Goal: Task Accomplishment & Management: Complete application form

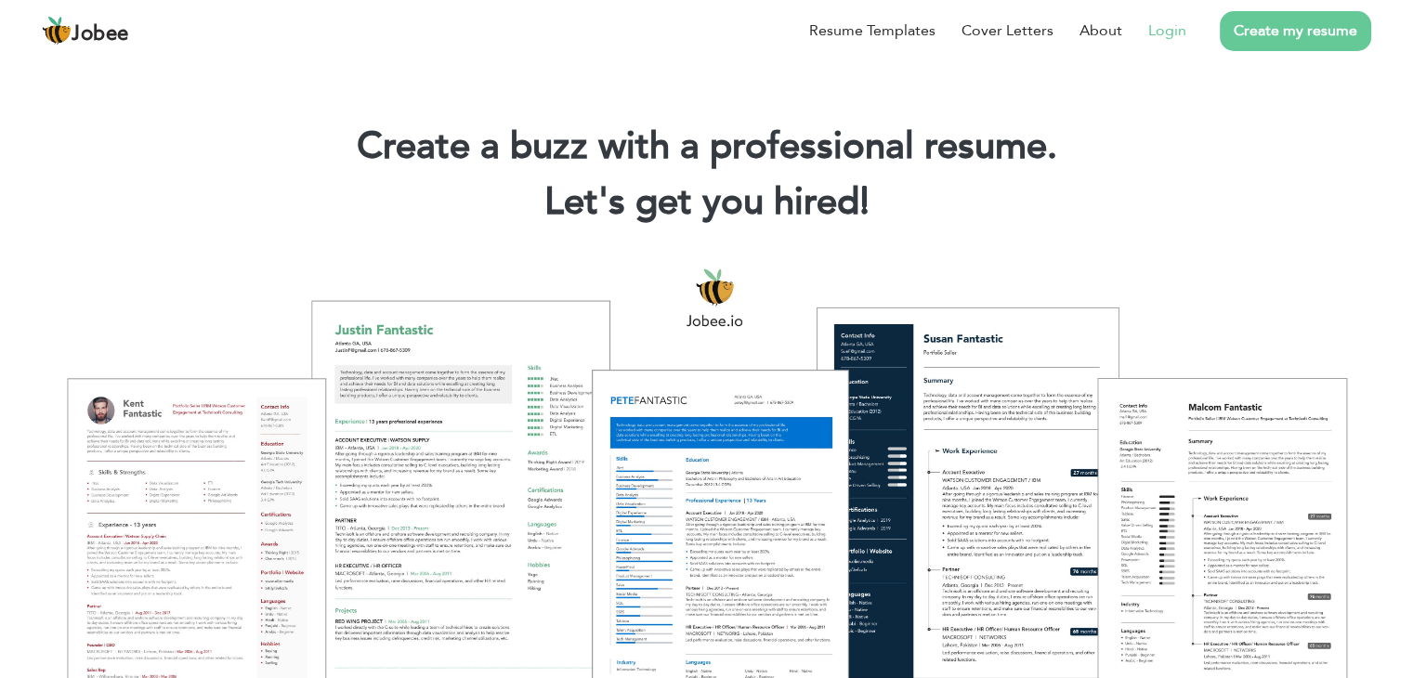
click at [1169, 27] on link "Login" at bounding box center [1167, 31] width 38 height 22
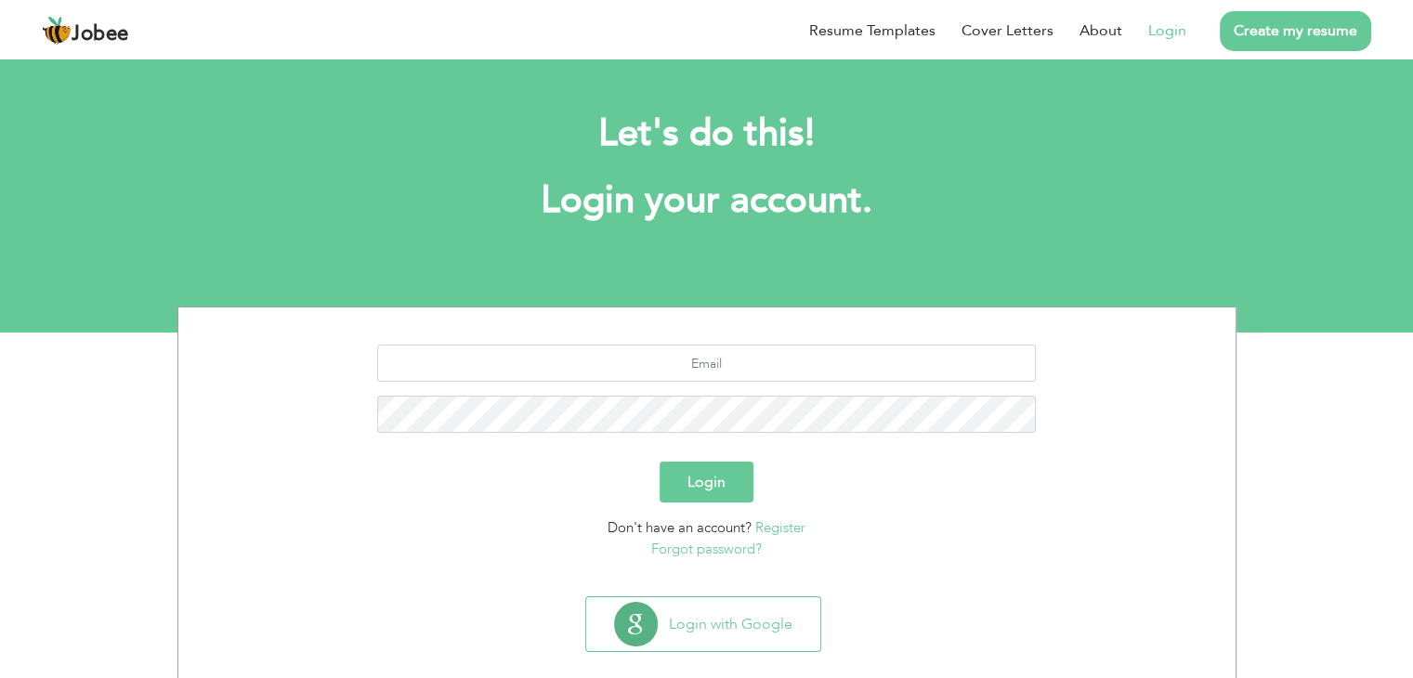
scroll to position [26, 0]
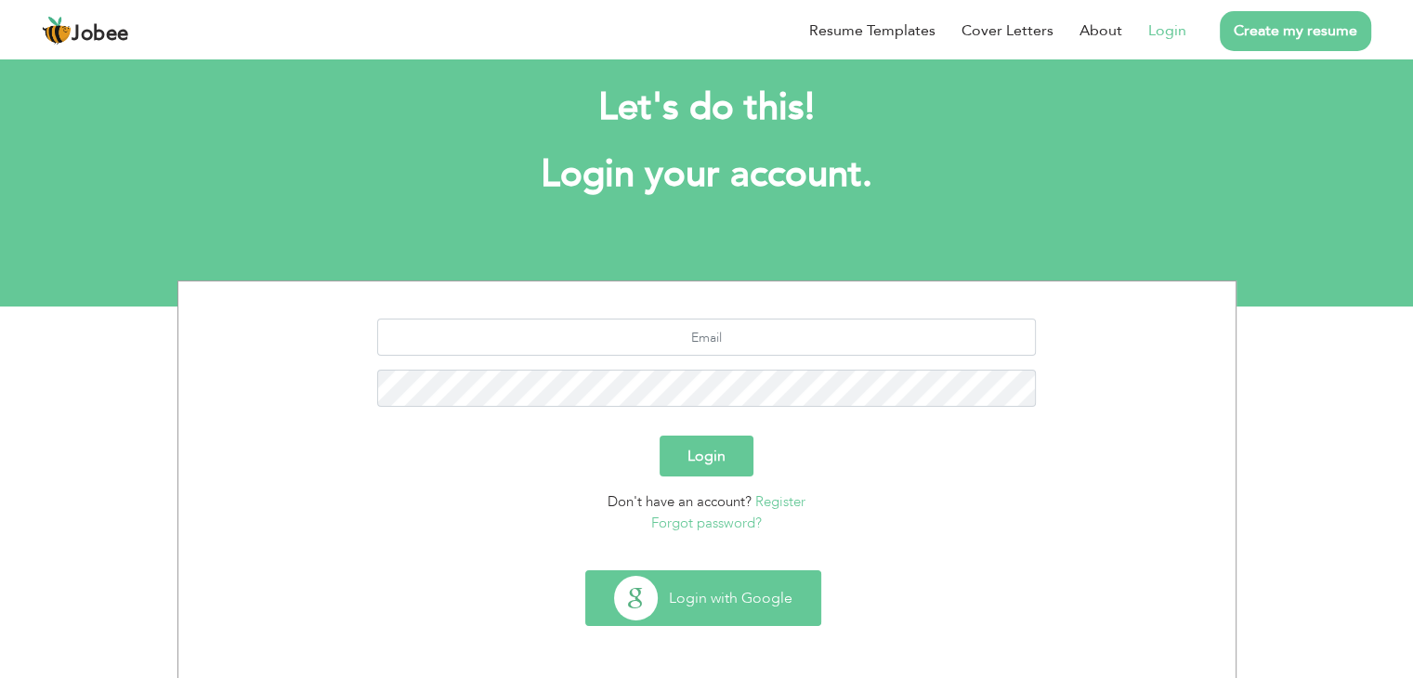
click at [726, 605] on button "Login with Google" at bounding box center [703, 598] width 234 height 54
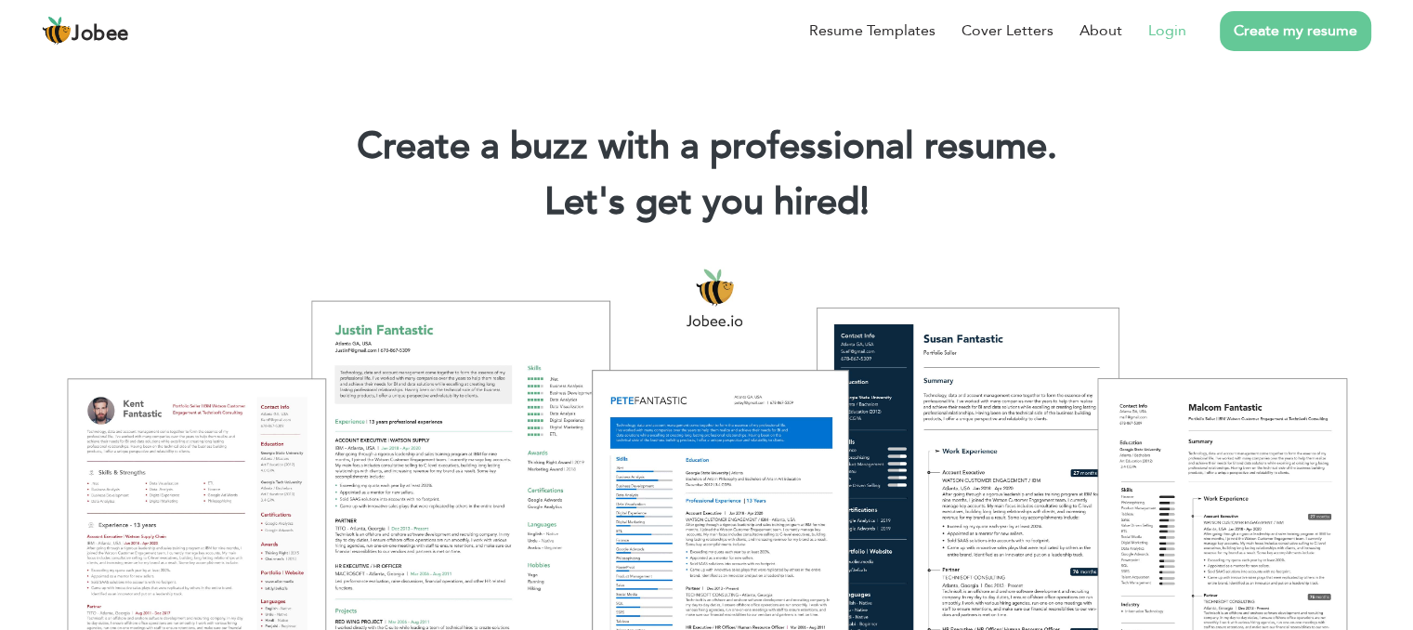
click at [1171, 31] on link "Login" at bounding box center [1167, 31] width 38 height 22
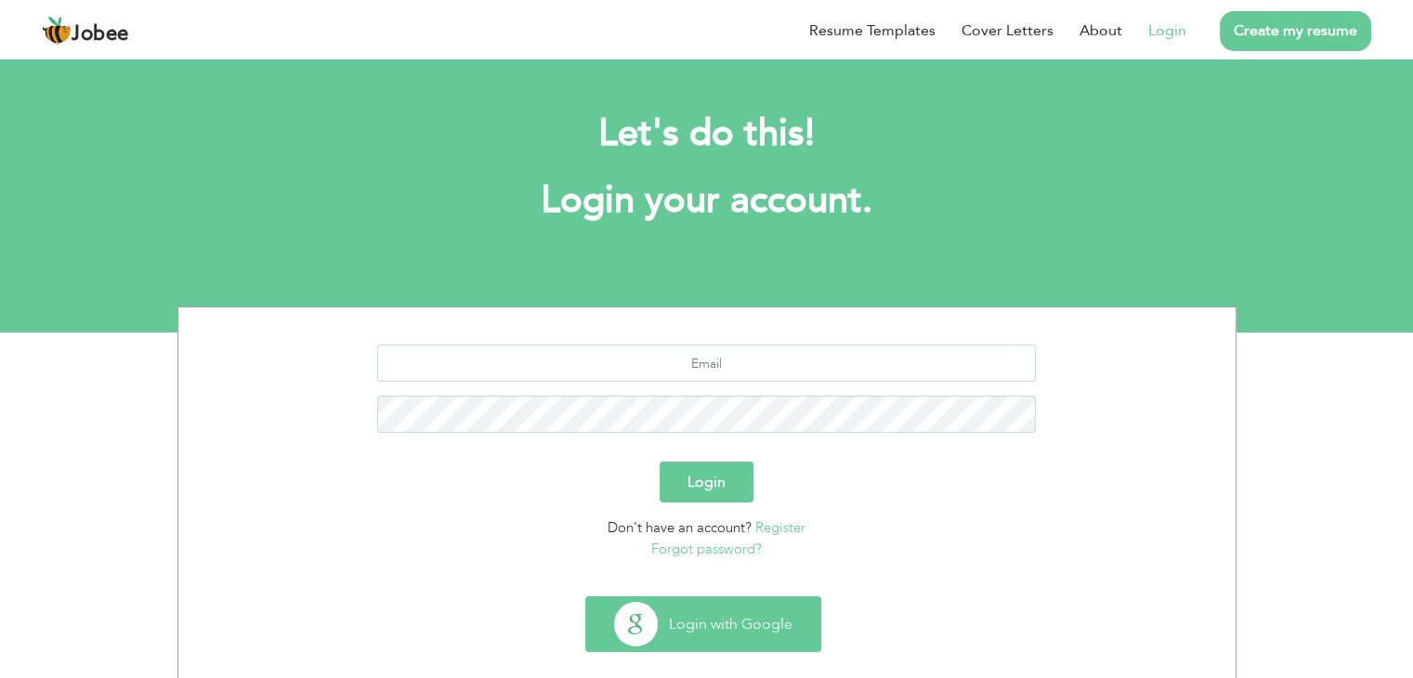
click at [715, 622] on button "Login with Google" at bounding box center [703, 624] width 234 height 54
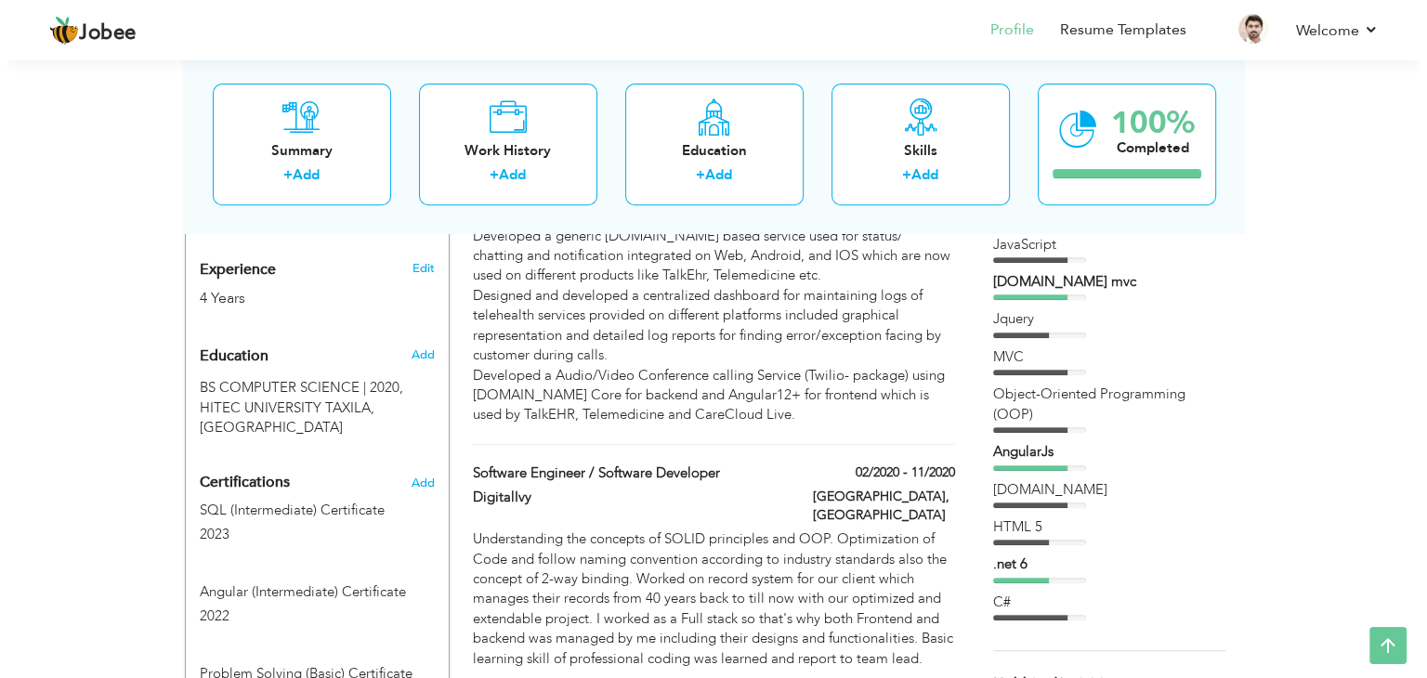
scroll to position [710, 0]
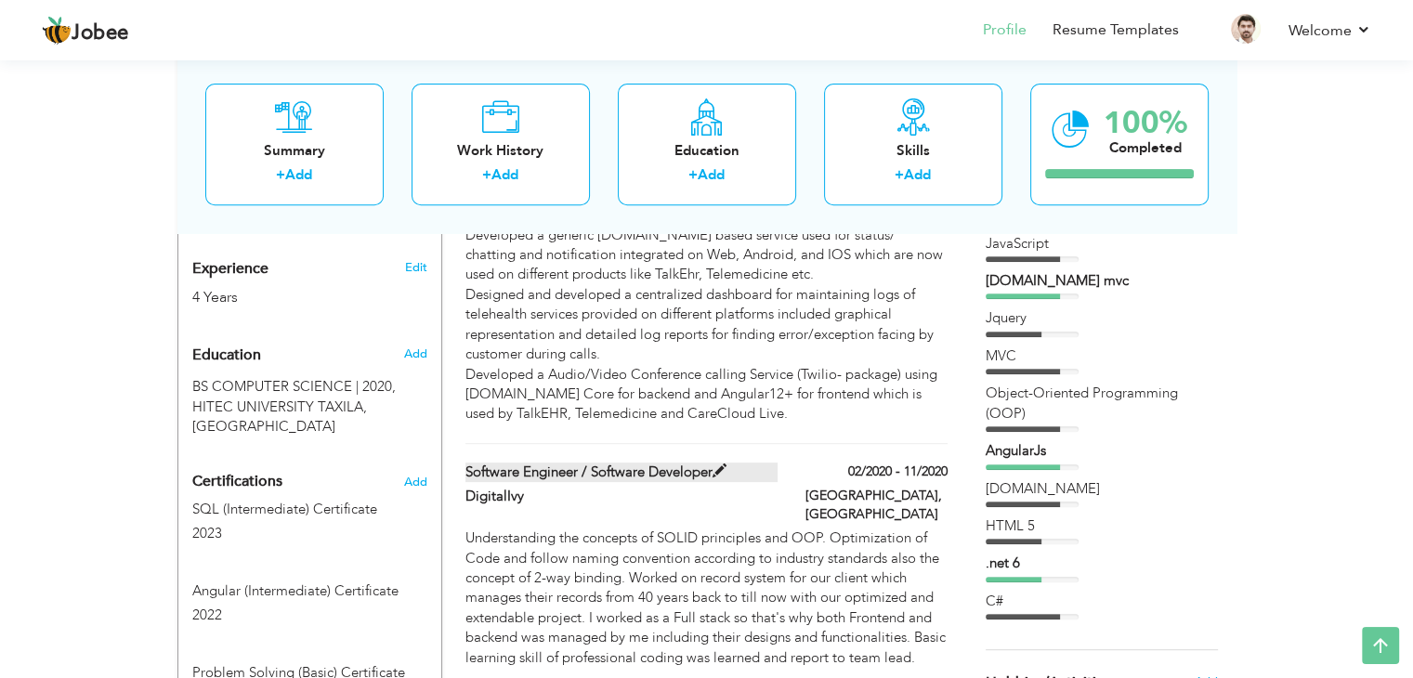
click at [717, 464] on span at bounding box center [720, 471] width 14 height 14
type input "Software Engineer / Software Developer"
type input "DigitalIvy"
type input "02/2020"
type input "11/2020"
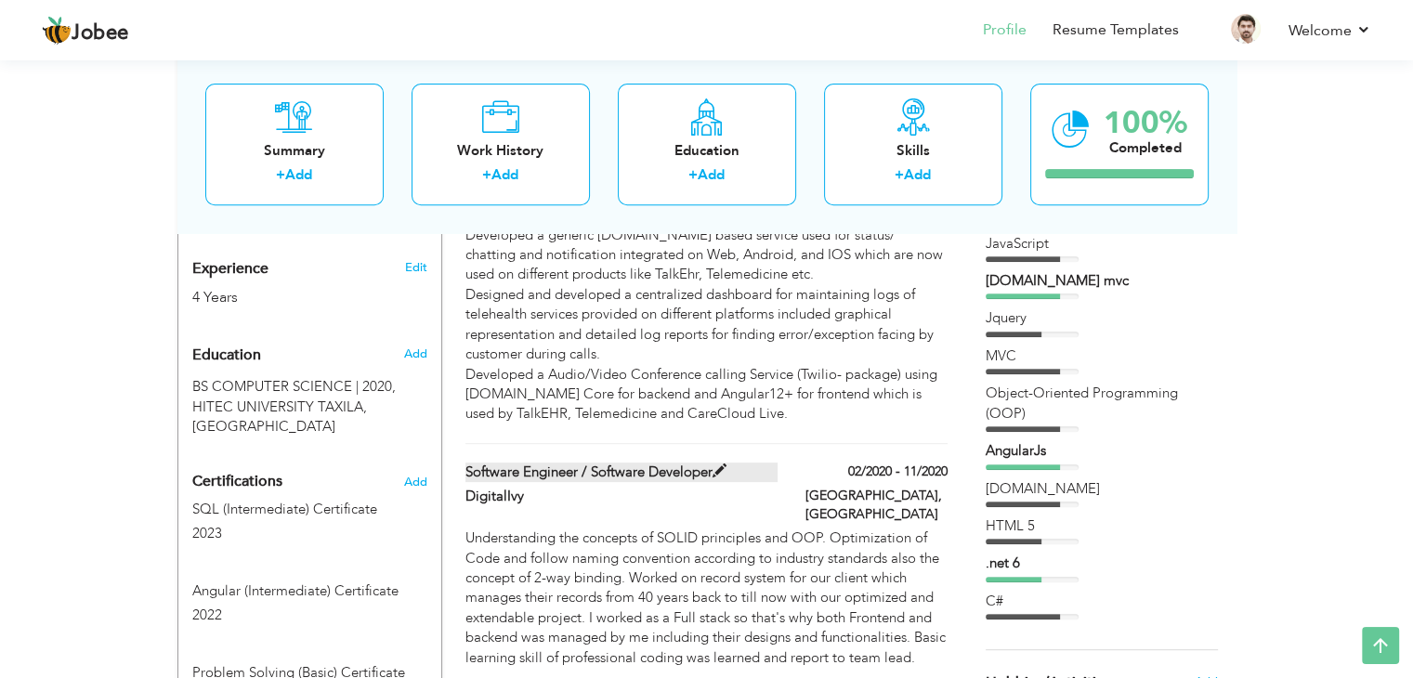
type input "[GEOGRAPHIC_DATA]"
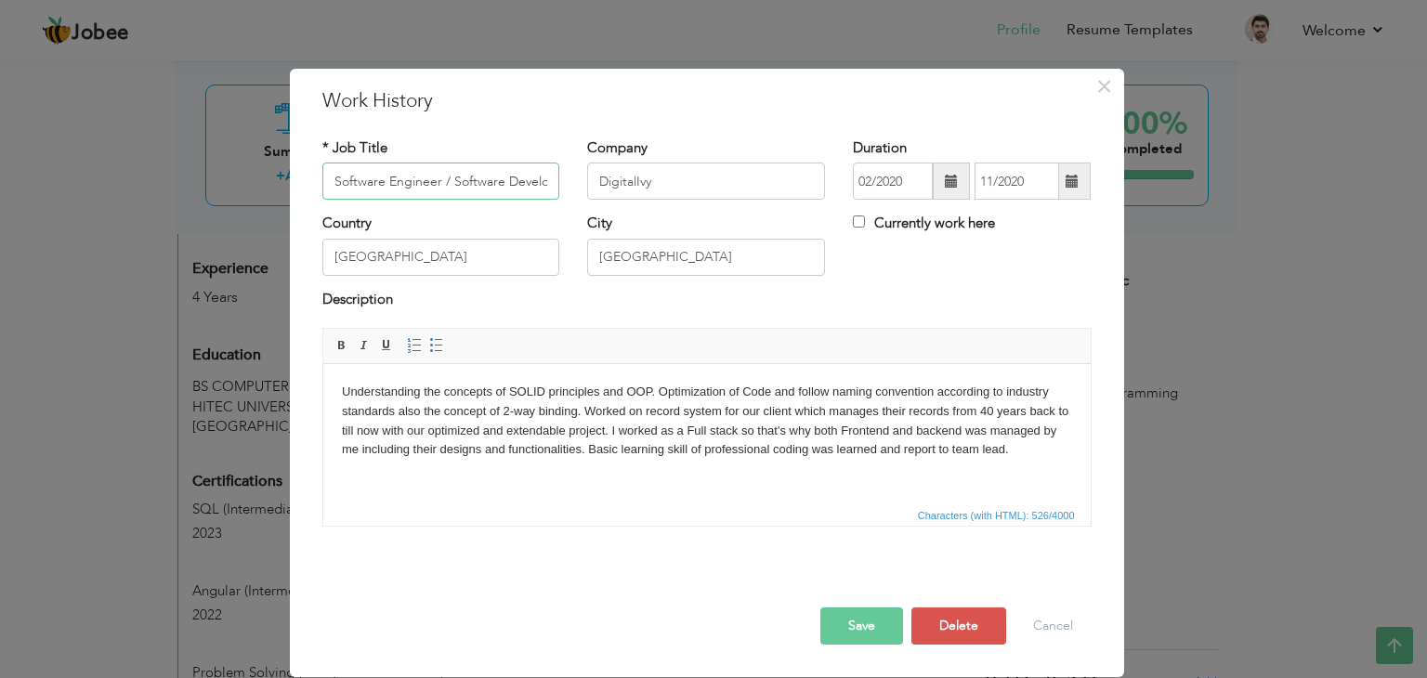
scroll to position [0, 18]
drag, startPoint x: 546, startPoint y: 178, endPoint x: 428, endPoint y: 185, distance: 118.2
click at [428, 185] on input "Software Engineer / Software Developer" at bounding box center [441, 181] width 238 height 37
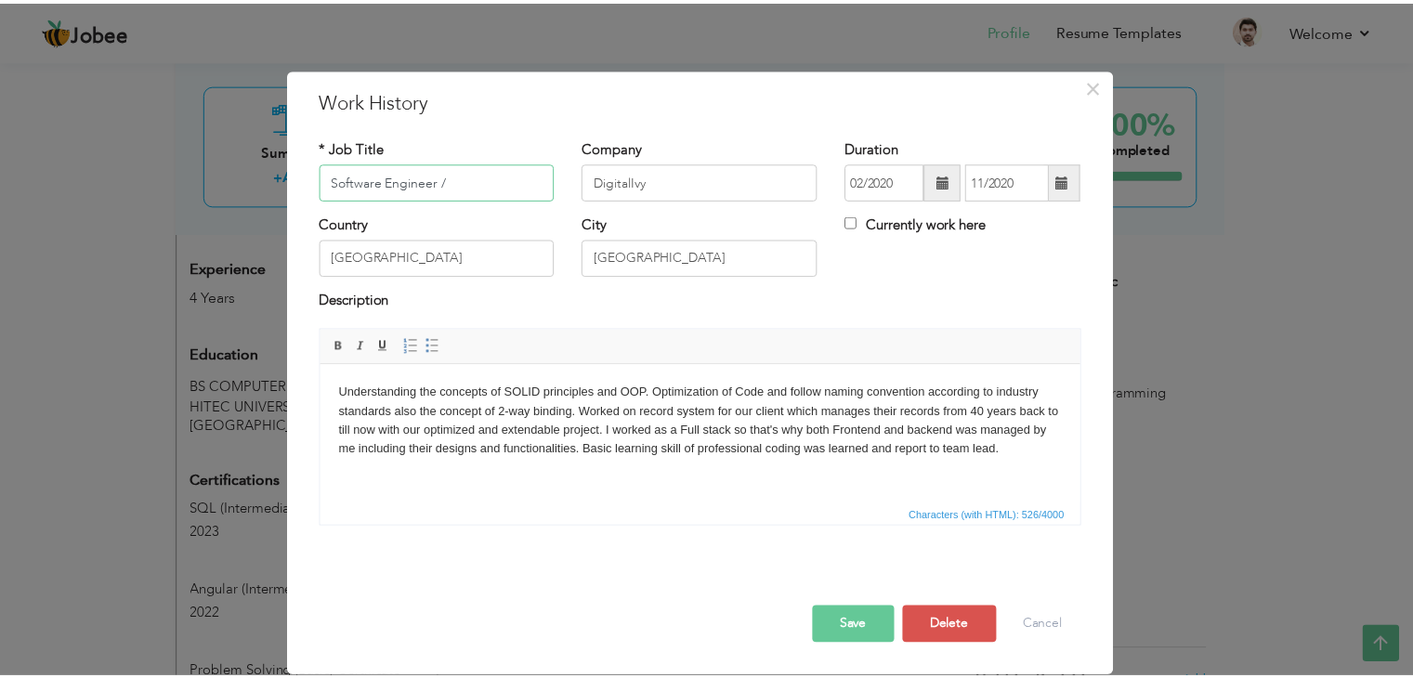
scroll to position [0, 0]
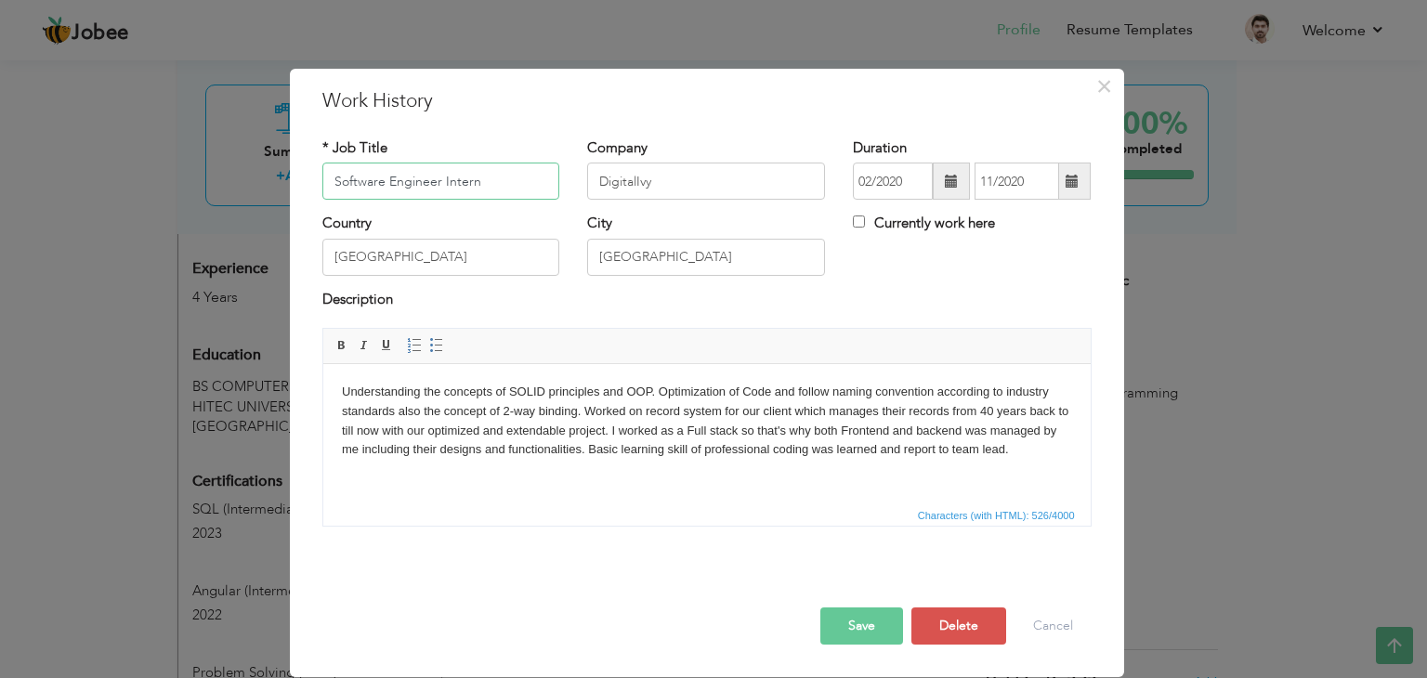
type input "Software Engineer Intern"
click at [857, 612] on button "Save" at bounding box center [861, 626] width 83 height 37
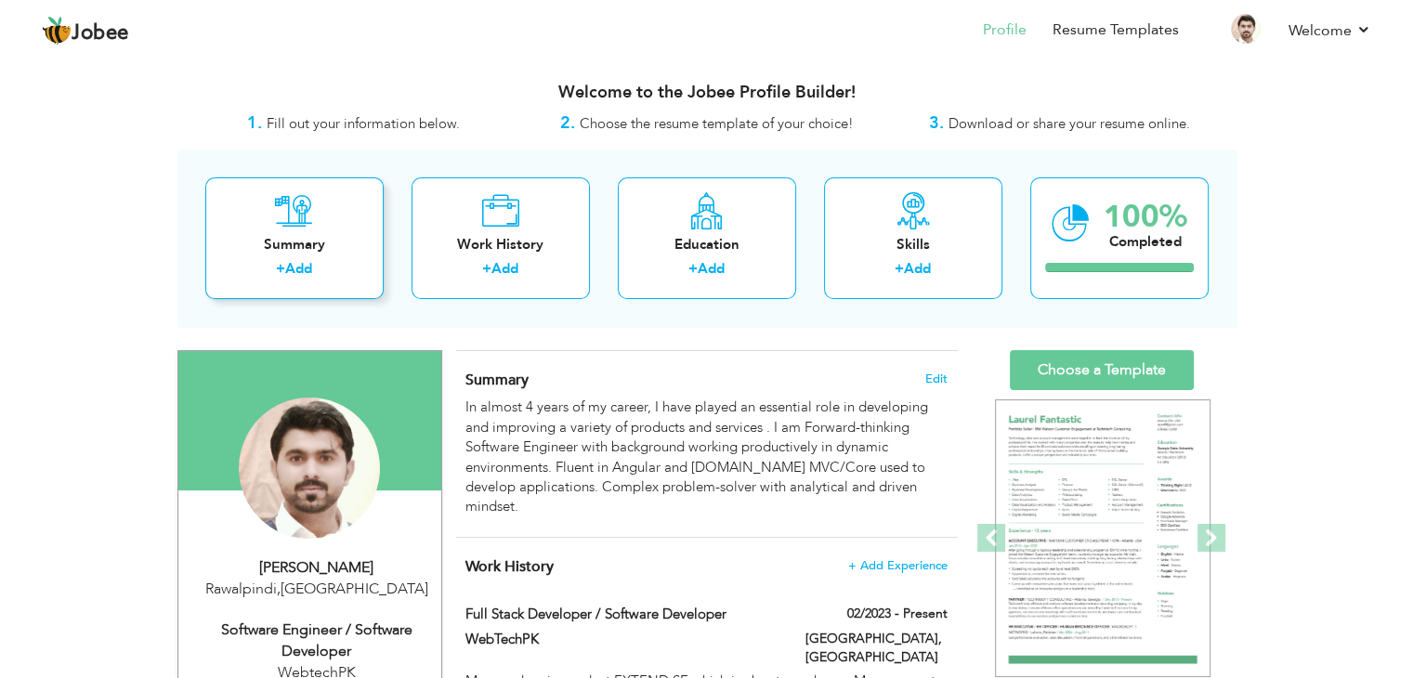
click at [303, 251] on div "Summary" at bounding box center [294, 245] width 149 height 20
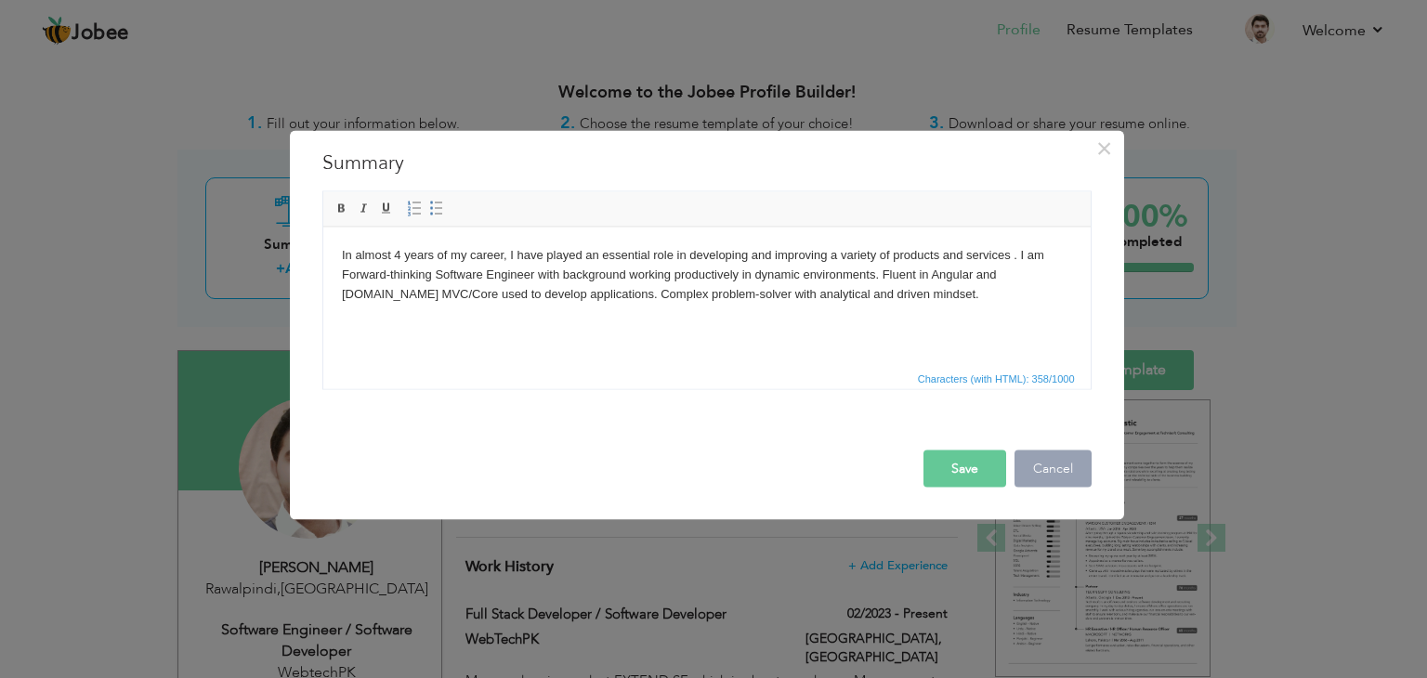
click at [1045, 470] on button "Cancel" at bounding box center [1052, 469] width 77 height 37
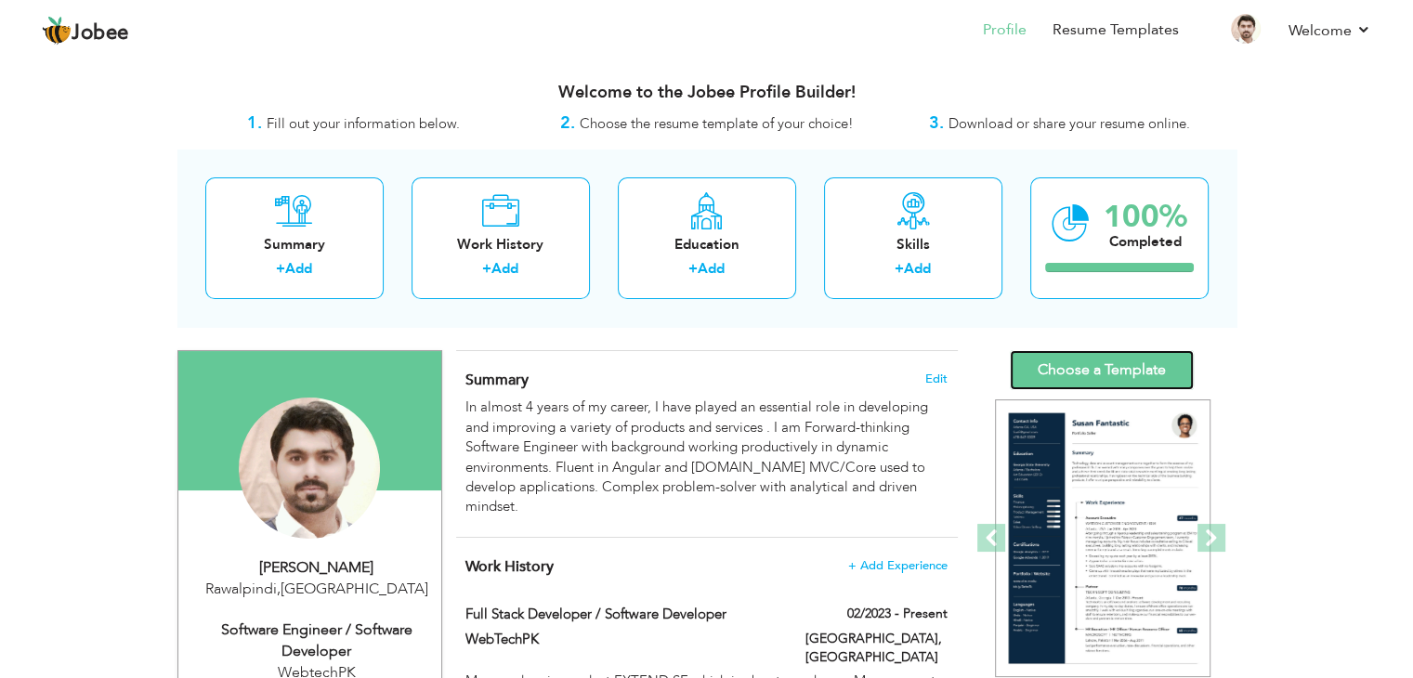
click at [1082, 358] on link "Choose a Template" at bounding box center [1102, 370] width 184 height 40
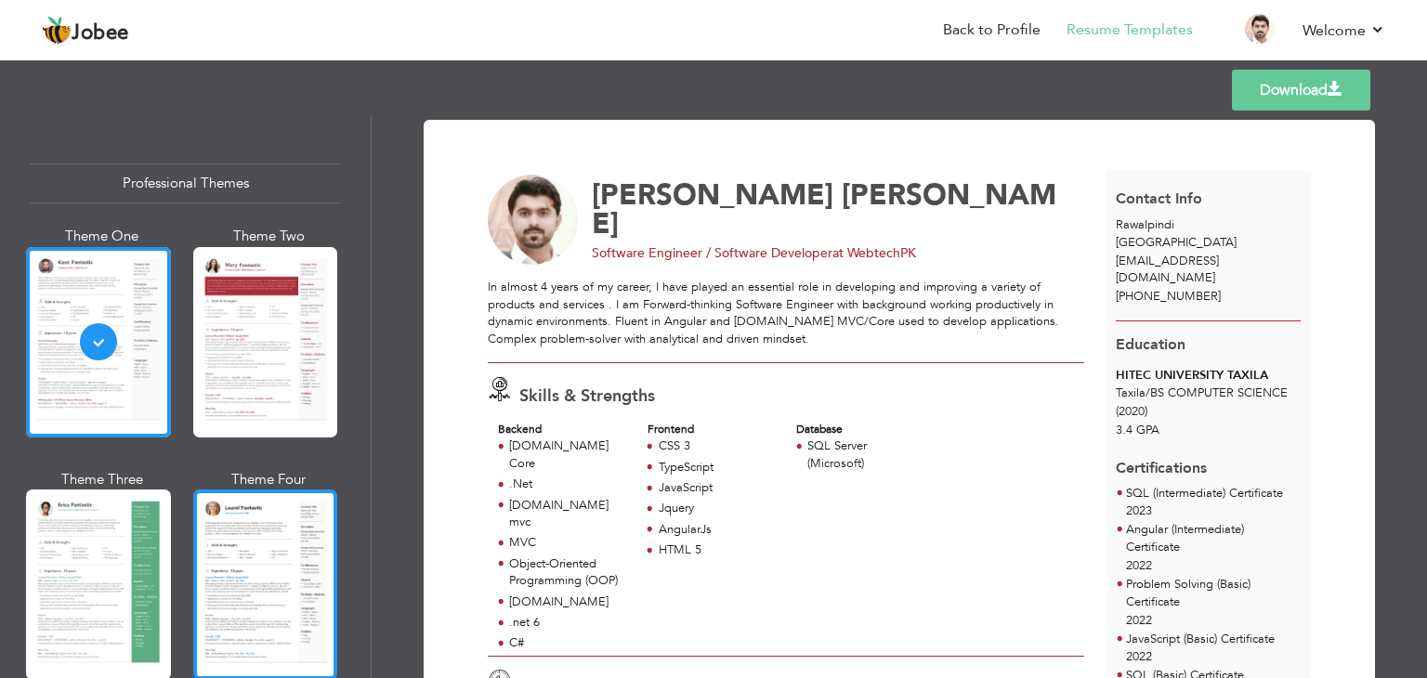
click at [247, 569] on div at bounding box center [265, 585] width 145 height 190
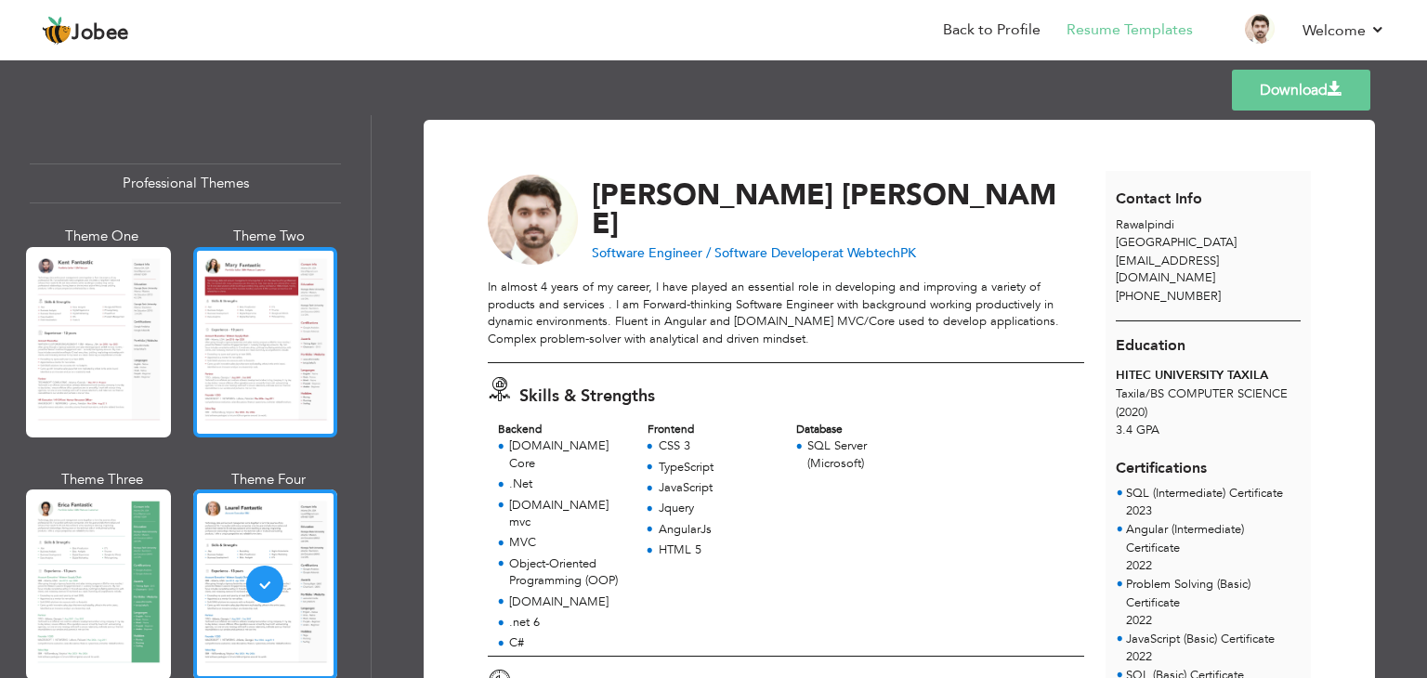
click at [264, 380] on div at bounding box center [265, 342] width 145 height 190
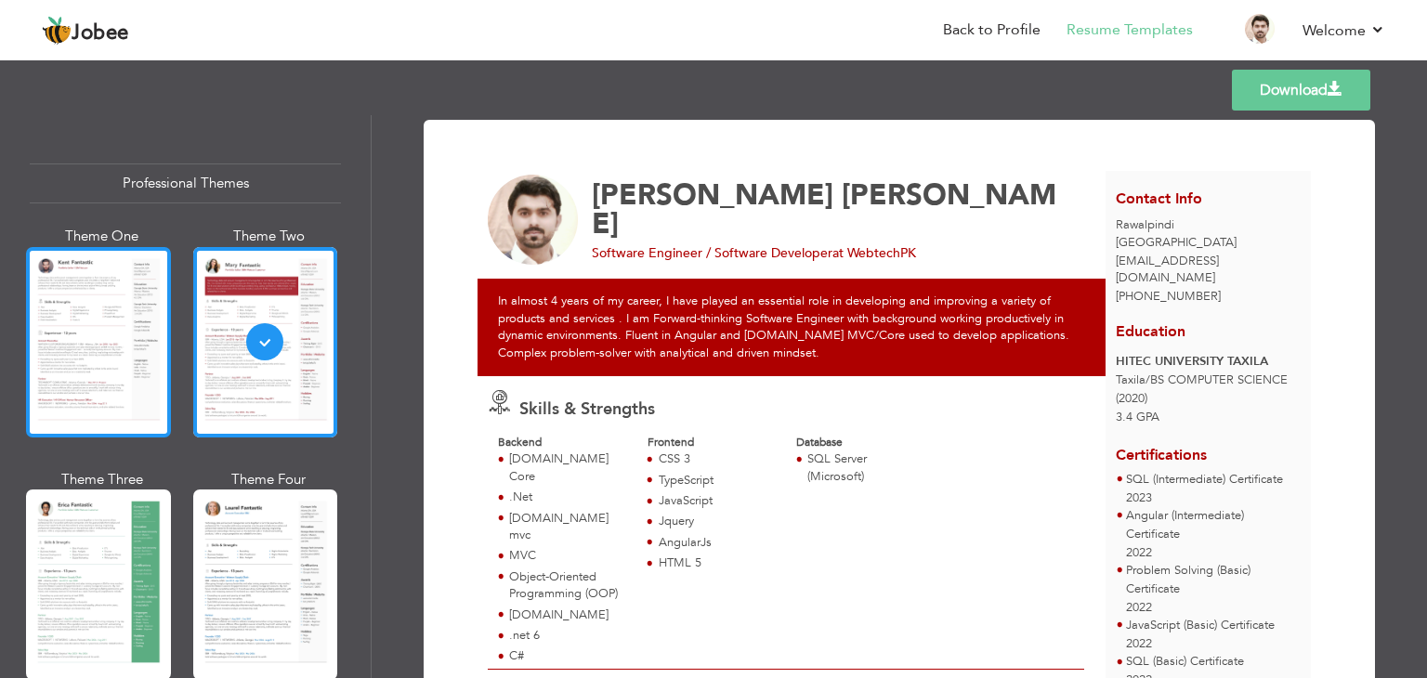
click at [111, 355] on div at bounding box center [98, 342] width 145 height 190
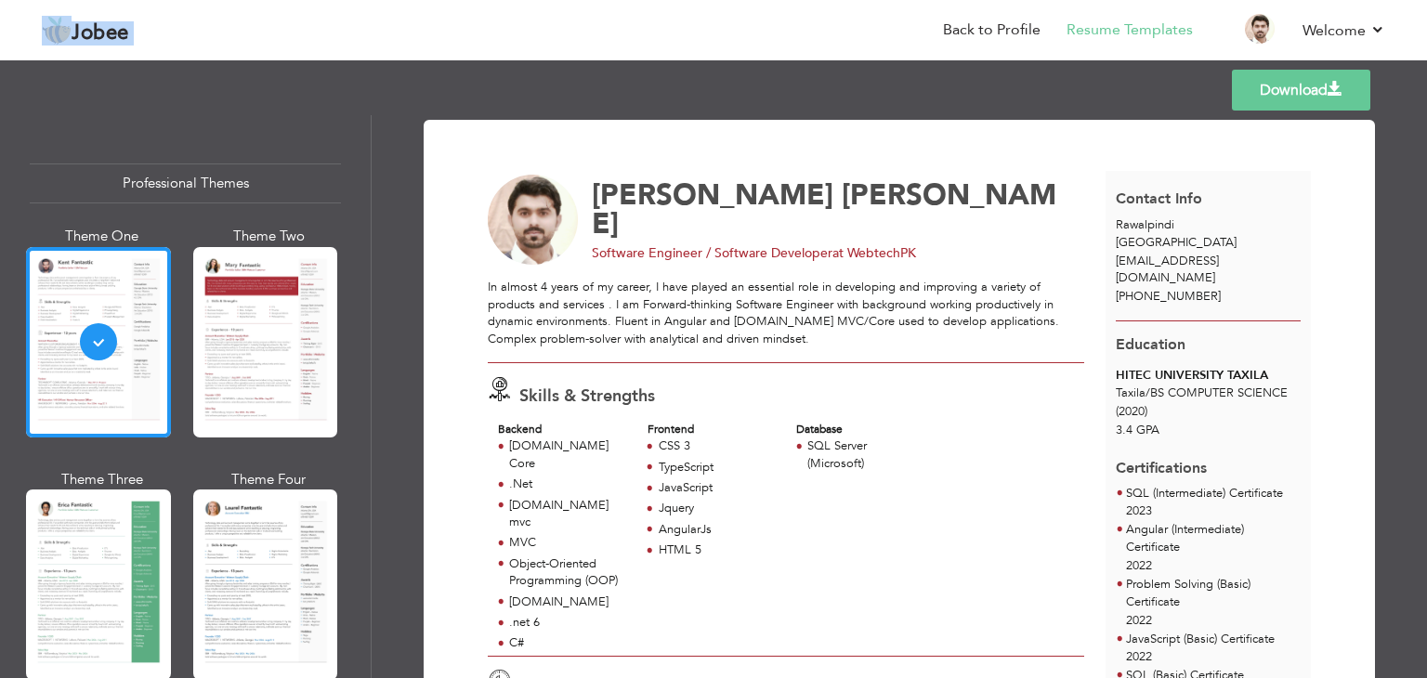
drag, startPoint x: 399, startPoint y: 39, endPoint x: 18, endPoint y: -24, distance: 386.1
click at [18, 0] on html "Jobee Back to Profile Resume Templates Resume Templates Cover Letters About My …" at bounding box center [713, 339] width 1427 height 678
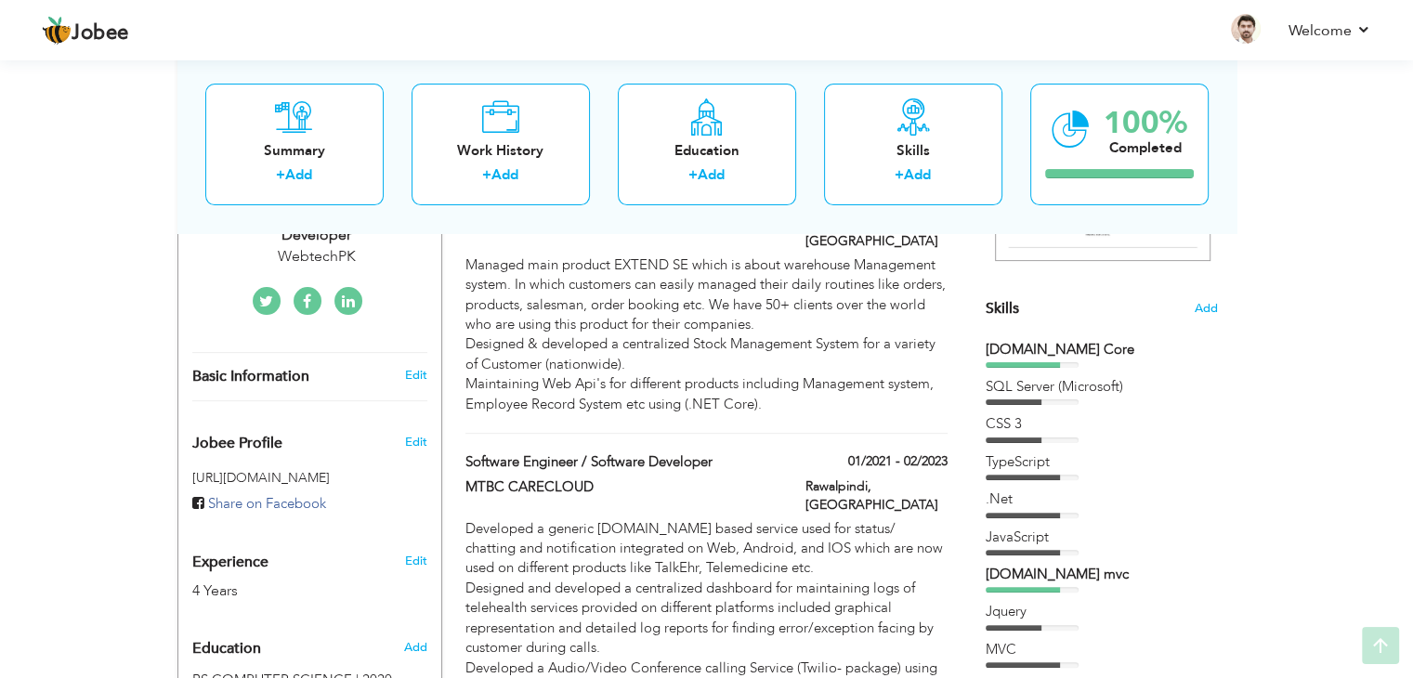
scroll to position [424, 0]
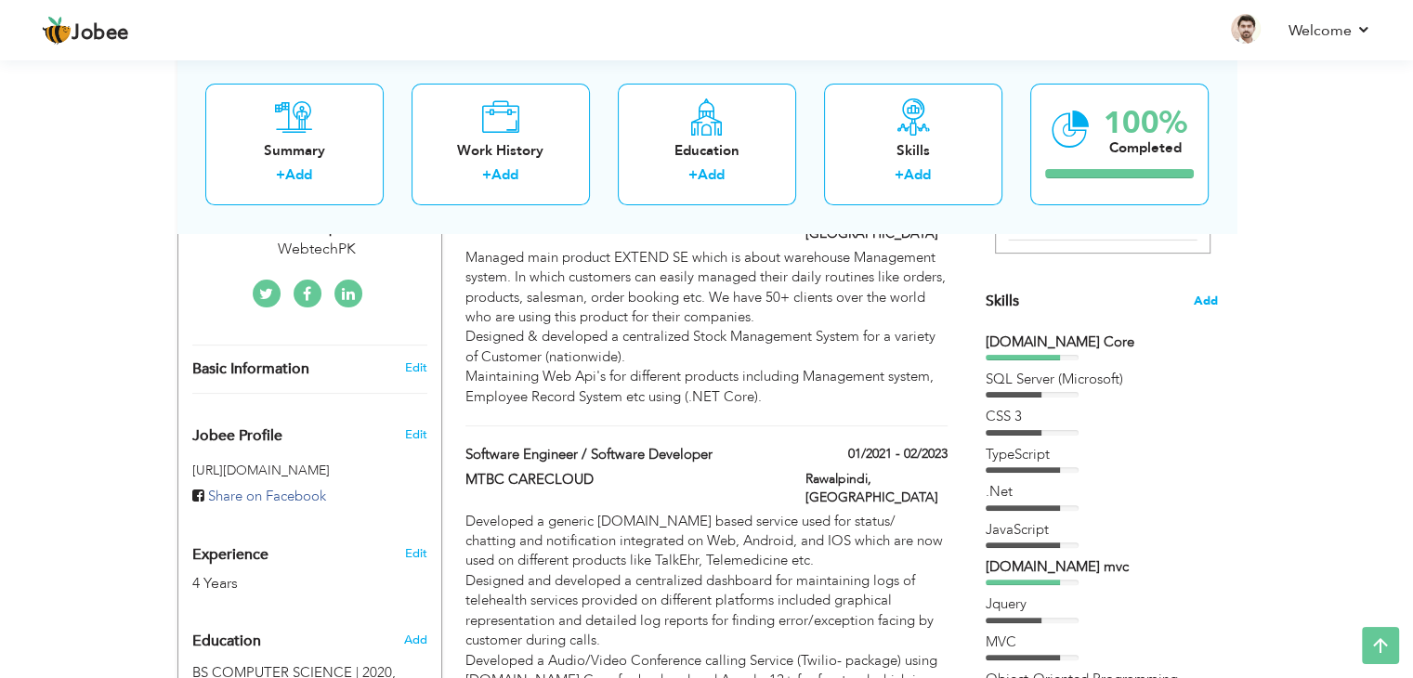
click at [1211, 306] on span "Add" at bounding box center [1206, 302] width 24 height 18
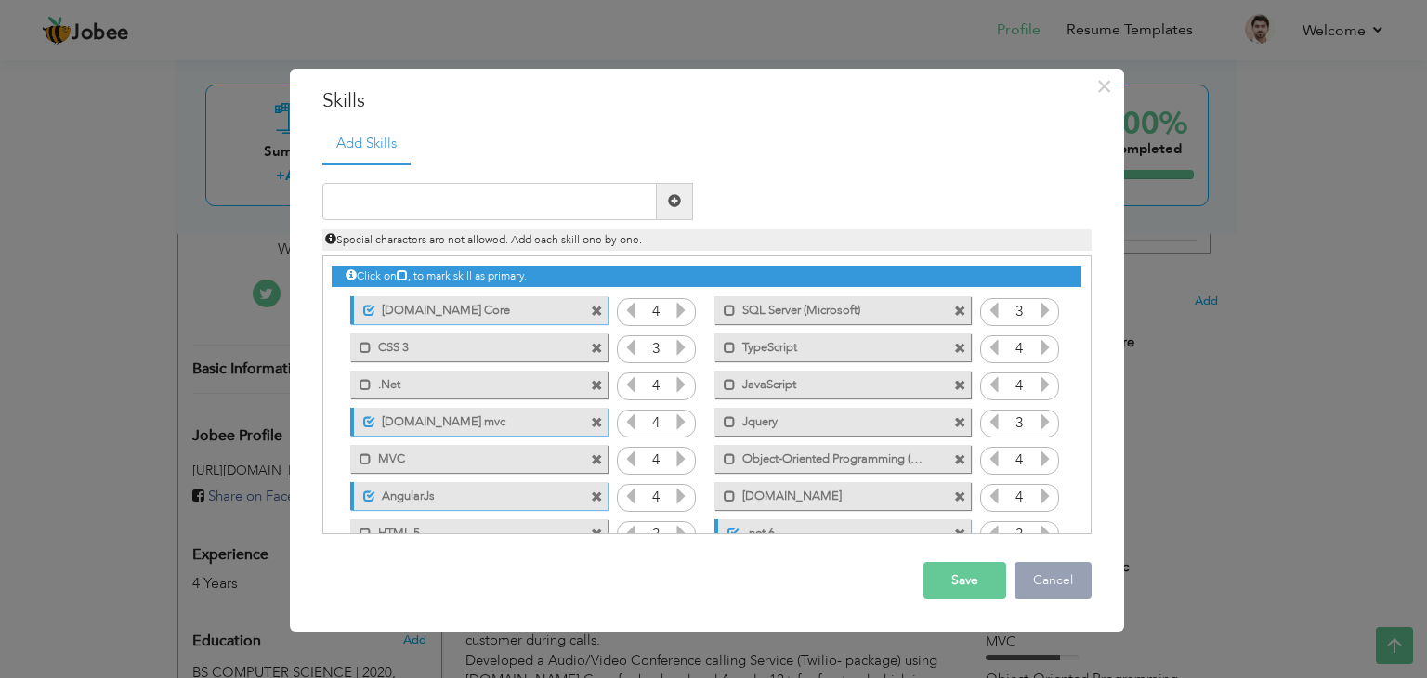
click at [1071, 587] on button "Cancel" at bounding box center [1052, 580] width 77 height 37
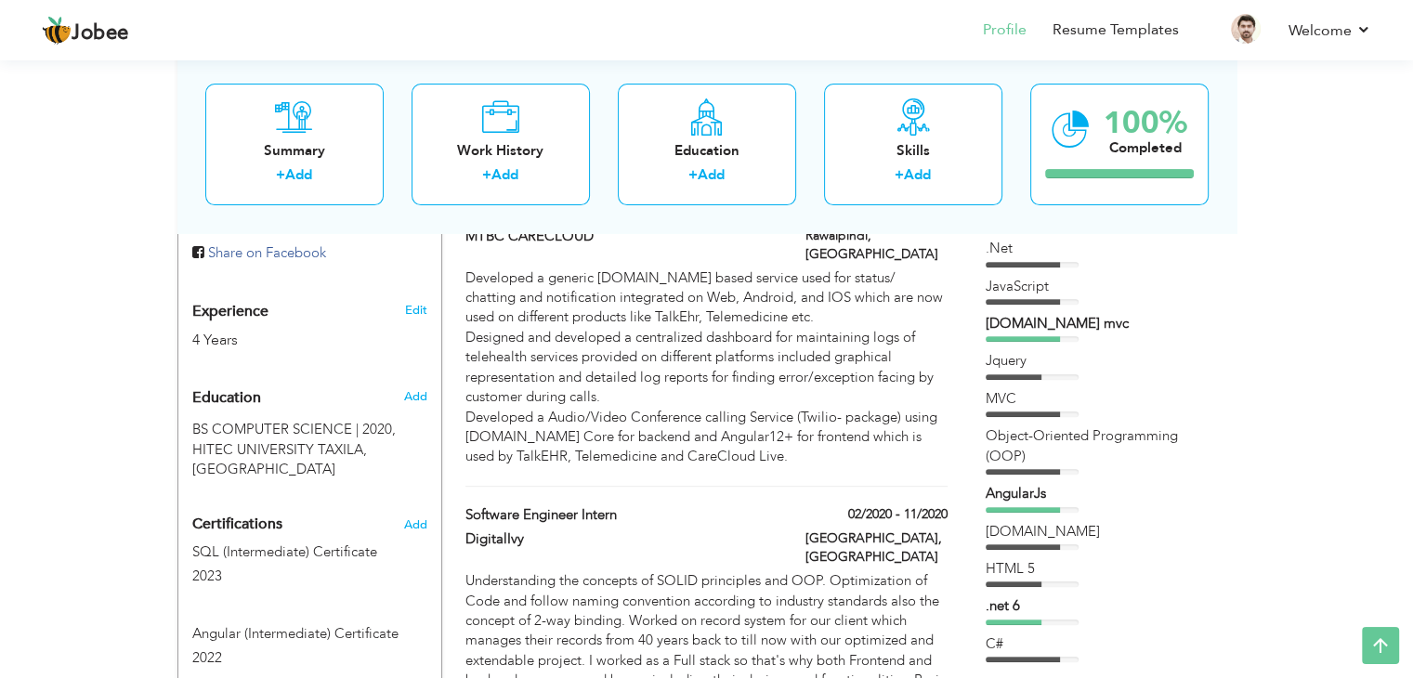
scroll to position [663, 0]
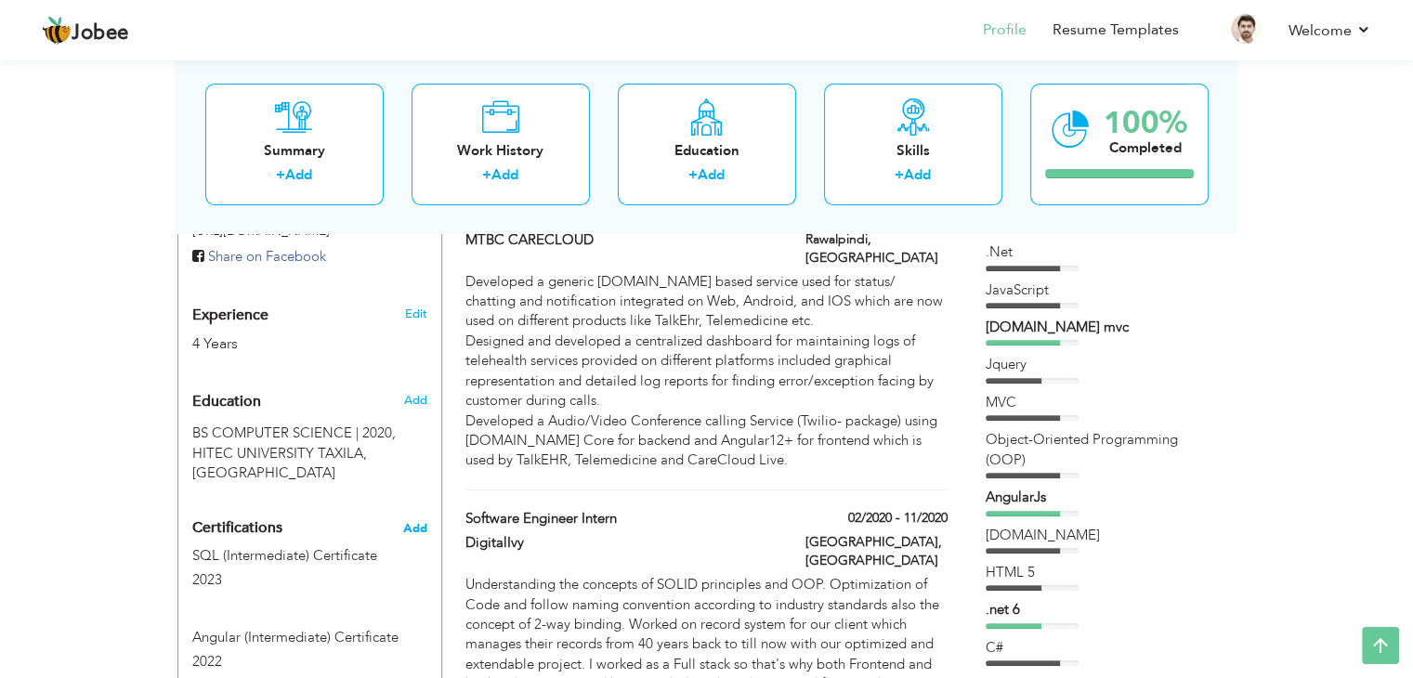
click at [410, 522] on span "Add" at bounding box center [415, 528] width 24 height 13
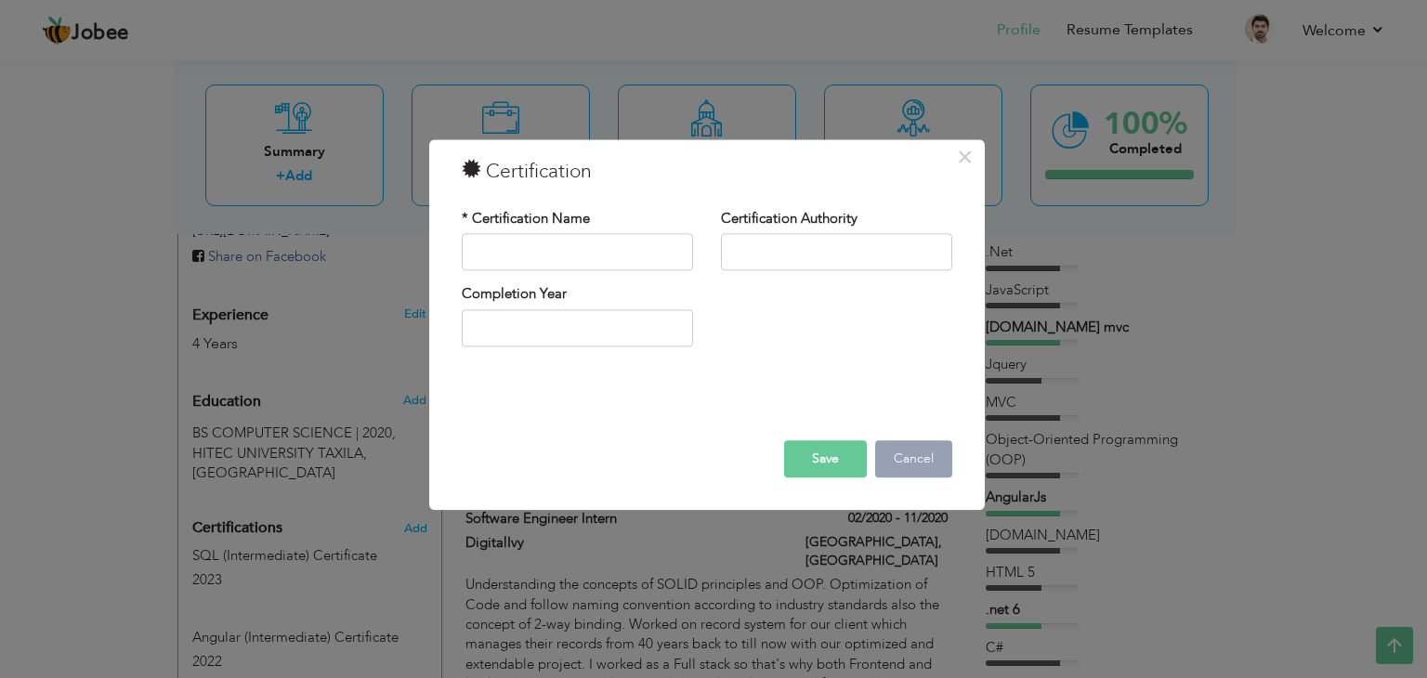
click at [926, 473] on button "Cancel" at bounding box center [913, 459] width 77 height 37
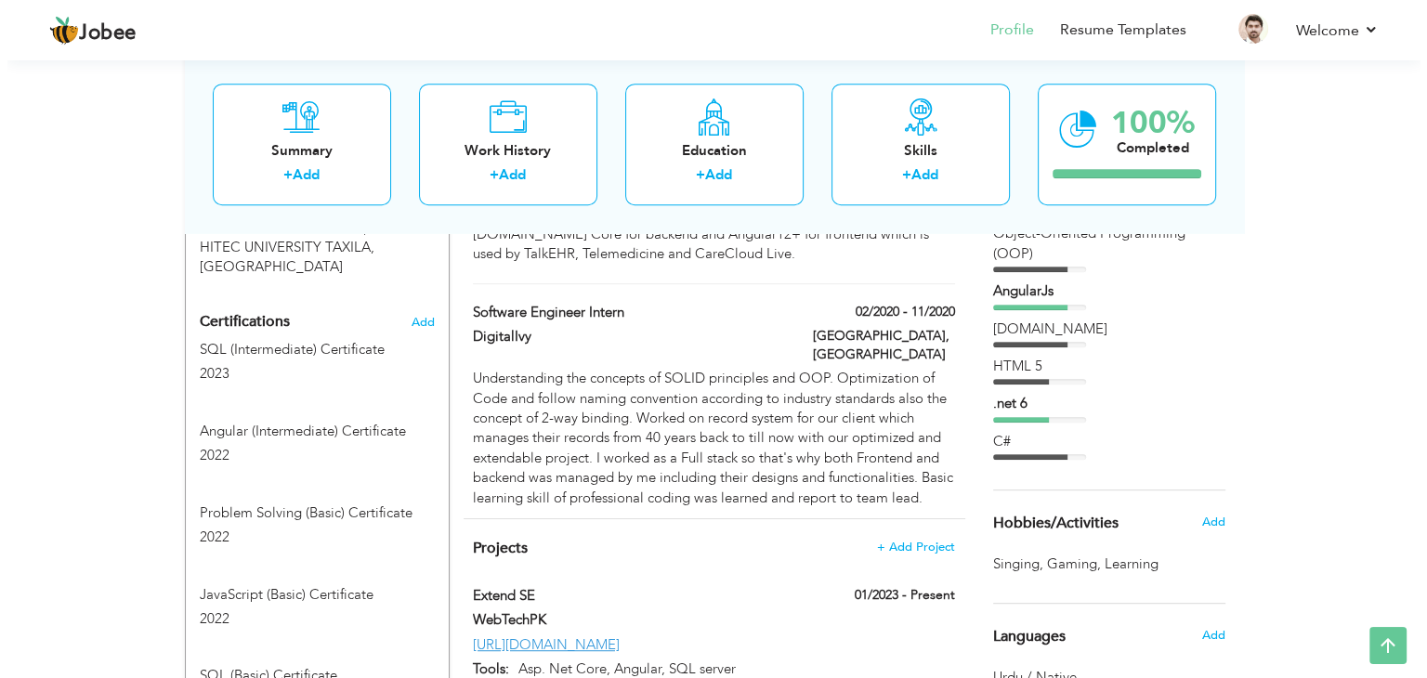
scroll to position [871, 0]
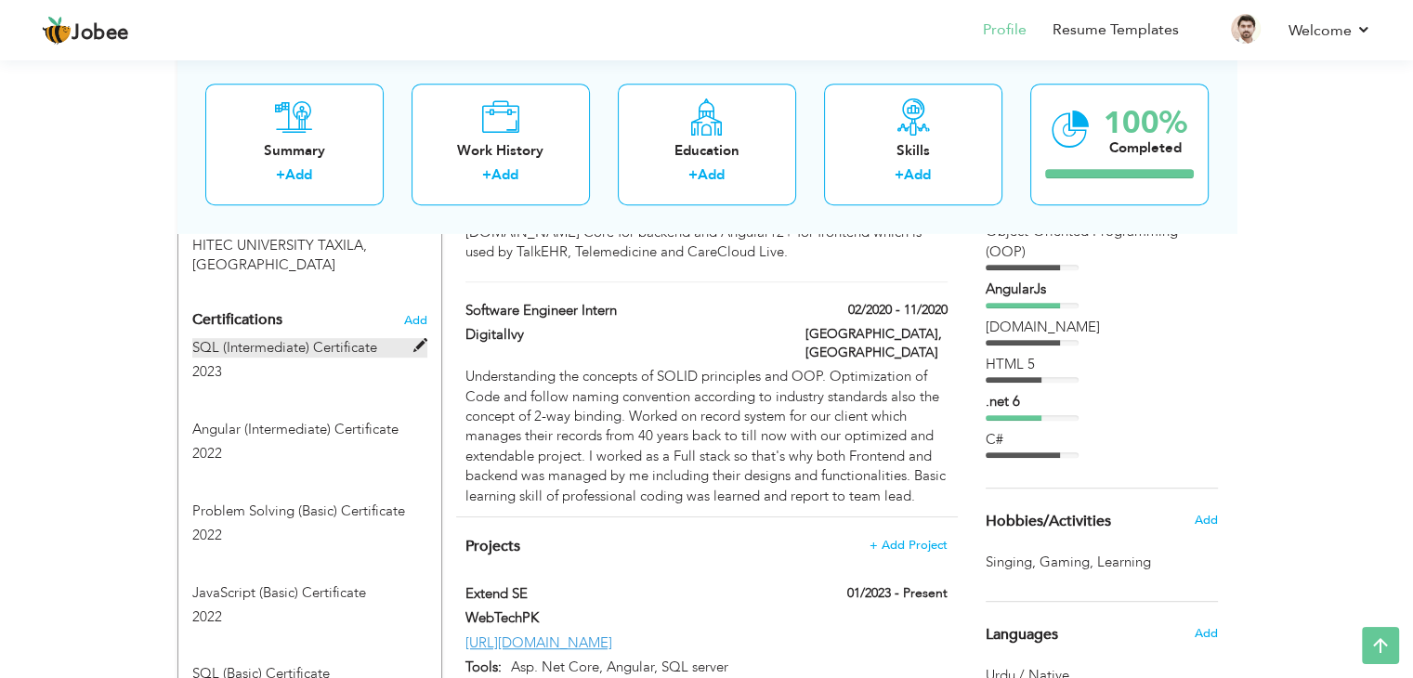
click at [322, 338] on label "SQL (Intermediate) Certificate" at bounding box center [309, 348] width 235 height 20
type input "SQL (Intermediate) Certificate"
type input "2023"
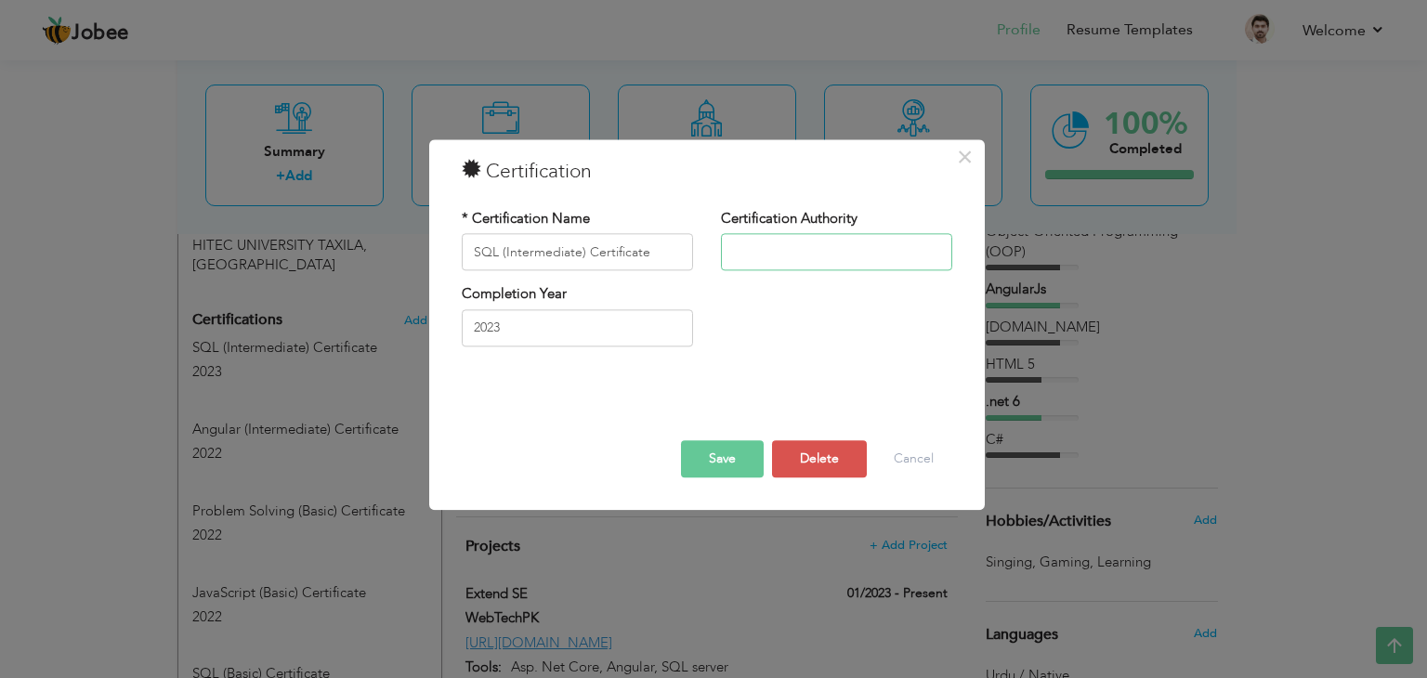
click at [780, 249] on input "text" at bounding box center [836, 252] width 231 height 37
click at [726, 469] on button "Save" at bounding box center [722, 459] width 83 height 37
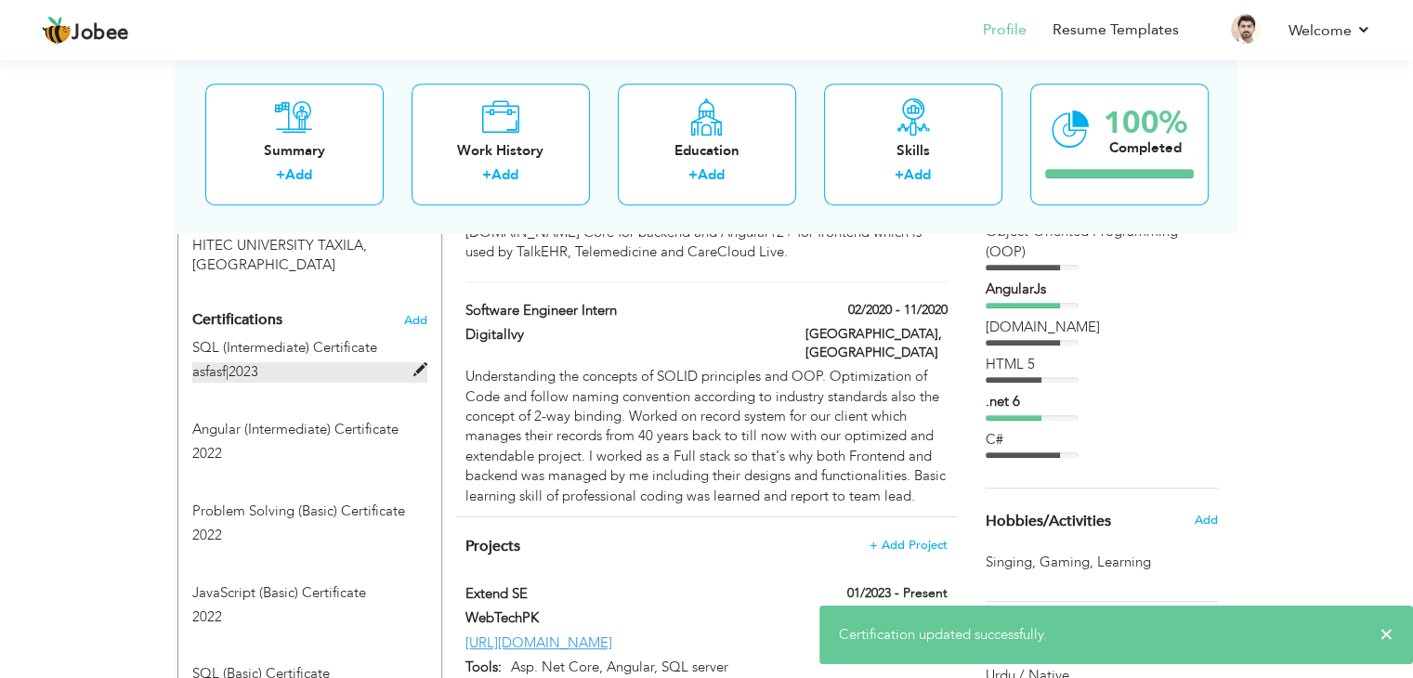
click at [421, 363] on span at bounding box center [420, 370] width 14 height 14
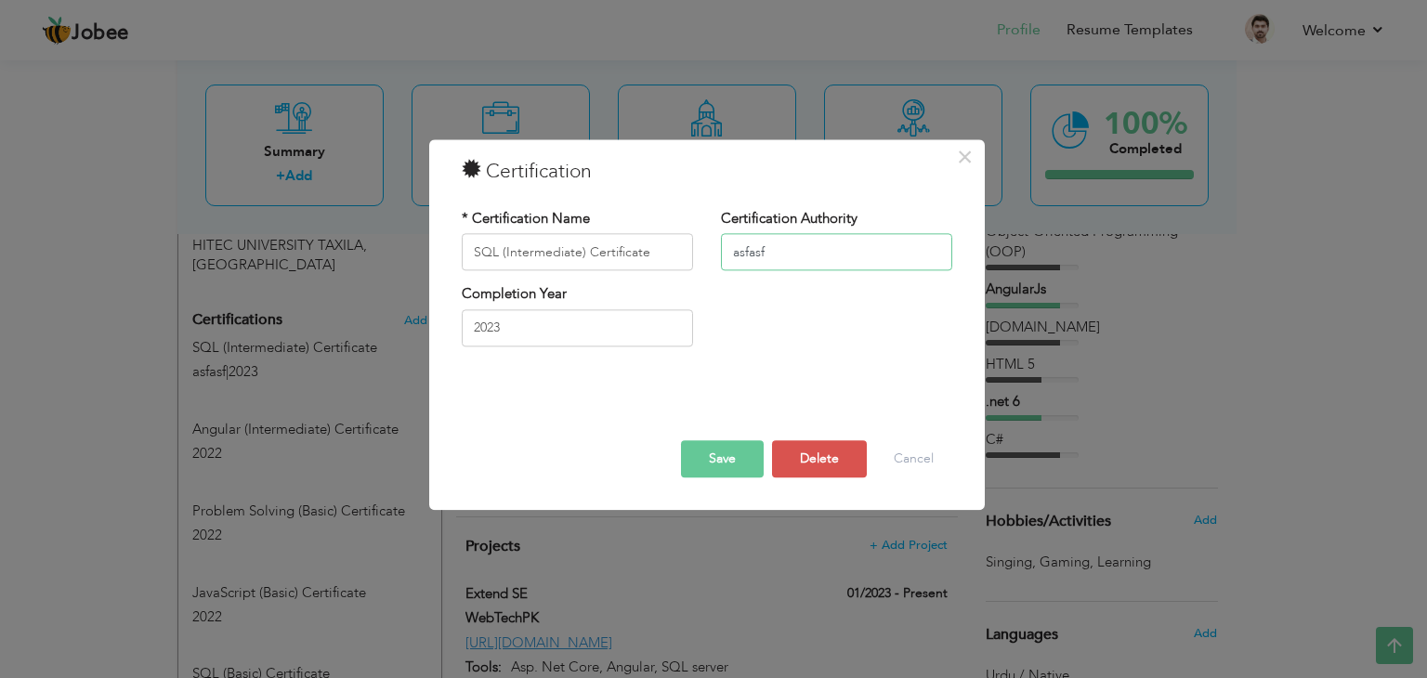
click at [780, 244] on input "asfasf" at bounding box center [836, 252] width 231 height 37
drag, startPoint x: 810, startPoint y: 262, endPoint x: 718, endPoint y: 257, distance: 92.1
click at [718, 257] on div "Certification Authority asfasf" at bounding box center [836, 246] width 259 height 75
paste input "https://www.hackerrank.com/certificates/f84c564a475a"
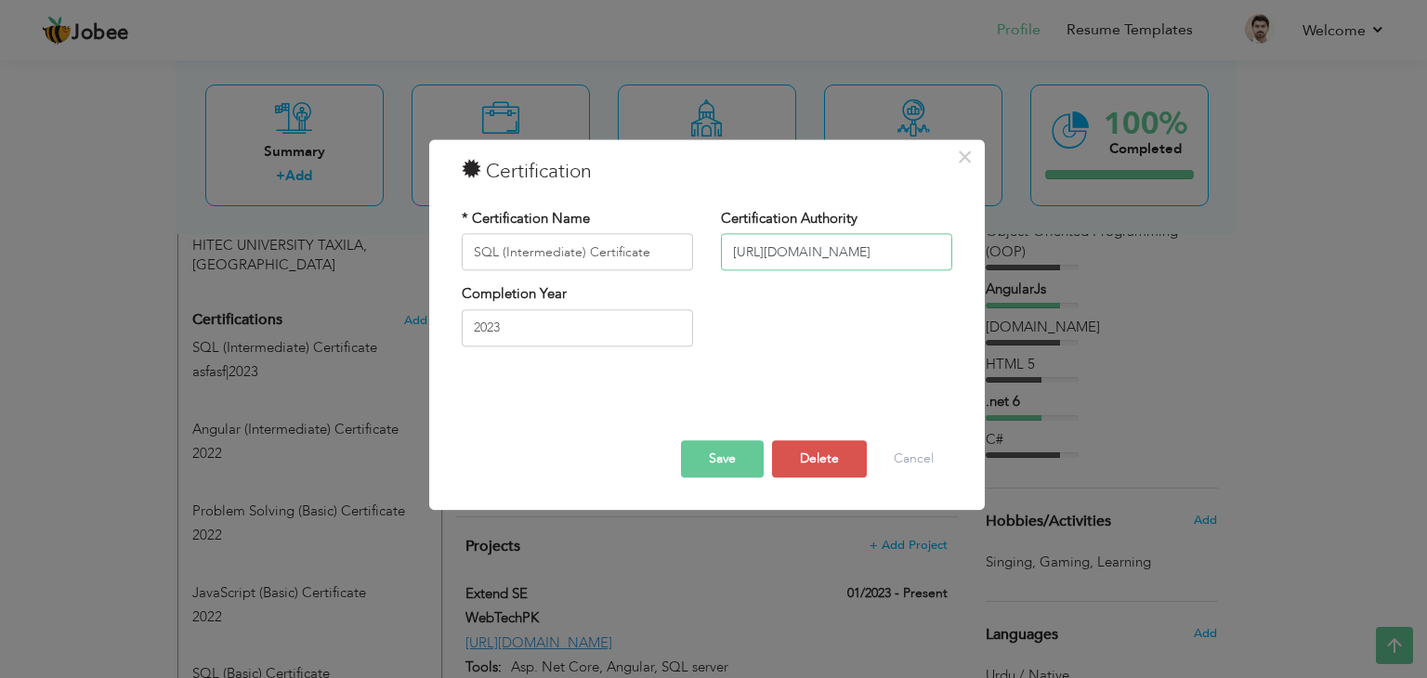
type input "https://www.hackerrank.com/certificates/f84c564a475a"
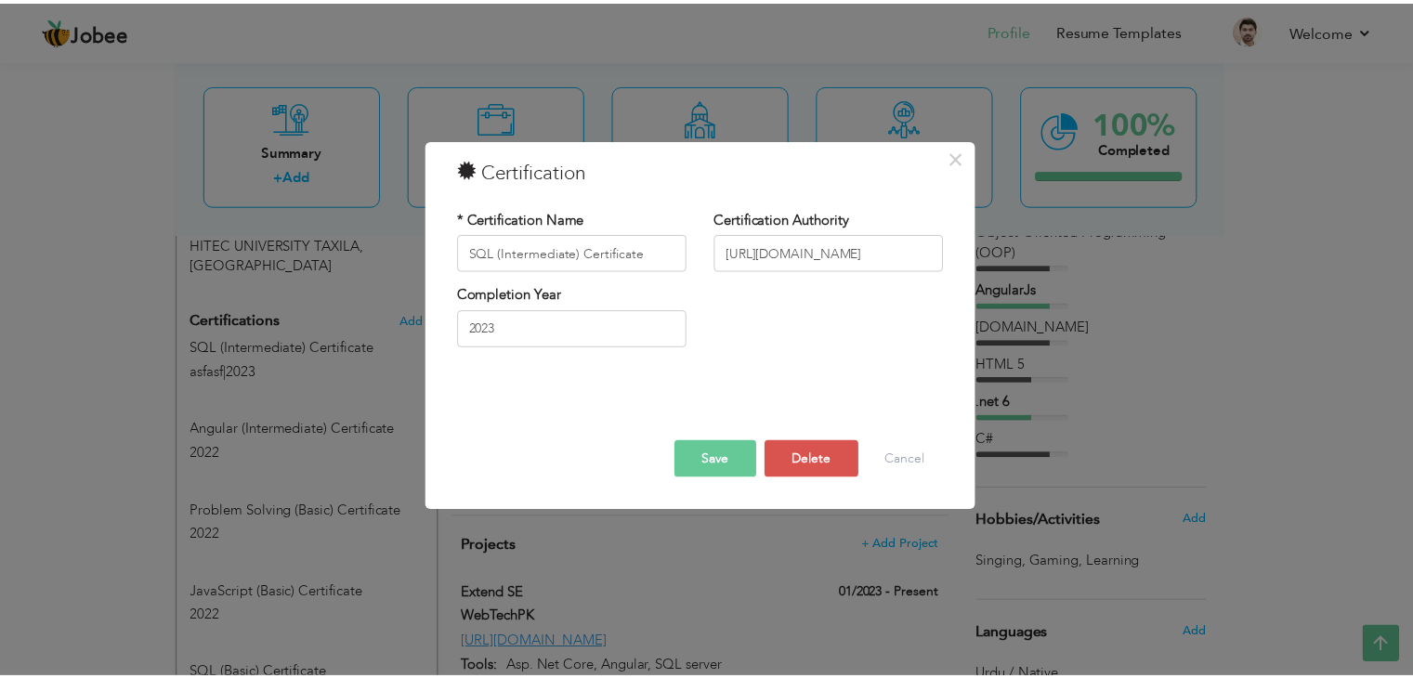
scroll to position [0, 0]
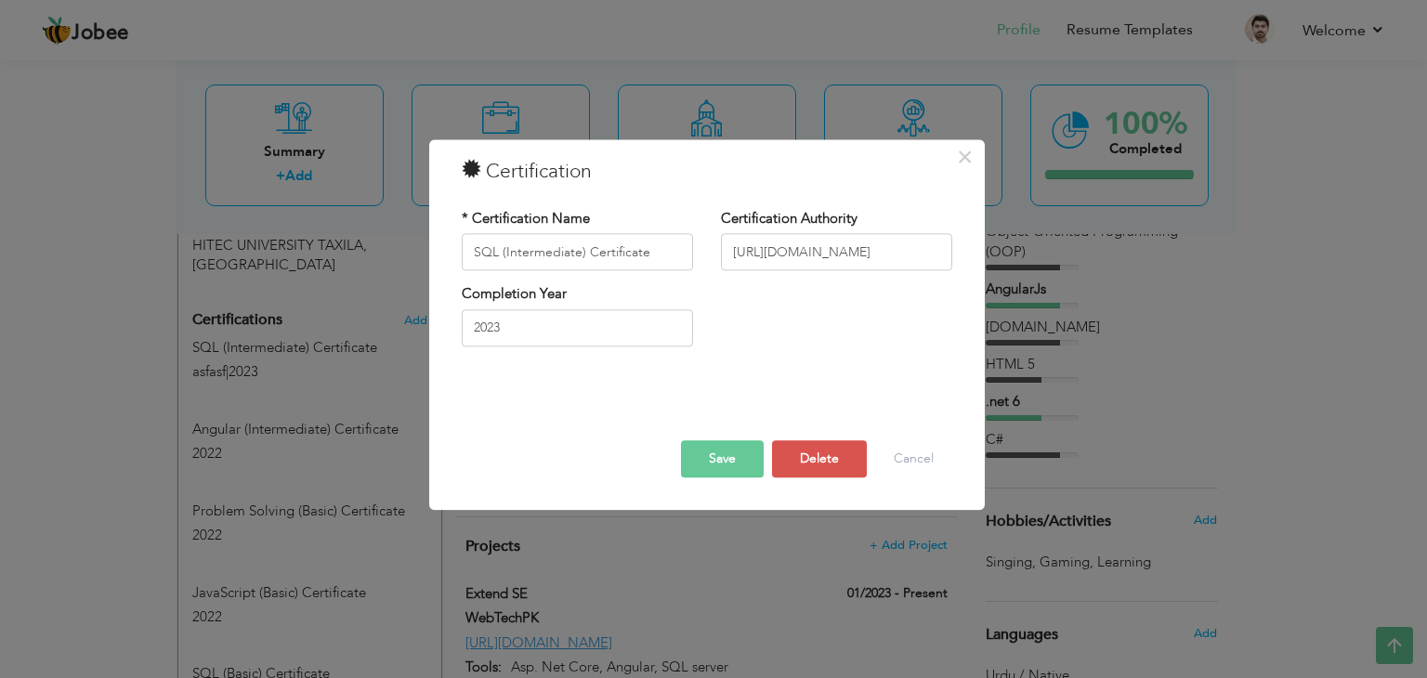
click at [743, 466] on button "Save" at bounding box center [722, 459] width 83 height 37
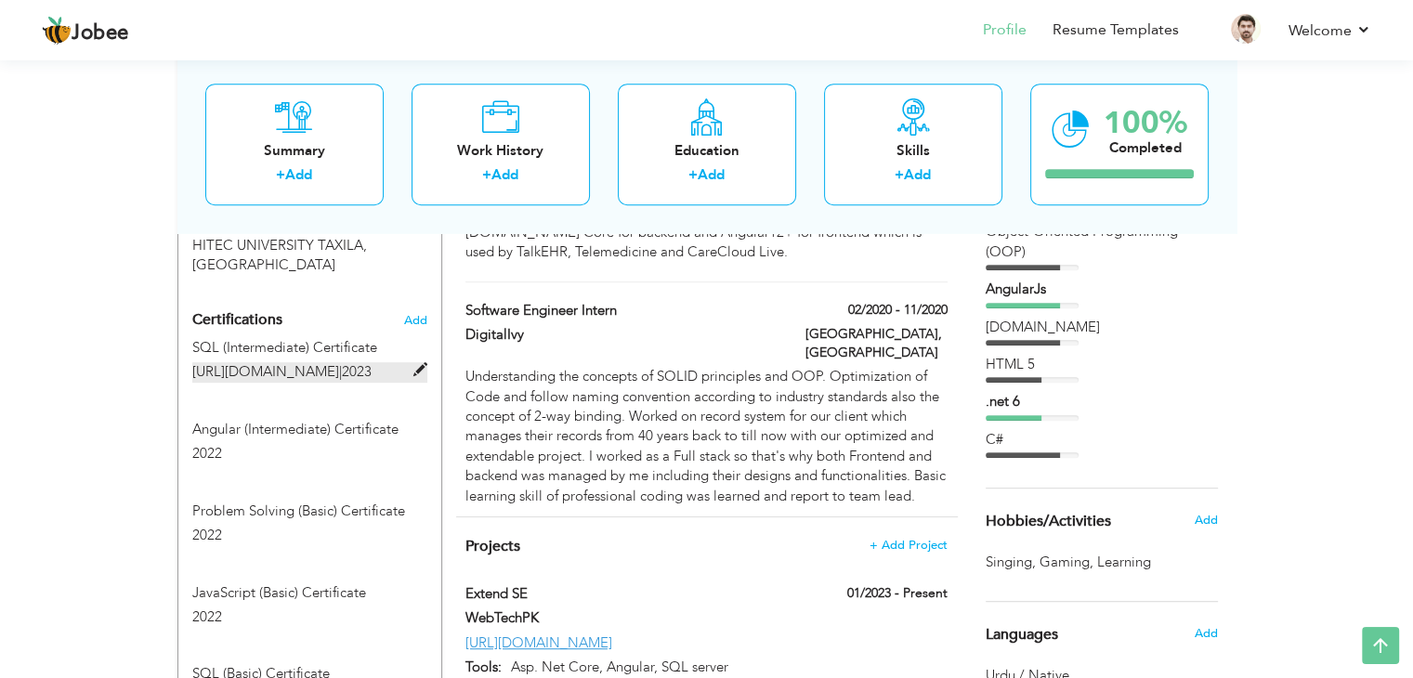
click at [422, 364] on span at bounding box center [420, 370] width 14 height 14
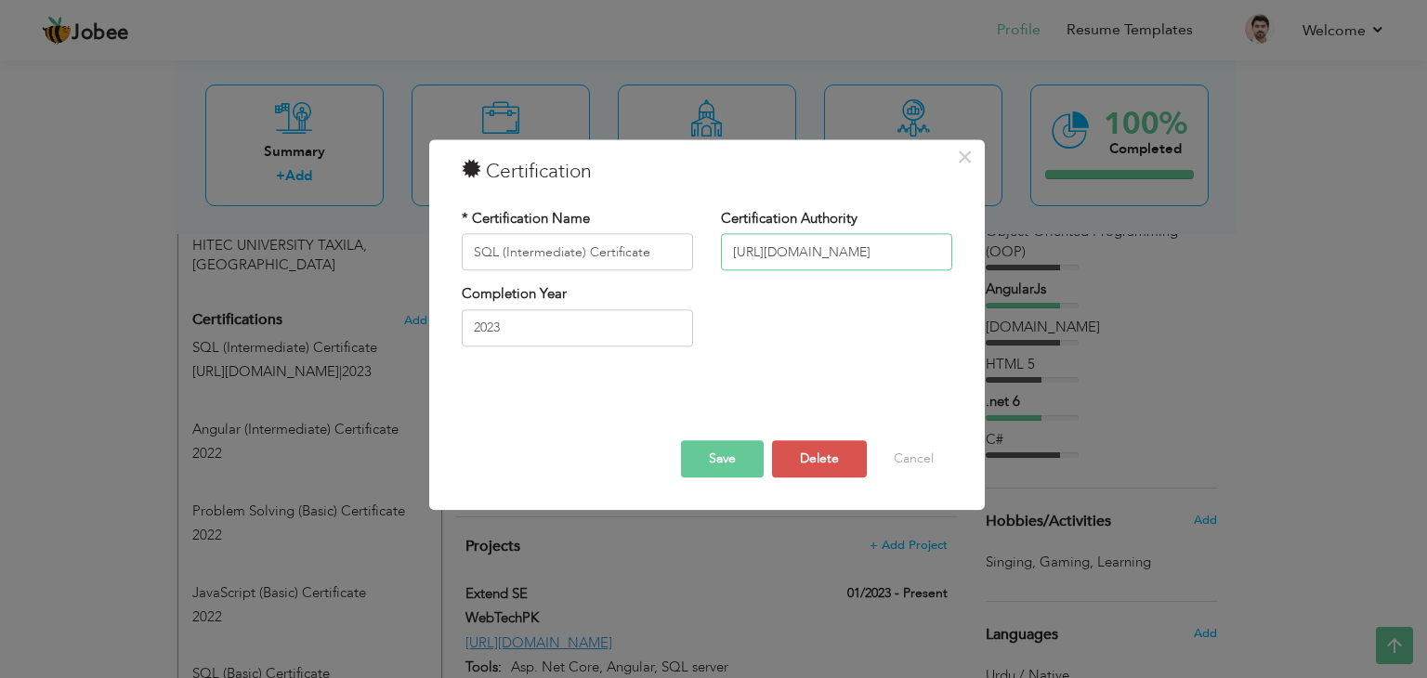
click at [785, 254] on input "https://www.hackerrank.com/certificates/f84c564a475a" at bounding box center [836, 252] width 231 height 37
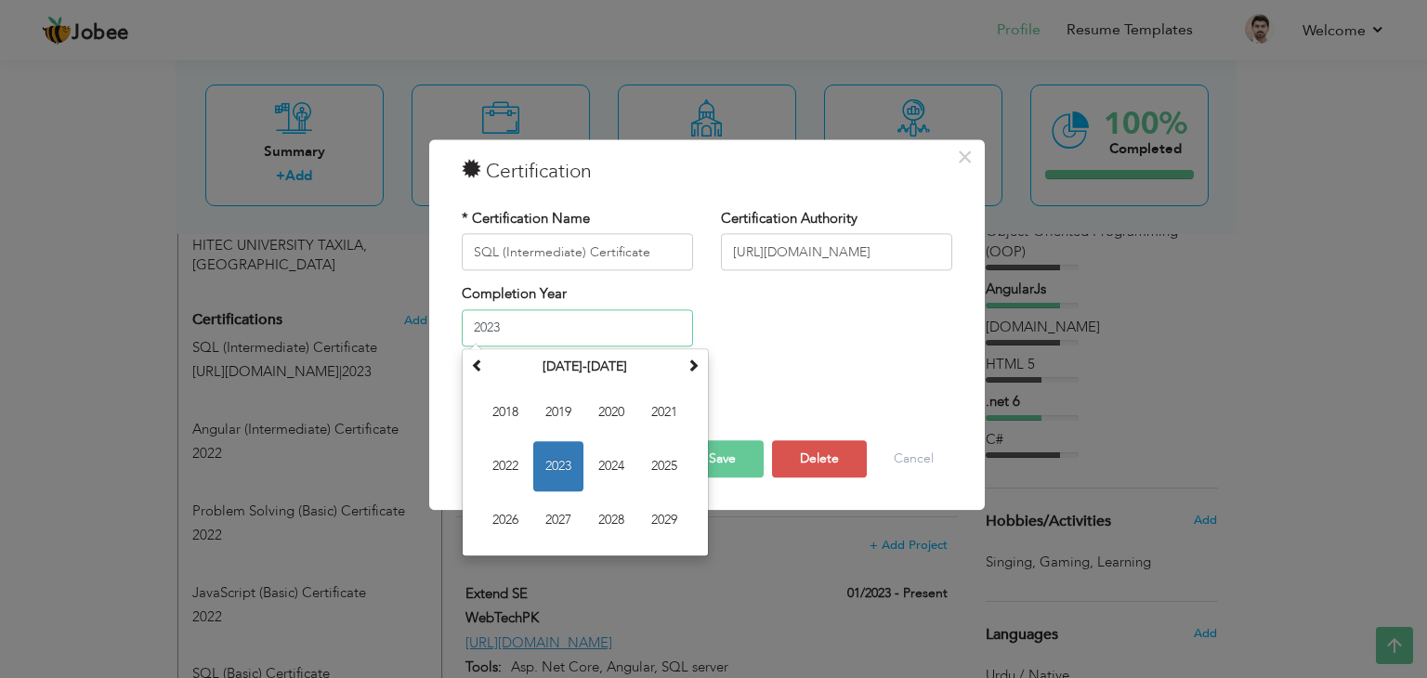
drag, startPoint x: 561, startPoint y: 332, endPoint x: 432, endPoint y: 328, distance: 129.2
click at [432, 328] on div "× Certification * Certification Name SQL (Intermediate) Certificate Certificati…" at bounding box center [707, 324] width 556 height 371
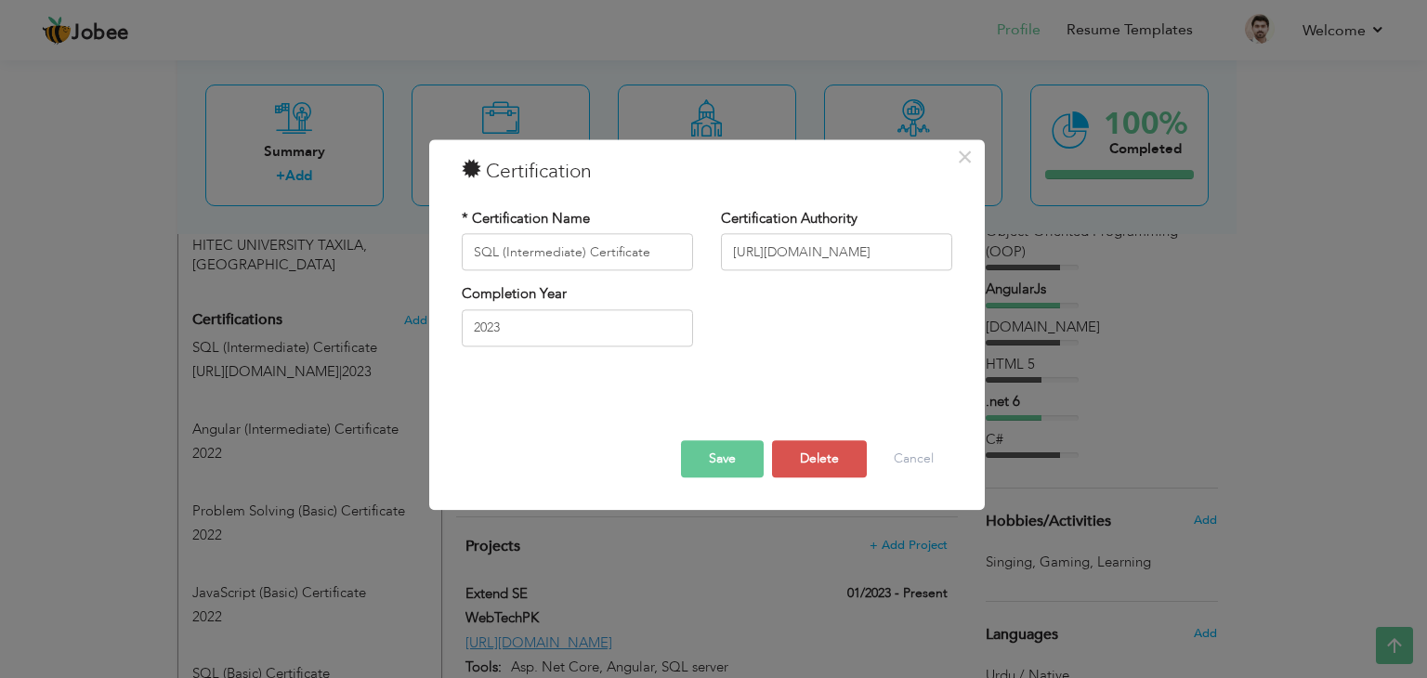
click at [771, 322] on div "Completion Year 2023" at bounding box center [707, 322] width 518 height 75
click at [817, 256] on input "https://www.hackerrank.com/certificates/f84c564a475a" at bounding box center [836, 252] width 231 height 37
click at [925, 465] on button "Cancel" at bounding box center [913, 459] width 77 height 37
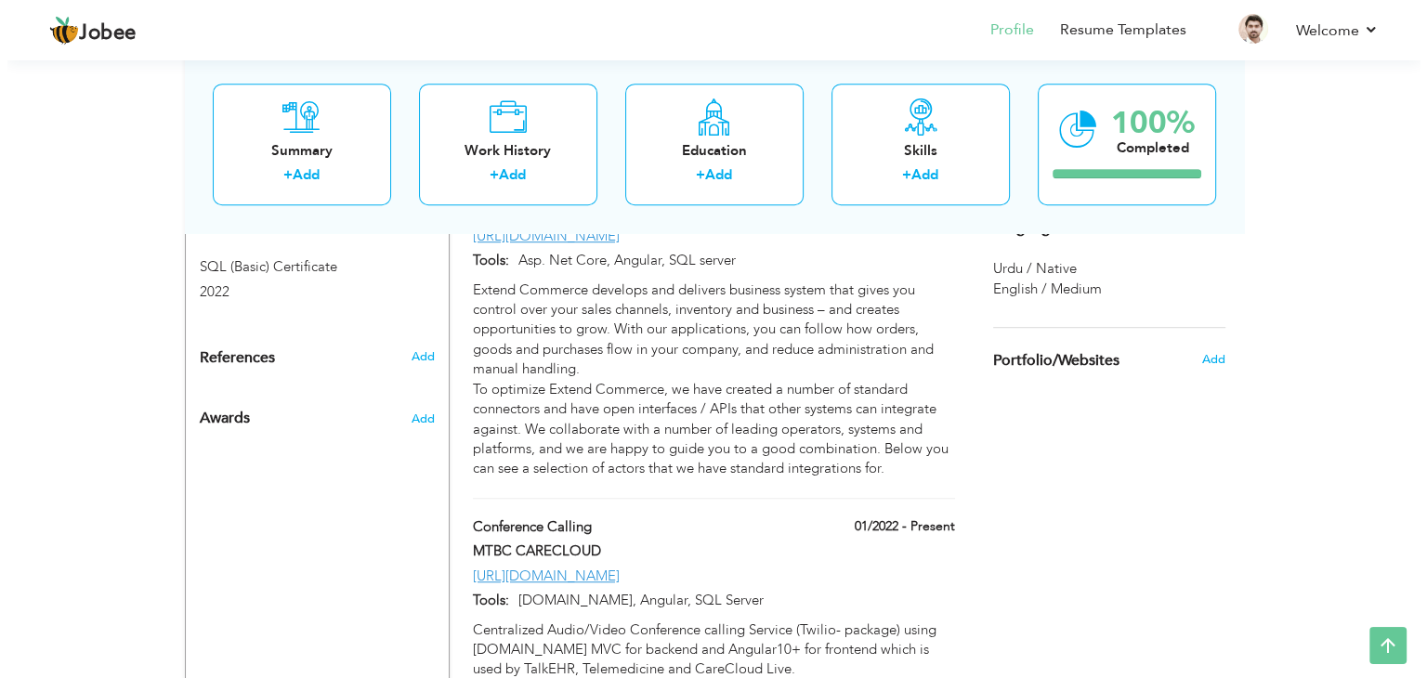
scroll to position [1281, 0]
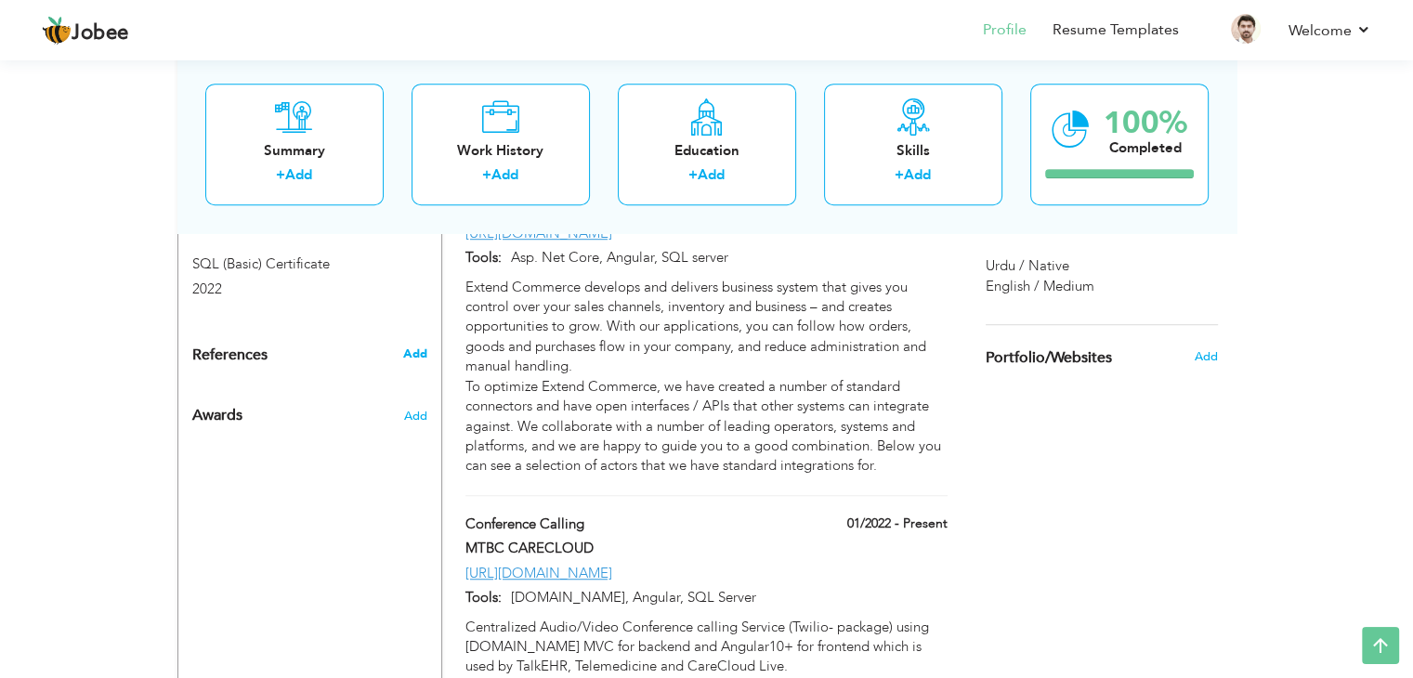
click at [414, 346] on span "Add" at bounding box center [414, 354] width 24 height 17
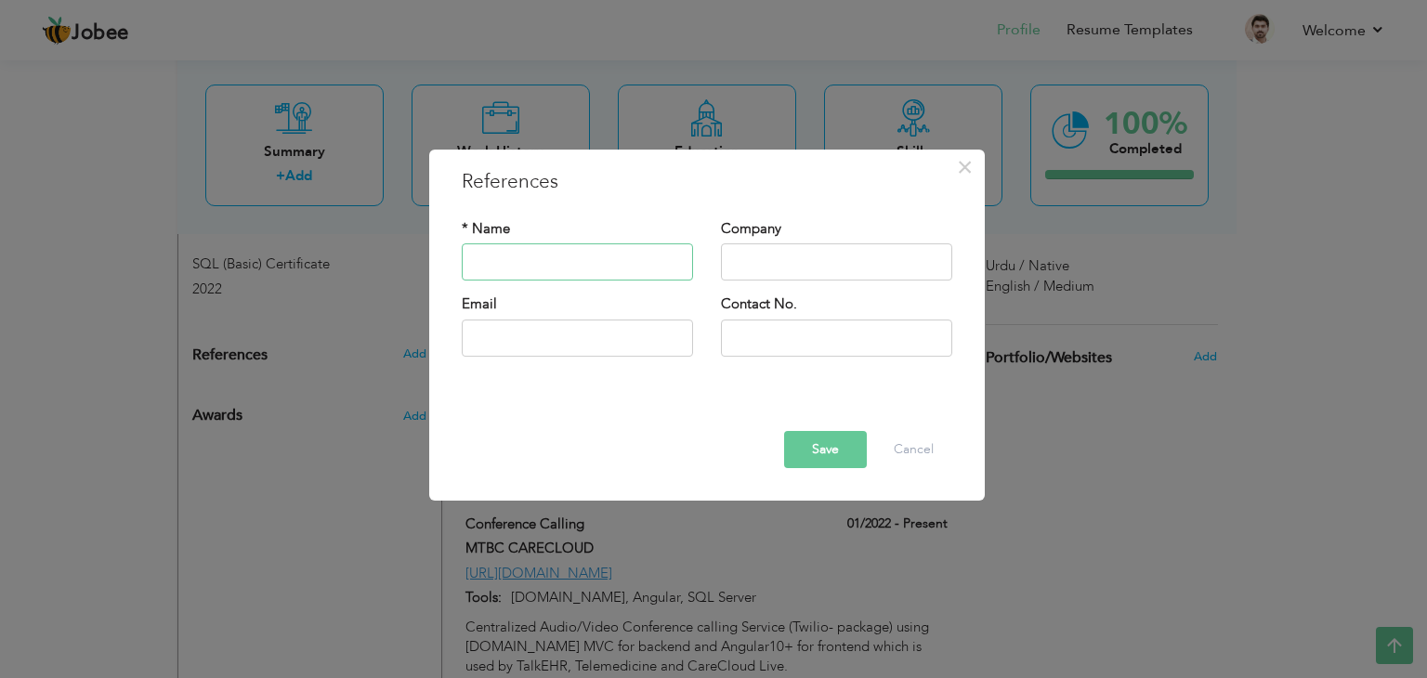
click at [602, 265] on input "text" at bounding box center [577, 262] width 231 height 37
click at [903, 447] on button "Cancel" at bounding box center [913, 449] width 77 height 37
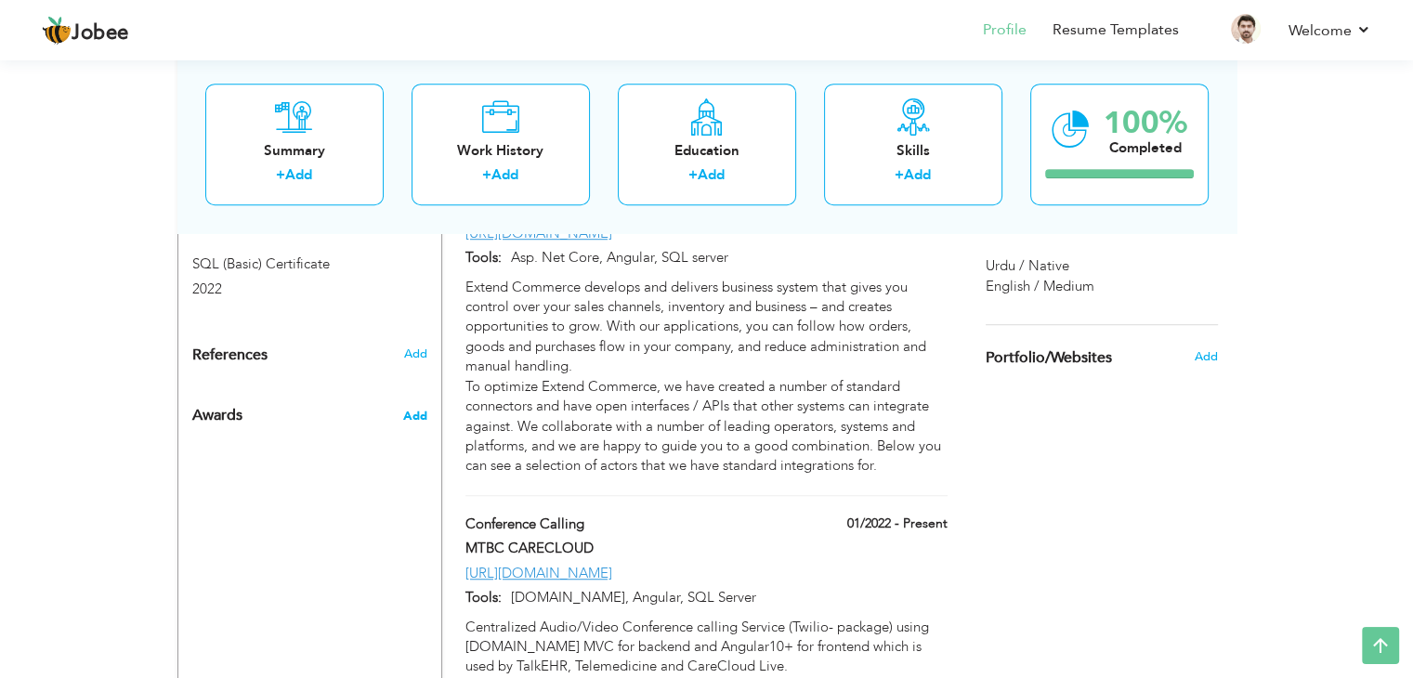
click at [416, 408] on span "Add" at bounding box center [414, 416] width 24 height 17
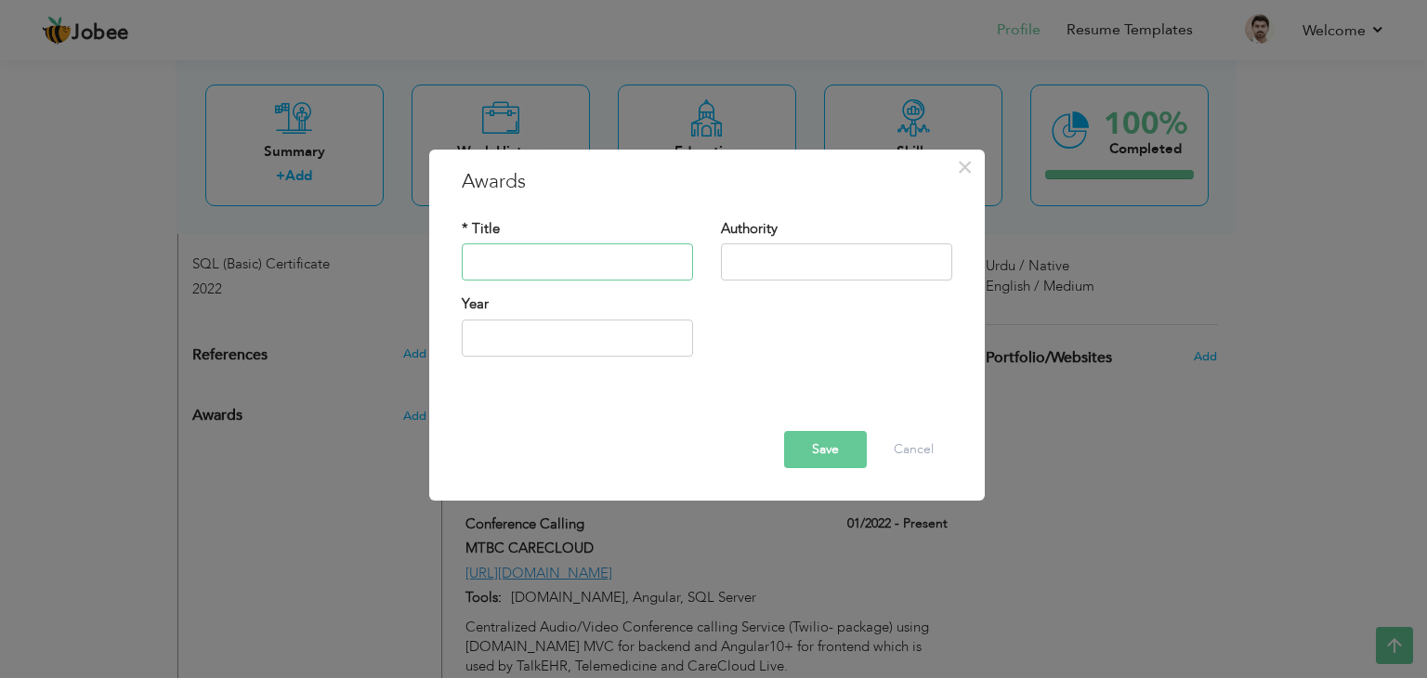
click at [576, 265] on input "text" at bounding box center [577, 262] width 231 height 37
click at [782, 270] on input "text" at bounding box center [836, 262] width 231 height 37
paste input "https://www.hackerrank.com/certificates/f84c564a475a"
type input "https://www.hackerrank.com/certificates/f84c564a475a"
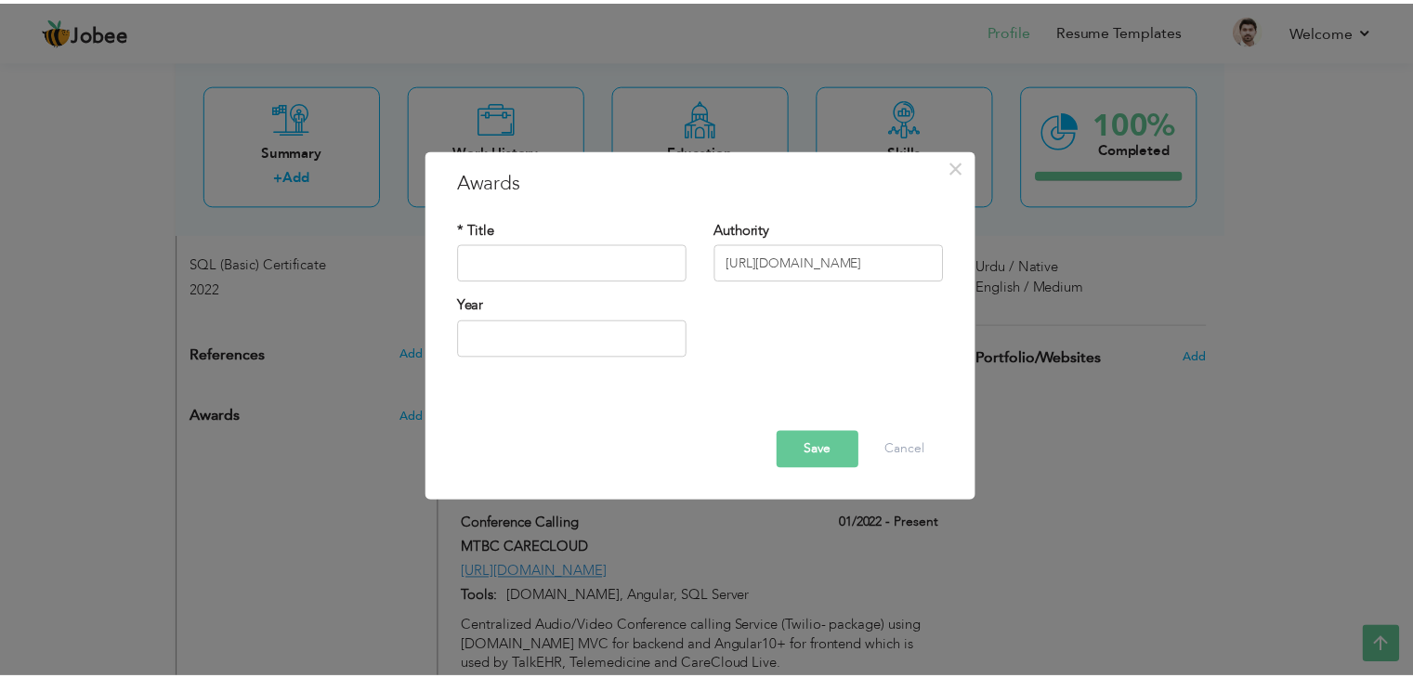
scroll to position [0, 0]
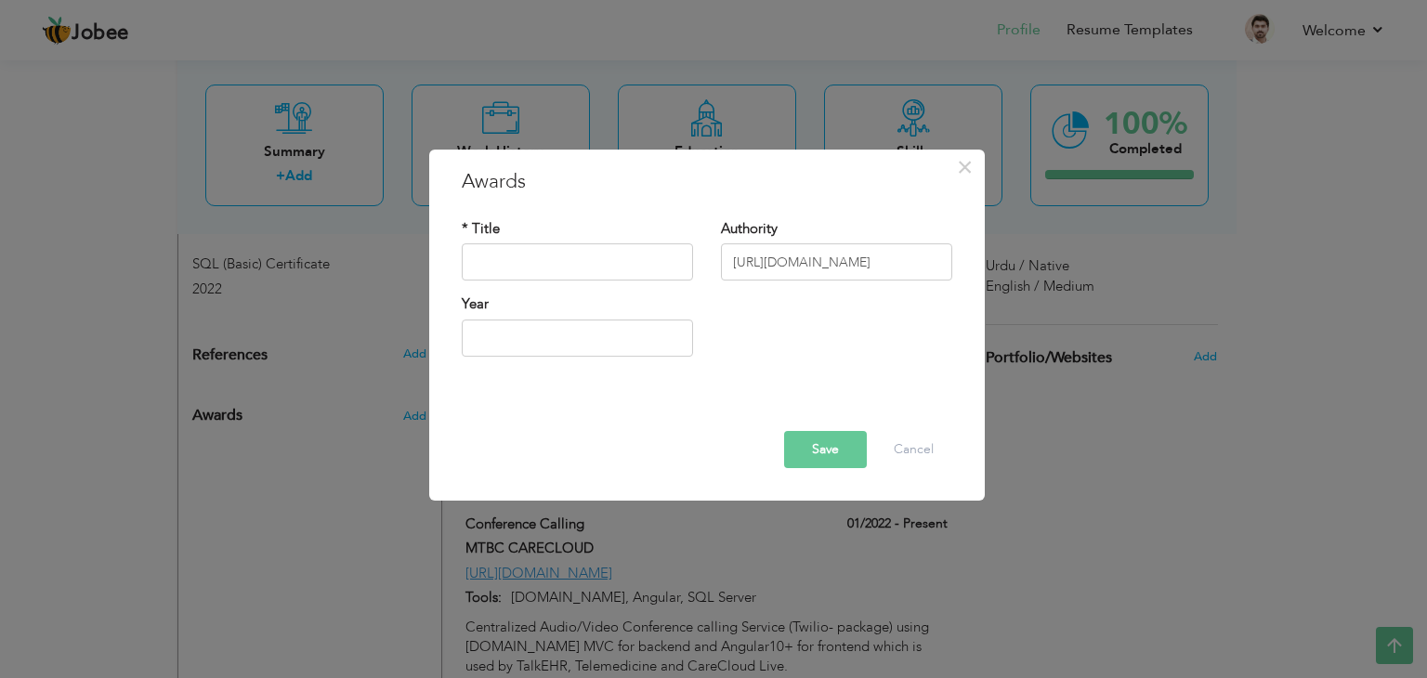
click at [811, 467] on button "Save" at bounding box center [825, 449] width 83 height 37
click at [816, 458] on button "Save" at bounding box center [825, 449] width 83 height 37
click at [554, 266] on input "text" at bounding box center [577, 262] width 231 height 37
type input "12"
click at [806, 439] on button "Save" at bounding box center [825, 449] width 83 height 37
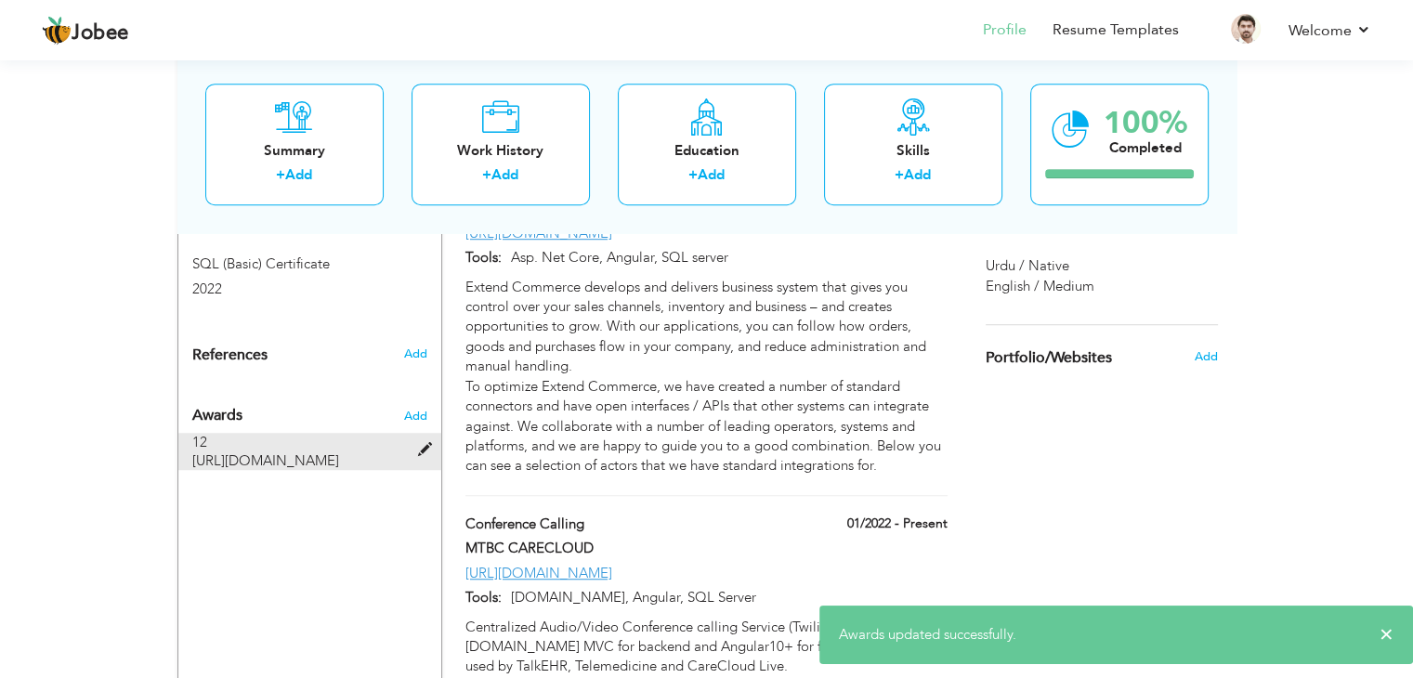
click at [424, 443] on span at bounding box center [428, 450] width 23 height 14
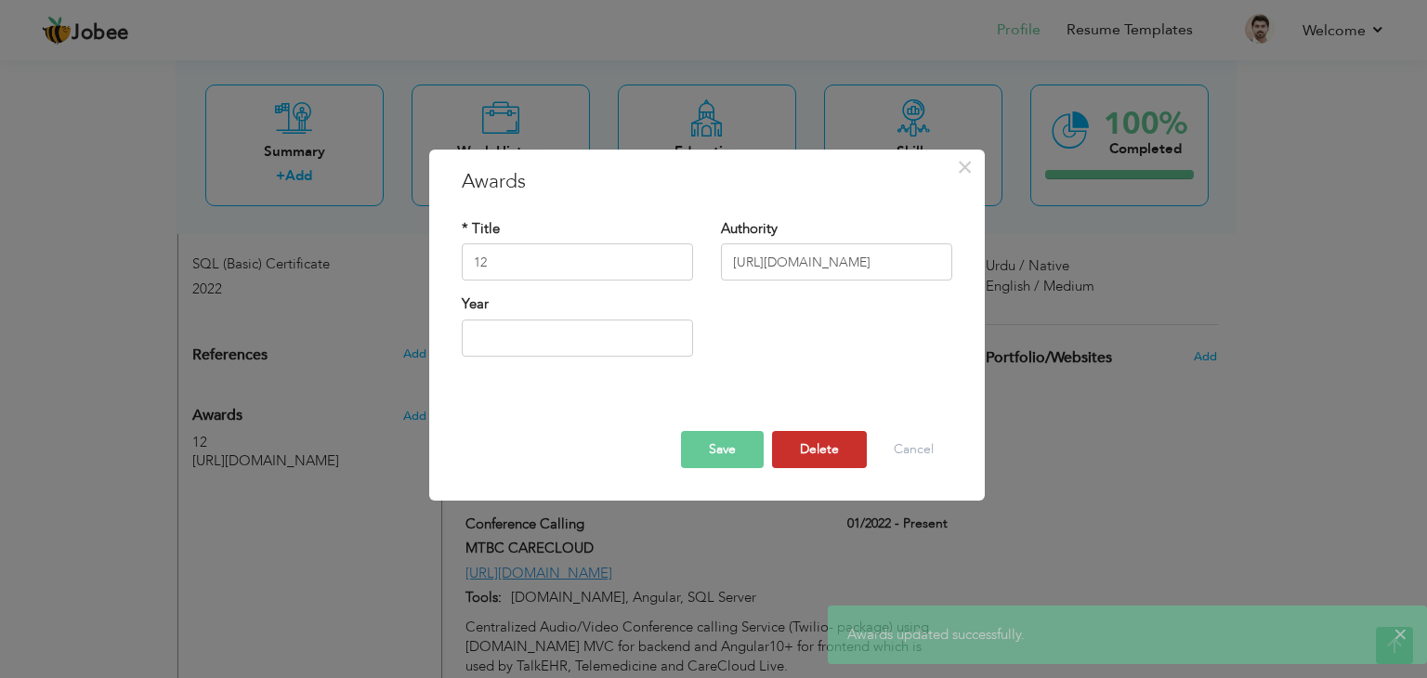
click at [821, 443] on button "Delete" at bounding box center [819, 449] width 95 height 37
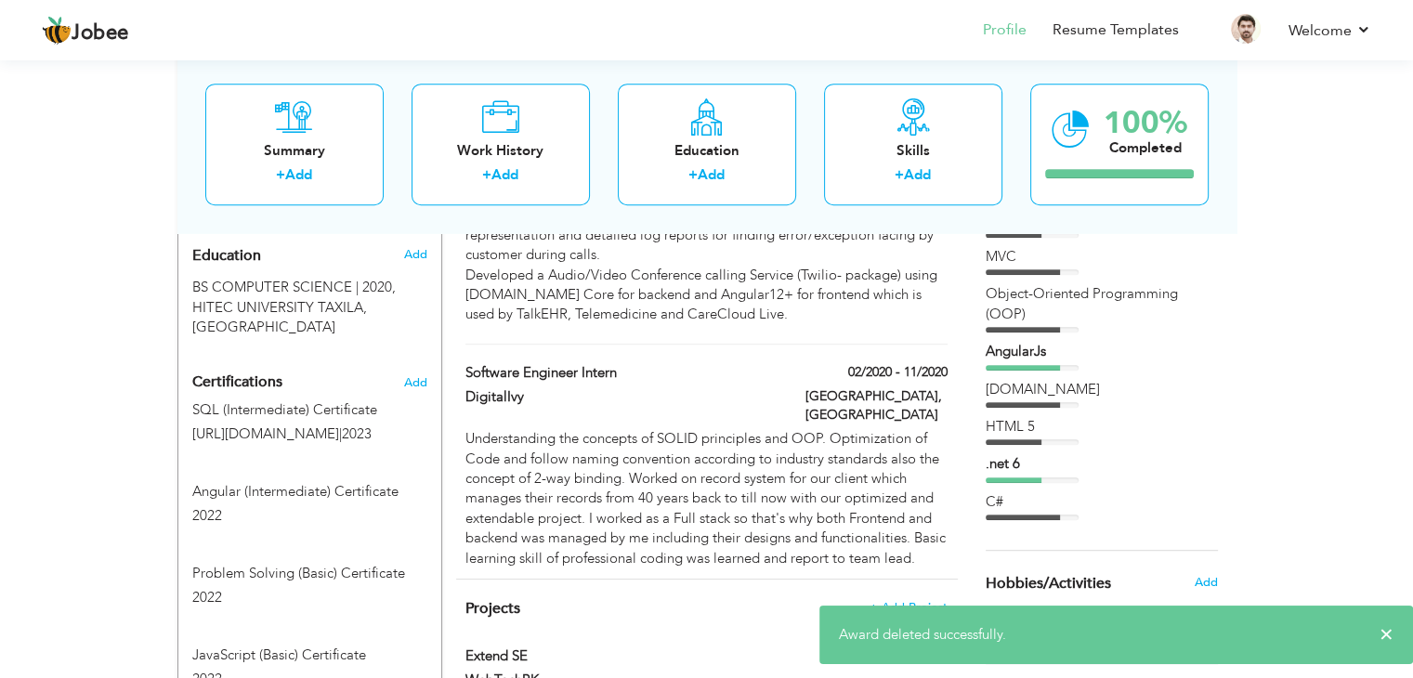
scroll to position [803, 0]
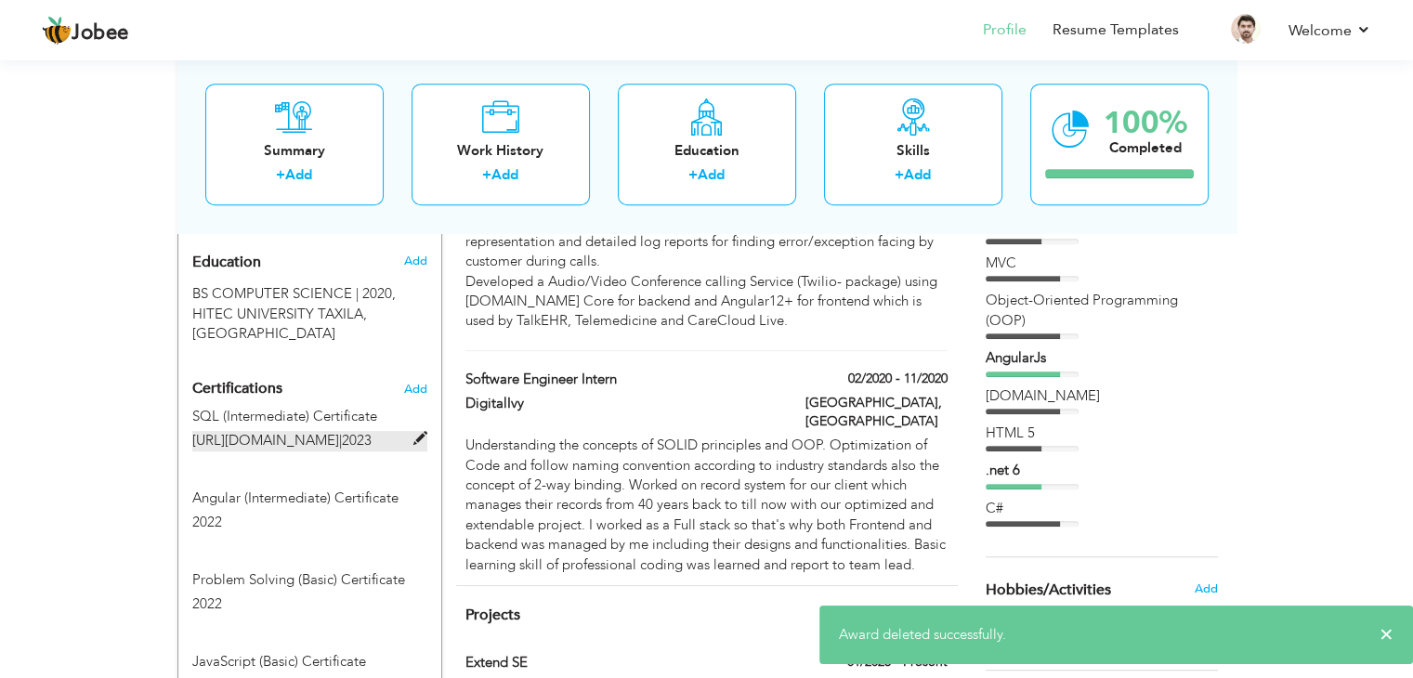
click at [339, 431] on span "https://www.hackerrank.com/certificates/f84c564a475a" at bounding box center [265, 440] width 147 height 19
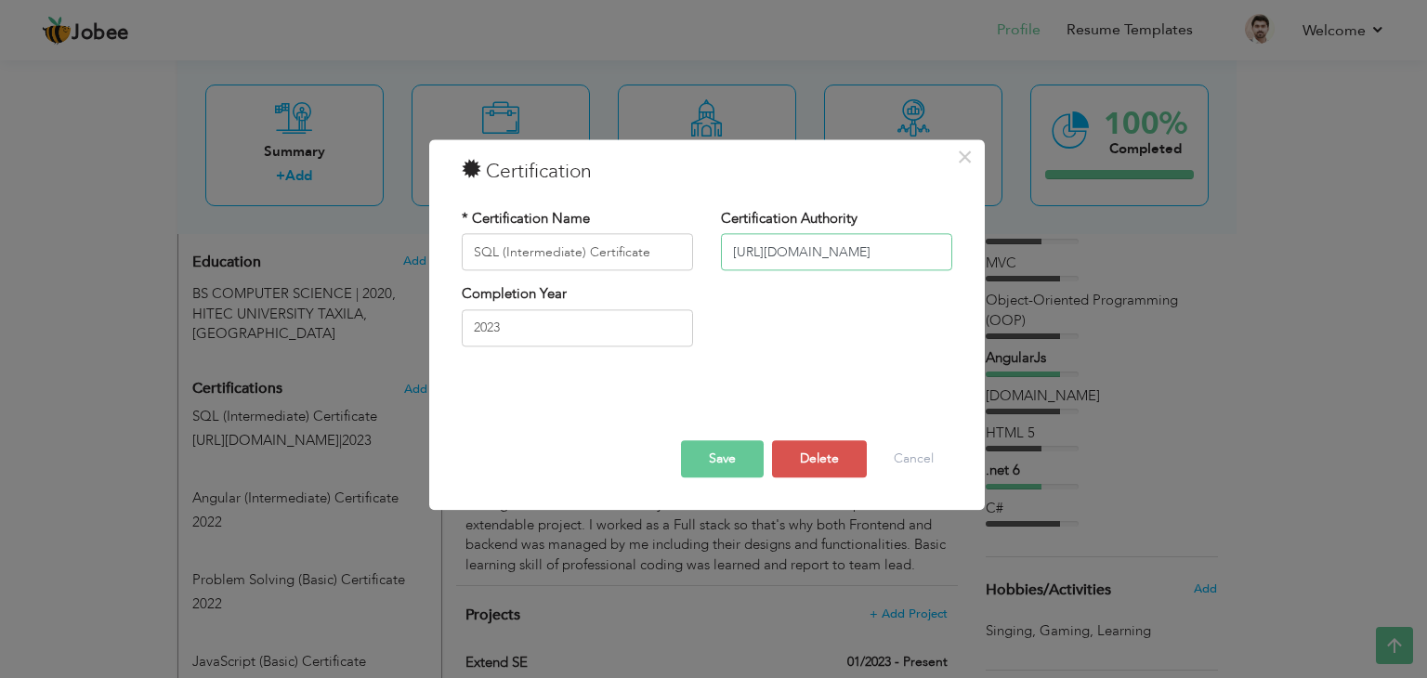
click at [814, 260] on input "https://www.hackerrank.com/certificates/f84c564a475a" at bounding box center [836, 252] width 231 height 37
click at [654, 257] on input "SQL (Intermediate) Certificate" at bounding box center [577, 252] width 231 height 37
type input "SQL (Intermediate) Certificate"
click at [726, 469] on button "Save" at bounding box center [722, 459] width 83 height 37
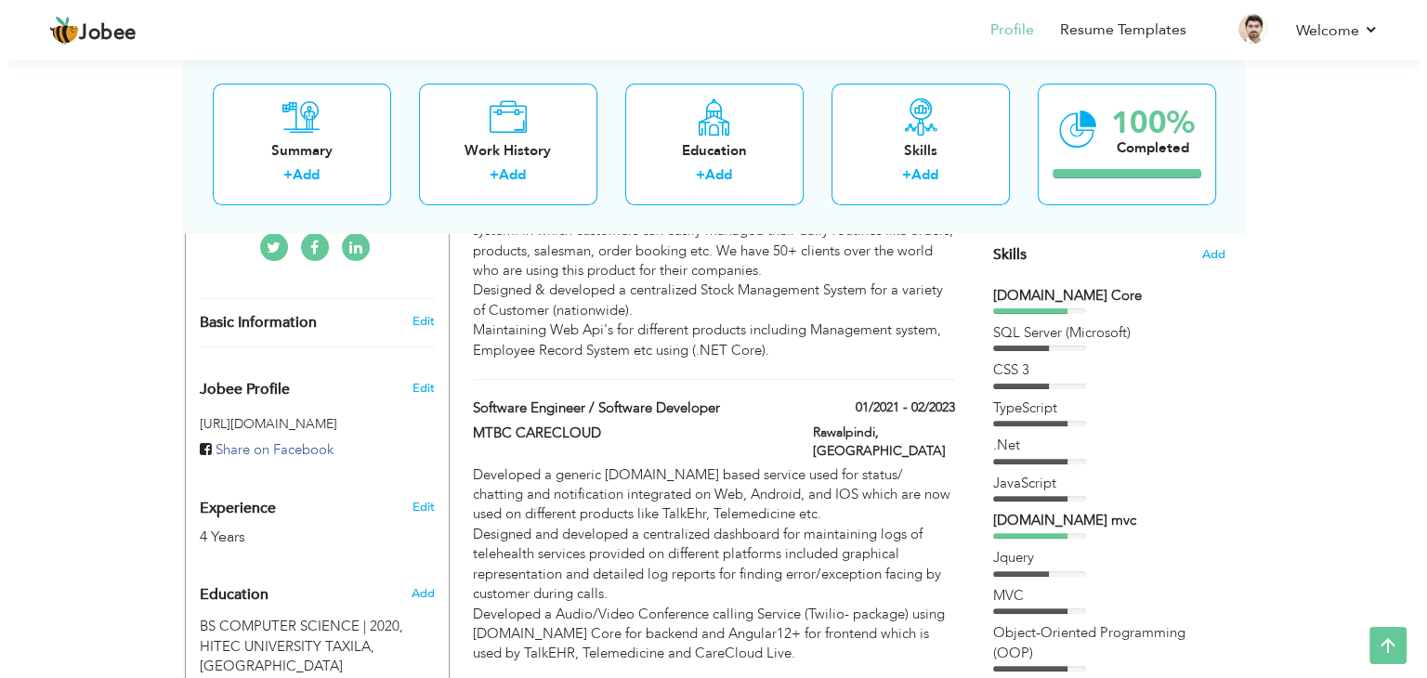
scroll to position [464, 0]
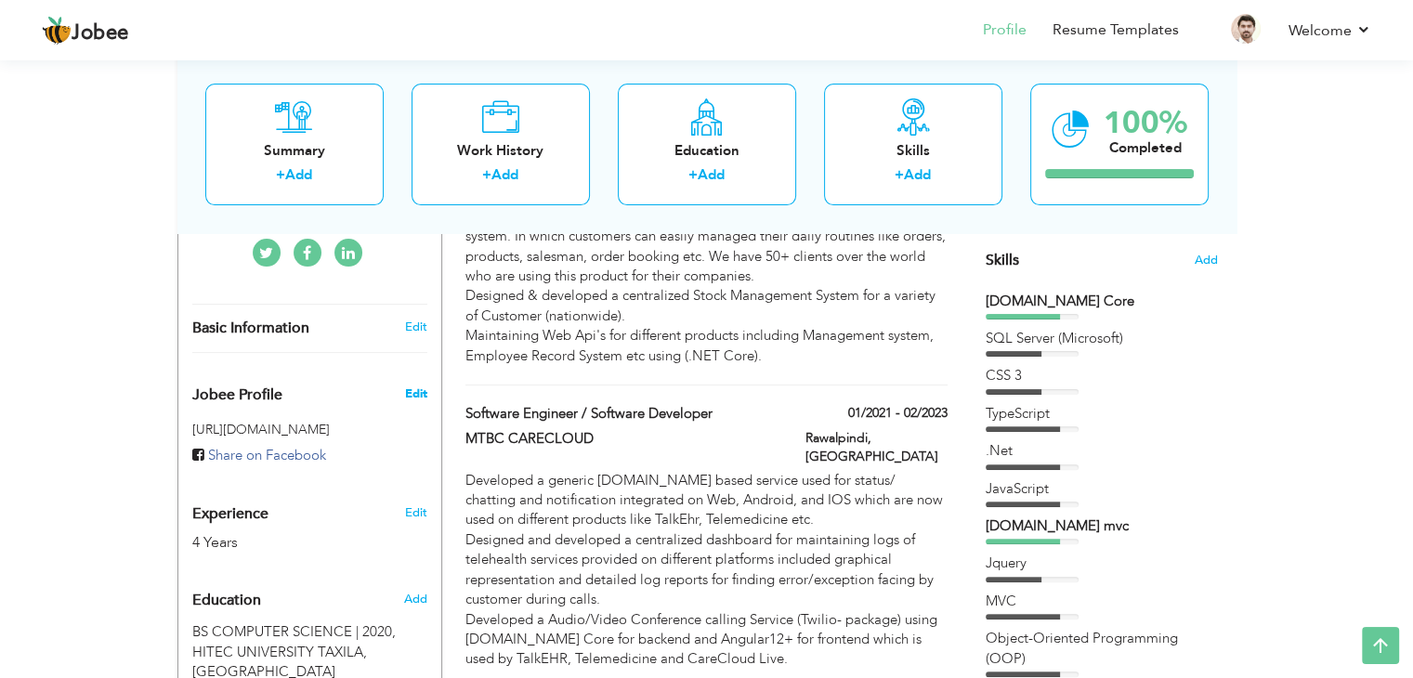
click at [417, 395] on span "Edit" at bounding box center [415, 394] width 22 height 17
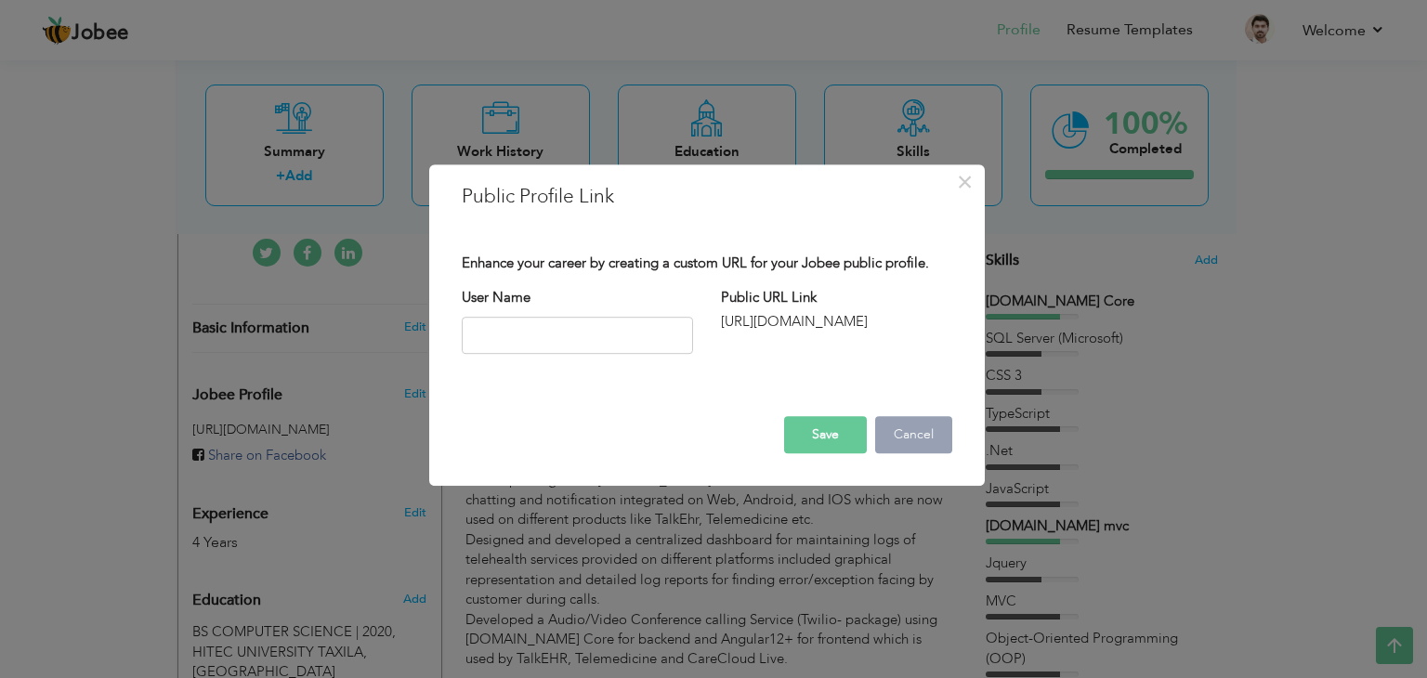
click at [912, 444] on button "Cancel" at bounding box center [913, 434] width 77 height 37
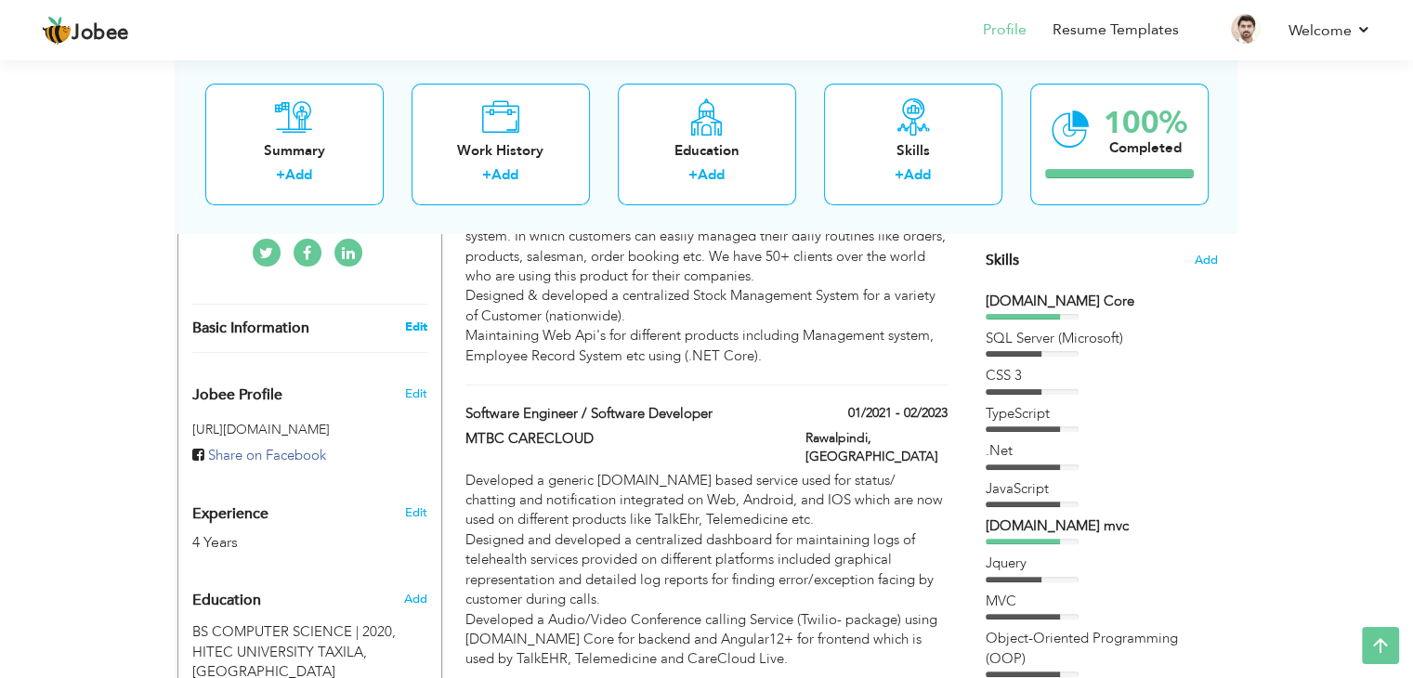
click at [416, 325] on link "Edit" at bounding box center [415, 327] width 22 height 17
type input "[PERSON_NAME]"
type input "[PHONE_NUMBER]"
select select "number:166"
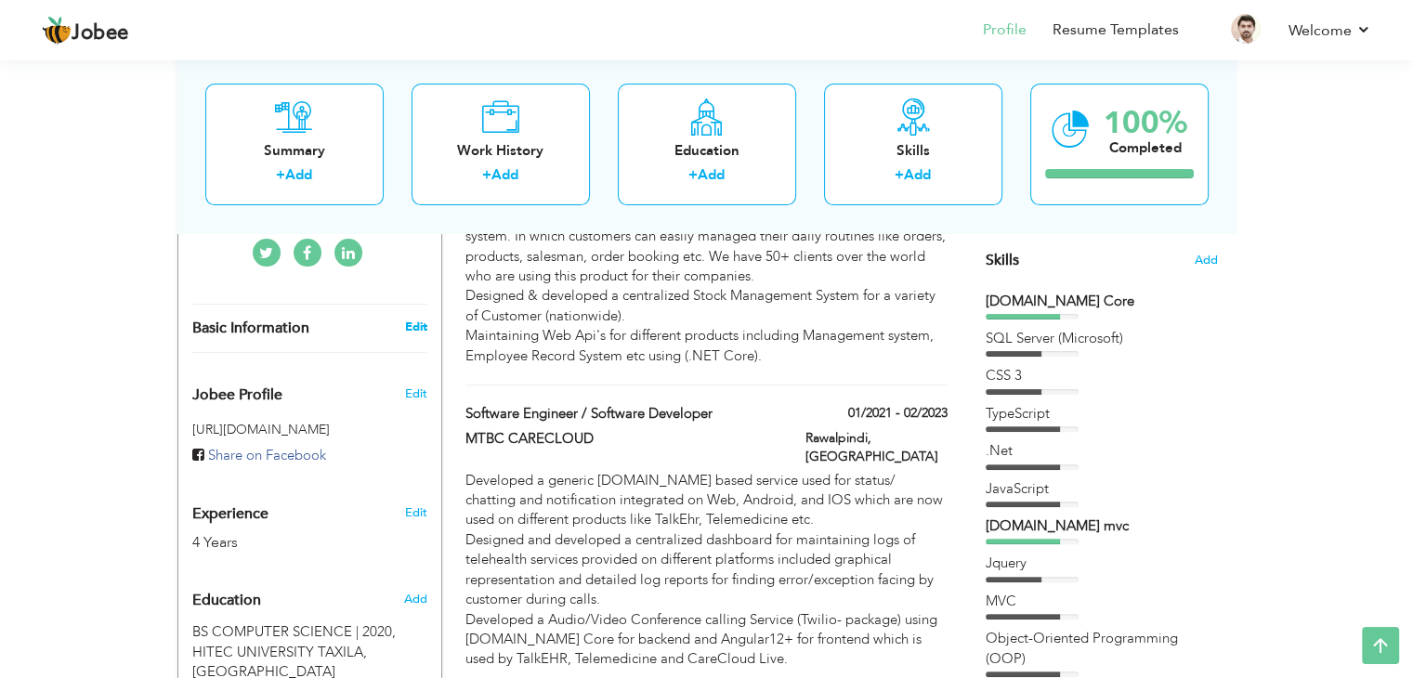
type input "Rawalpindi"
select select "number:6"
type input "WebtechPK"
type input "Software Engineer / Software Developer"
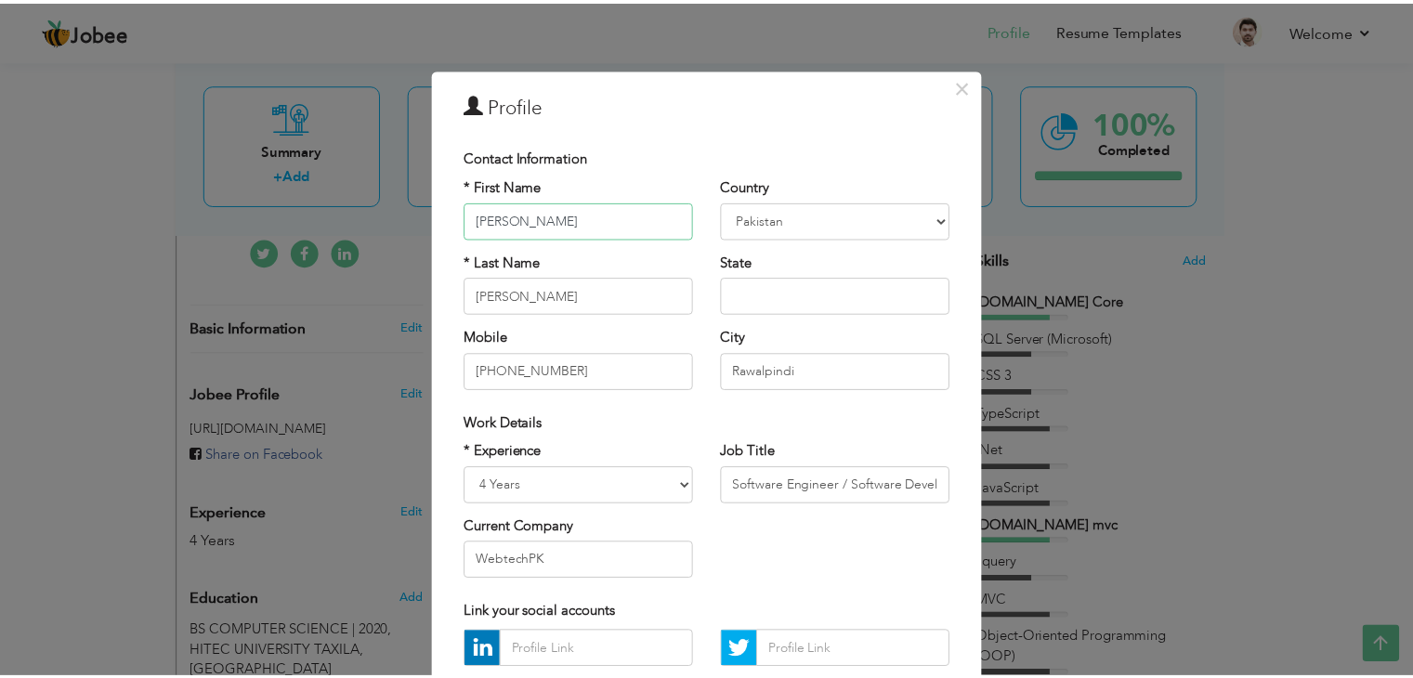
scroll to position [168, 0]
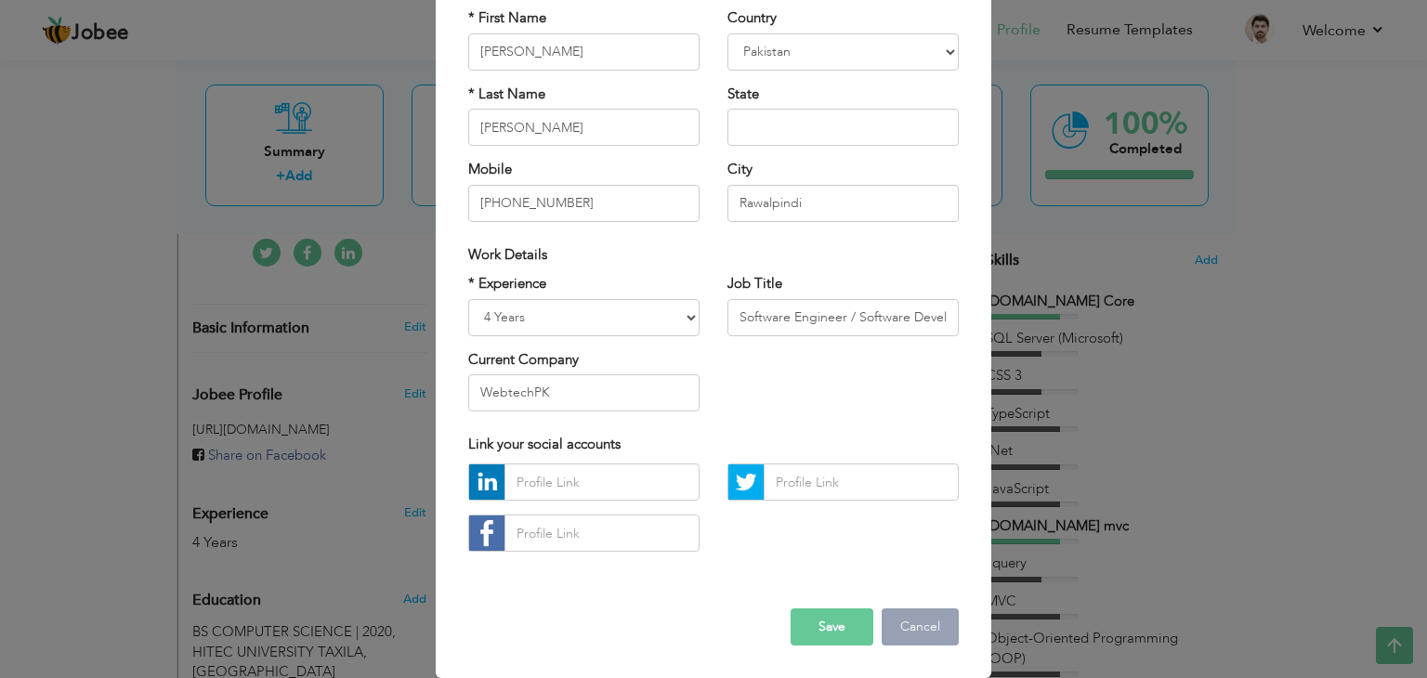
click at [929, 621] on button "Cancel" at bounding box center [920, 626] width 77 height 37
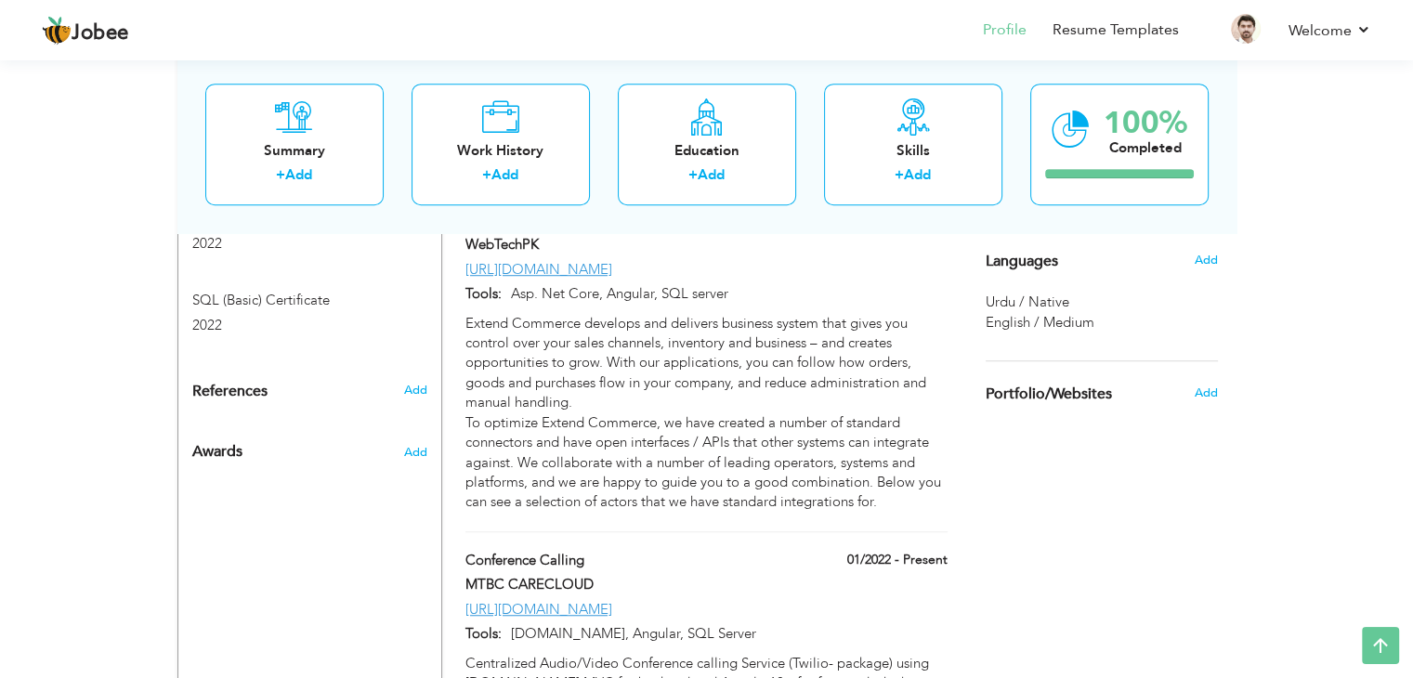
scroll to position [1249, 0]
click at [1203, 382] on span "Add" at bounding box center [1205, 389] width 24 height 17
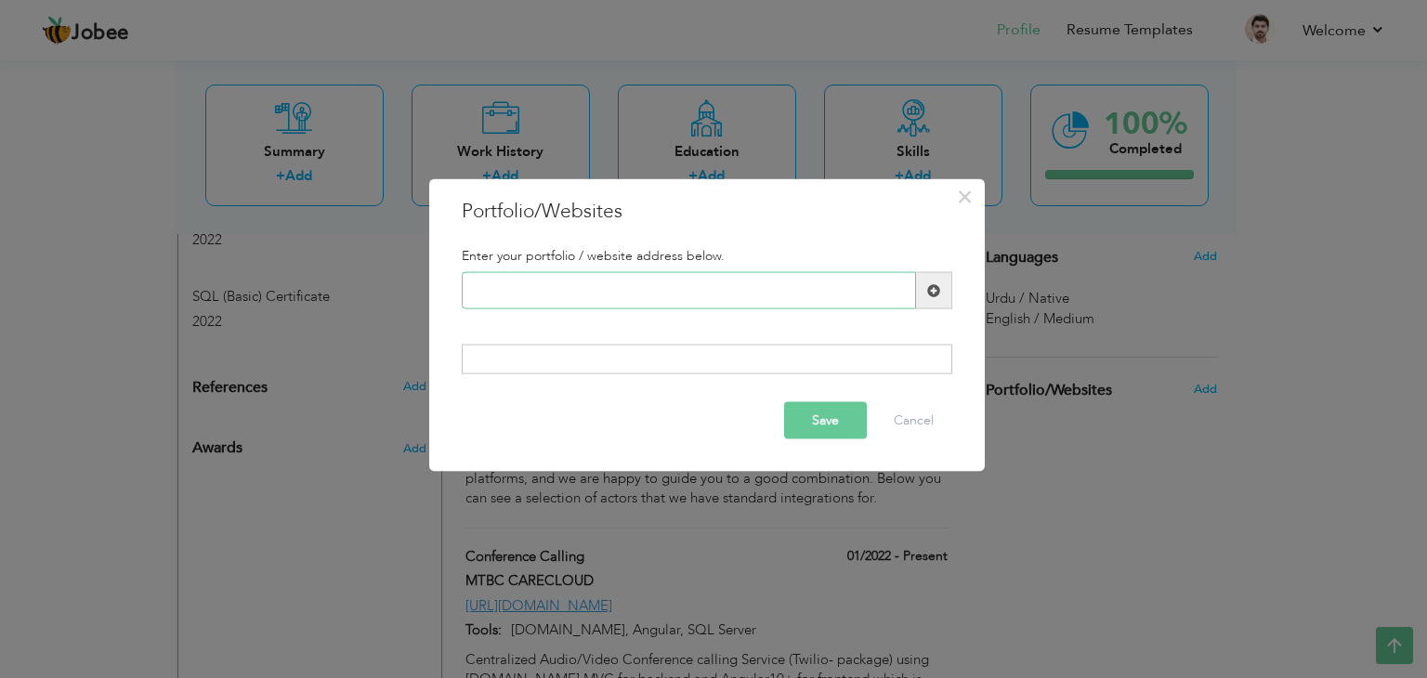
click at [567, 286] on input "text" at bounding box center [689, 290] width 454 height 37
paste input "https://www.hackerrank.com/certificates/f84c564a475a"
type input "https://www.hackerrank.com/certificates/f84c564a475a"
click at [937, 301] on span at bounding box center [934, 290] width 36 height 37
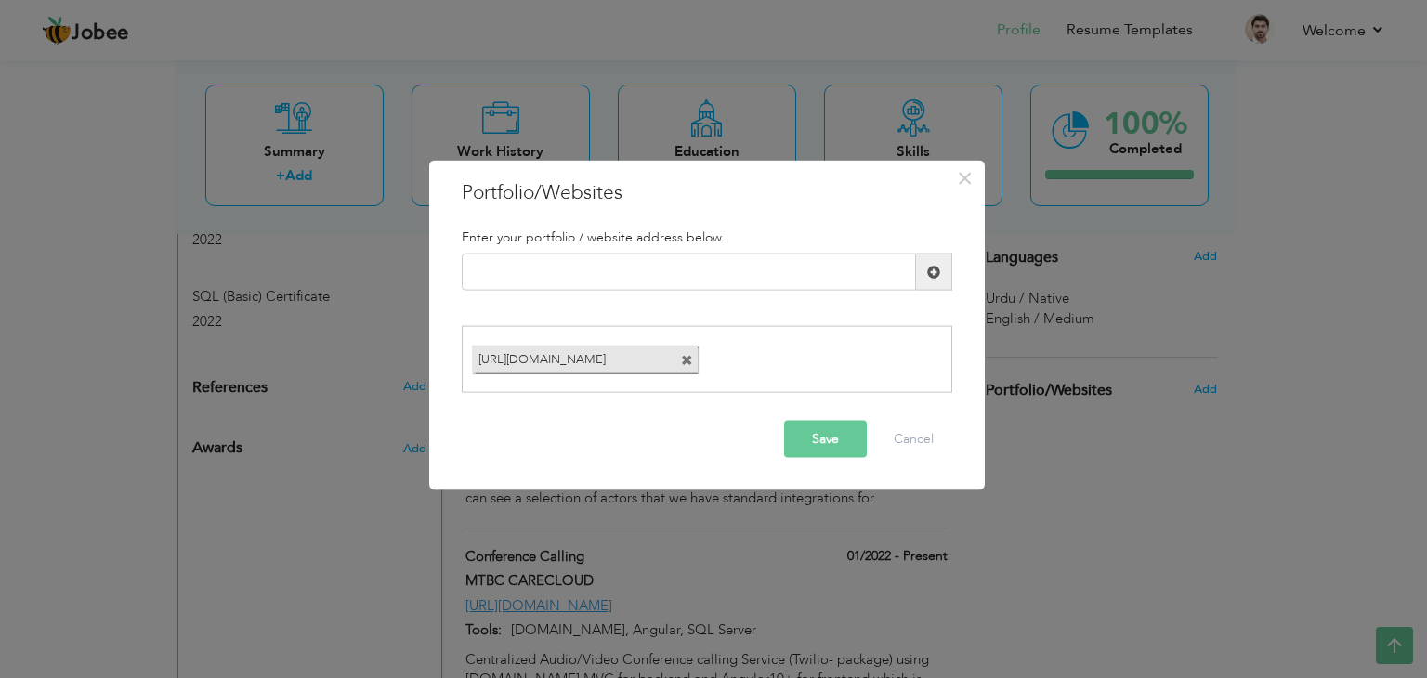
click at [682, 361] on span at bounding box center [687, 360] width 12 height 12
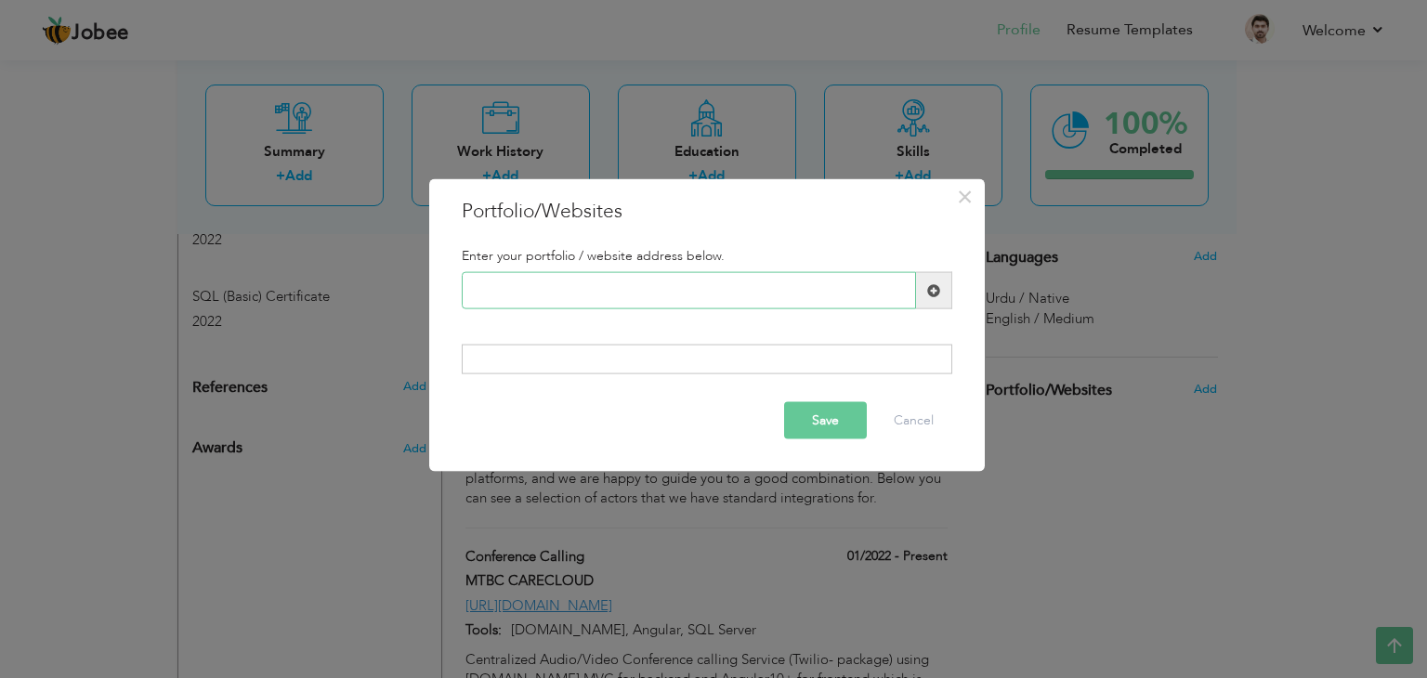
click at [637, 297] on input "text" at bounding box center [689, 290] width 454 height 37
paste input "[URL][DOMAIN_NAME]"
type input "[URL][DOMAIN_NAME]"
click at [937, 293] on span at bounding box center [933, 289] width 13 height 13
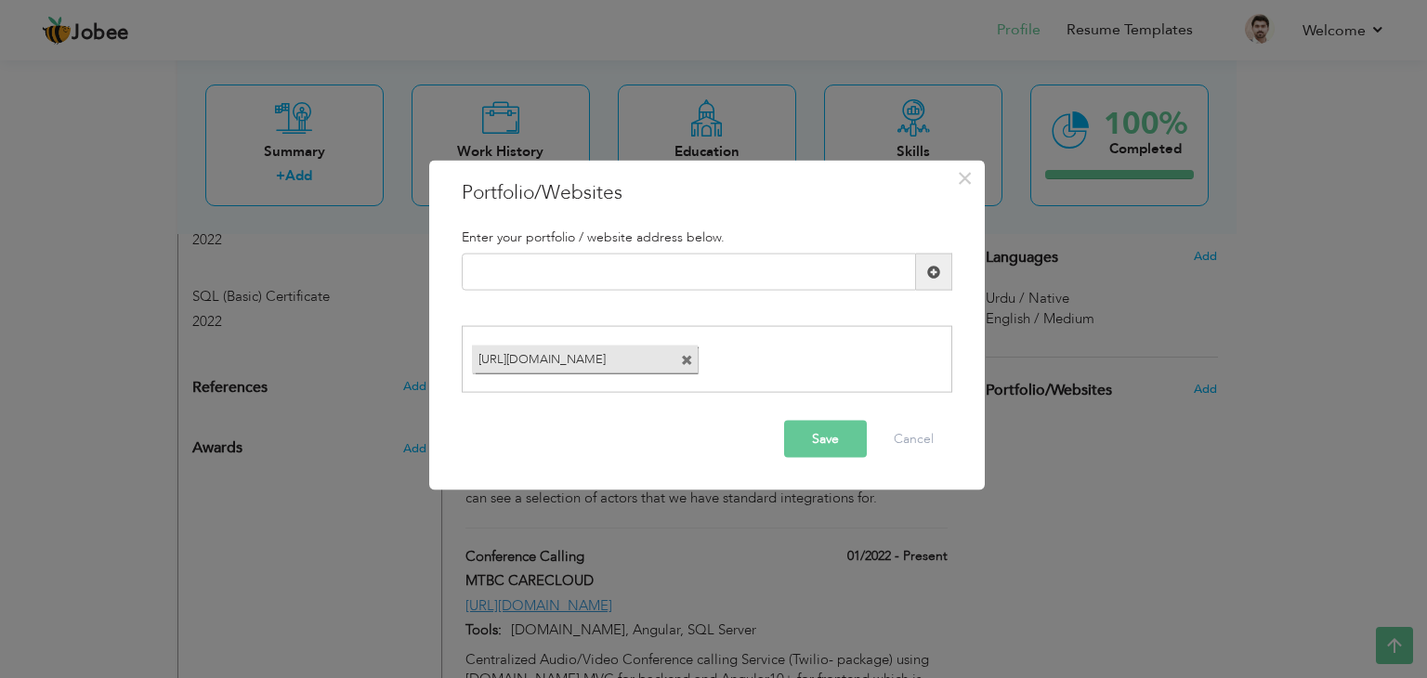
click at [831, 439] on button "Save" at bounding box center [825, 438] width 83 height 37
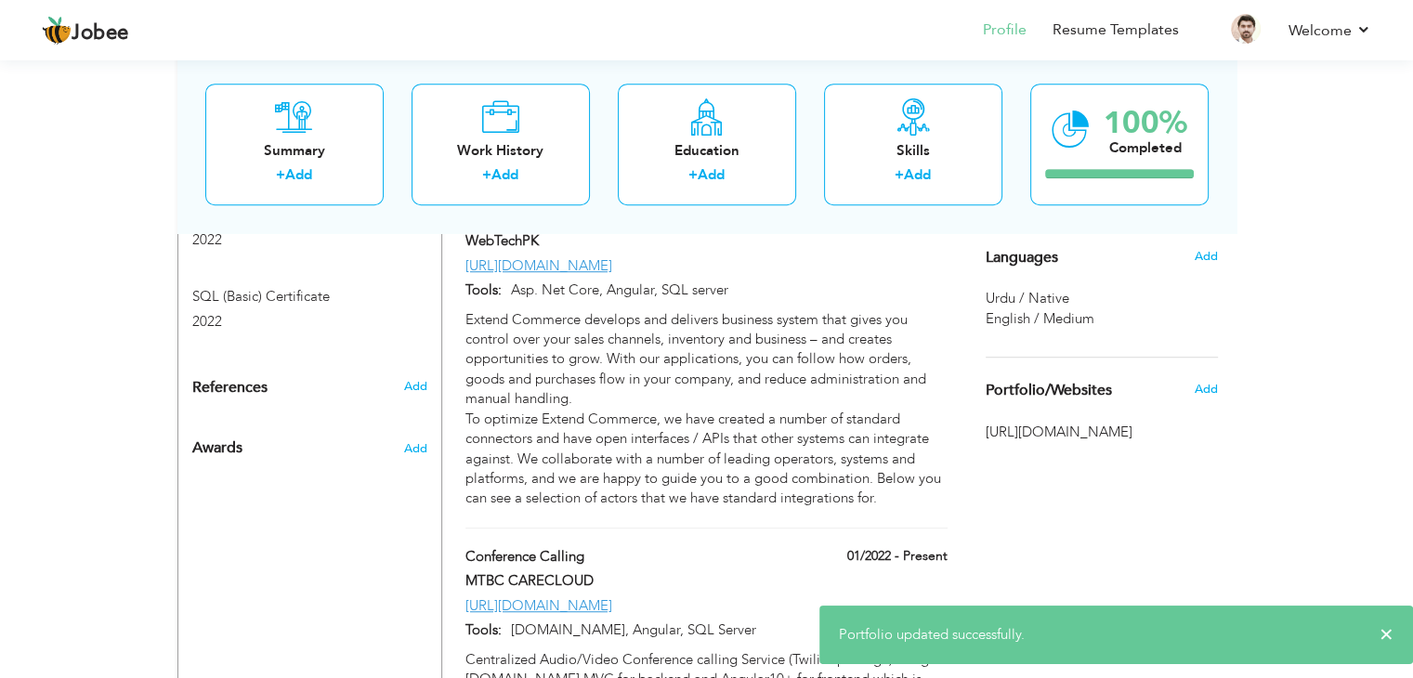
click at [1171, 508] on div "Choose a Template ‹" at bounding box center [1104, 196] width 265 height 2188
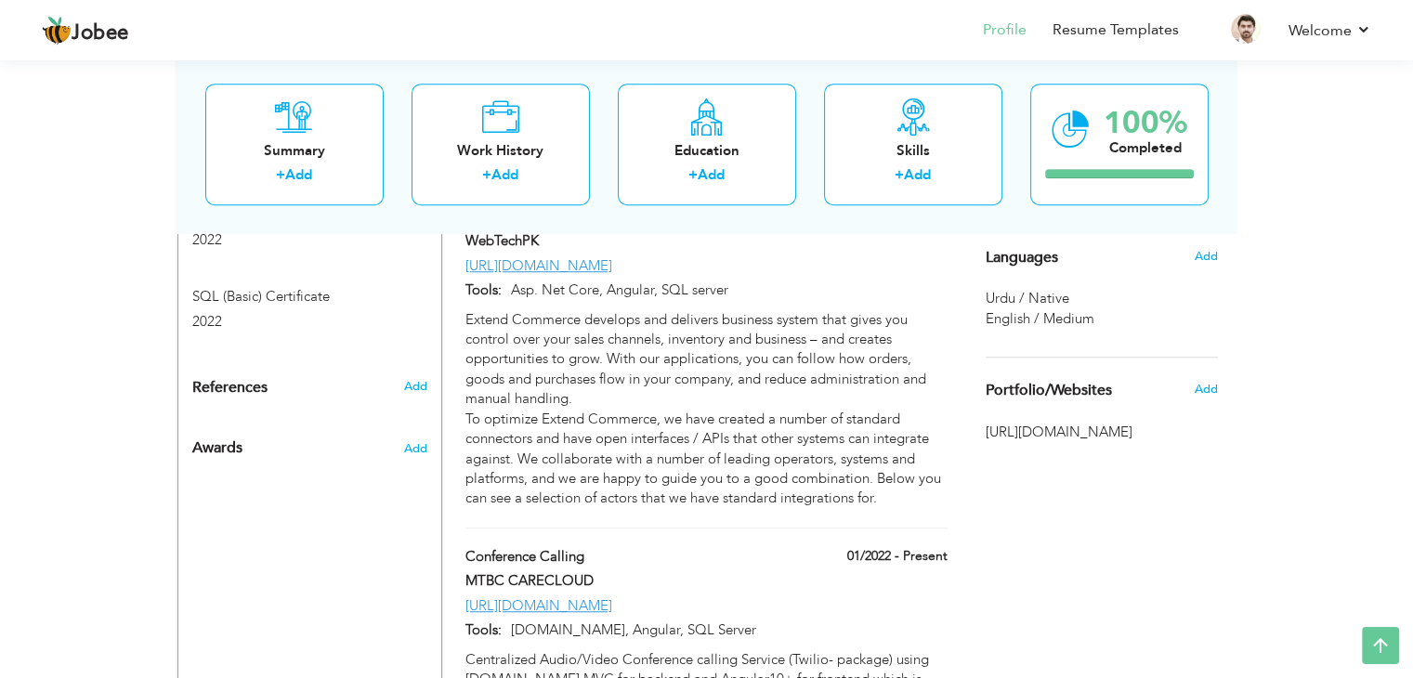
click at [1076, 467] on div "Choose a Template ‹" at bounding box center [1104, 196] width 265 height 2188
click at [1116, 432] on span "[URL][DOMAIN_NAME]" at bounding box center [1102, 433] width 232 height 20
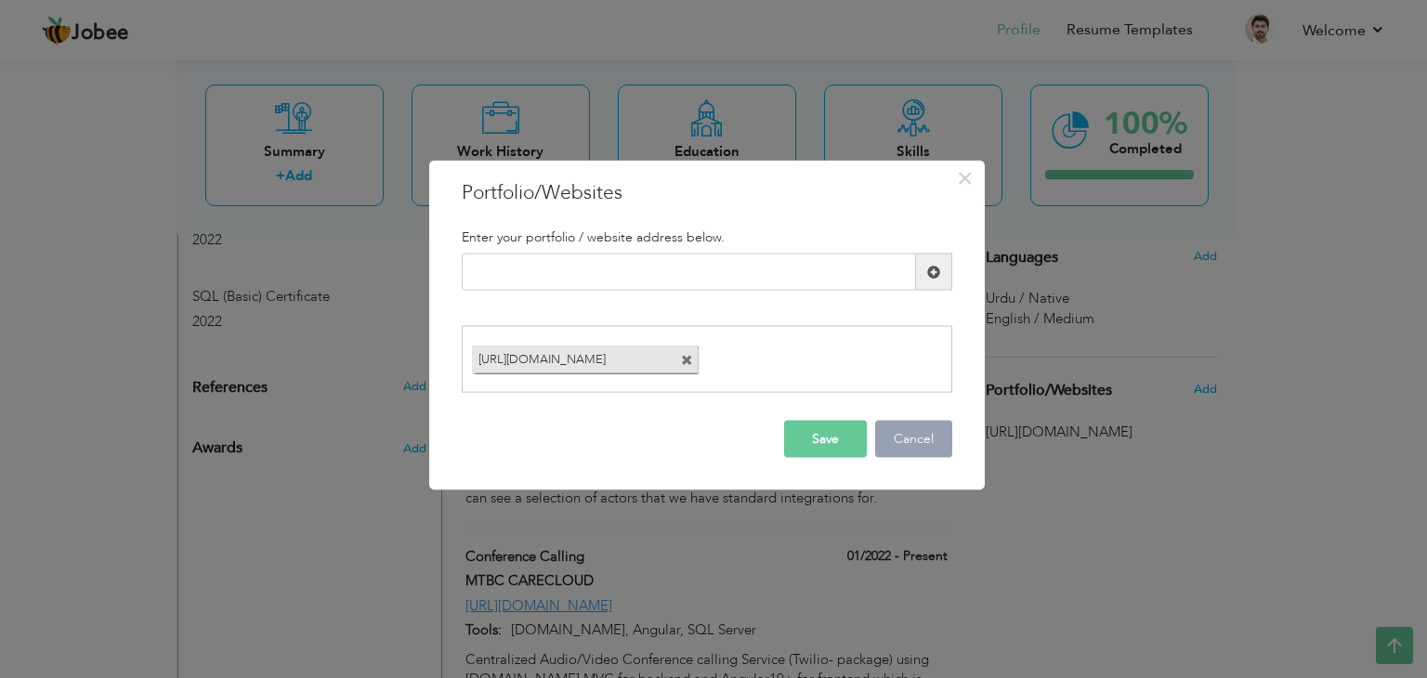
click at [922, 427] on button "Cancel" at bounding box center [913, 438] width 77 height 37
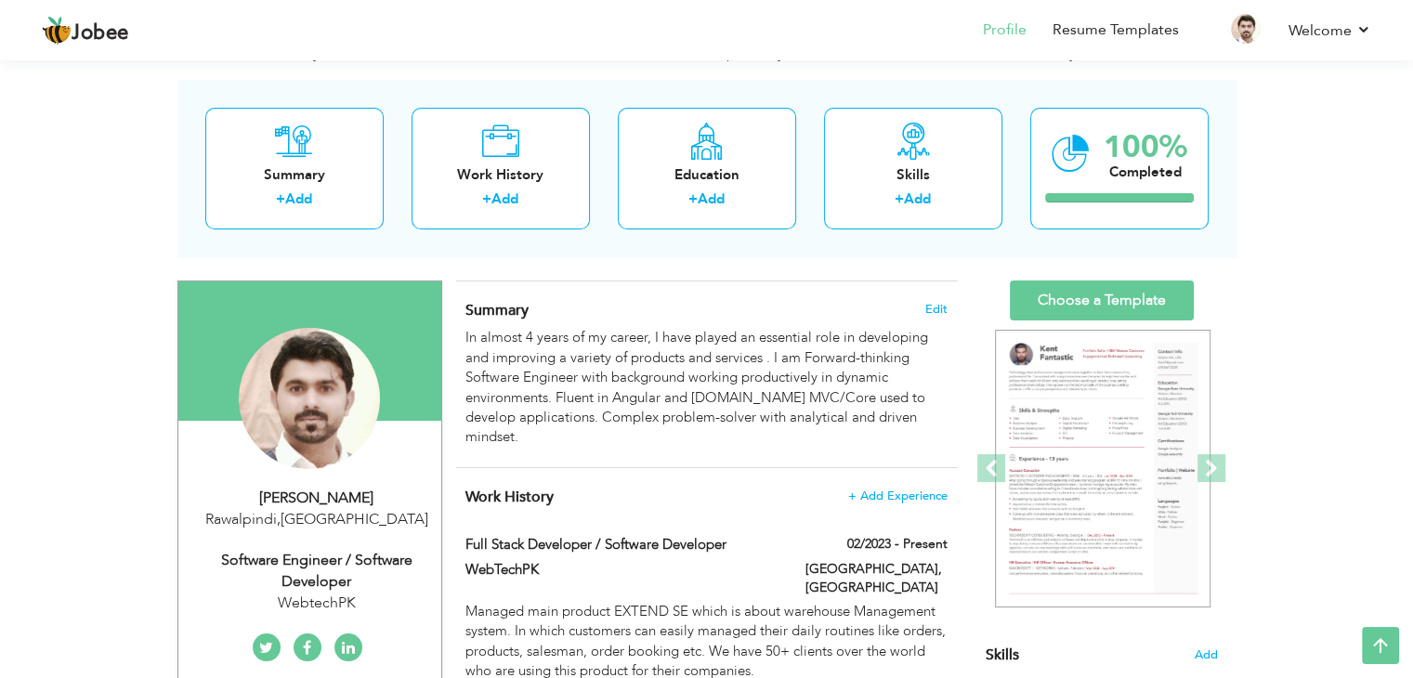
scroll to position [0, 0]
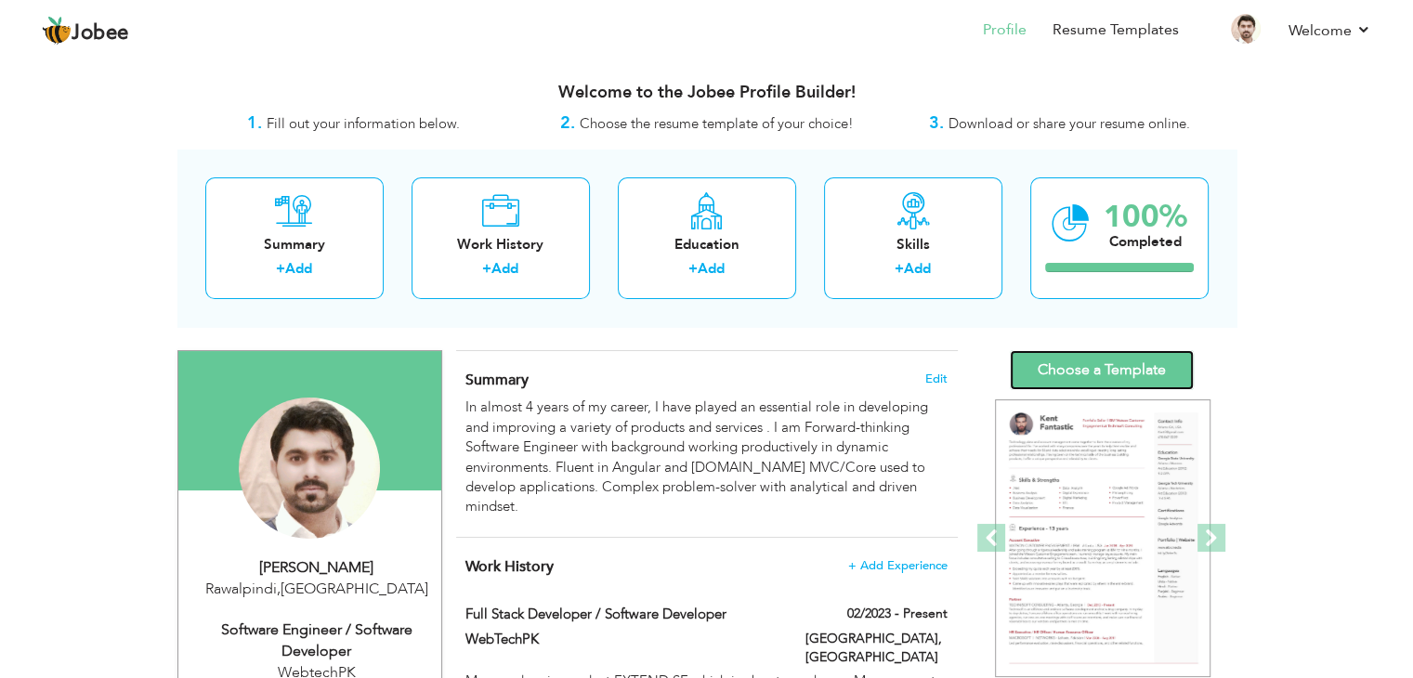
click at [1080, 373] on link "Choose a Template" at bounding box center [1102, 370] width 184 height 40
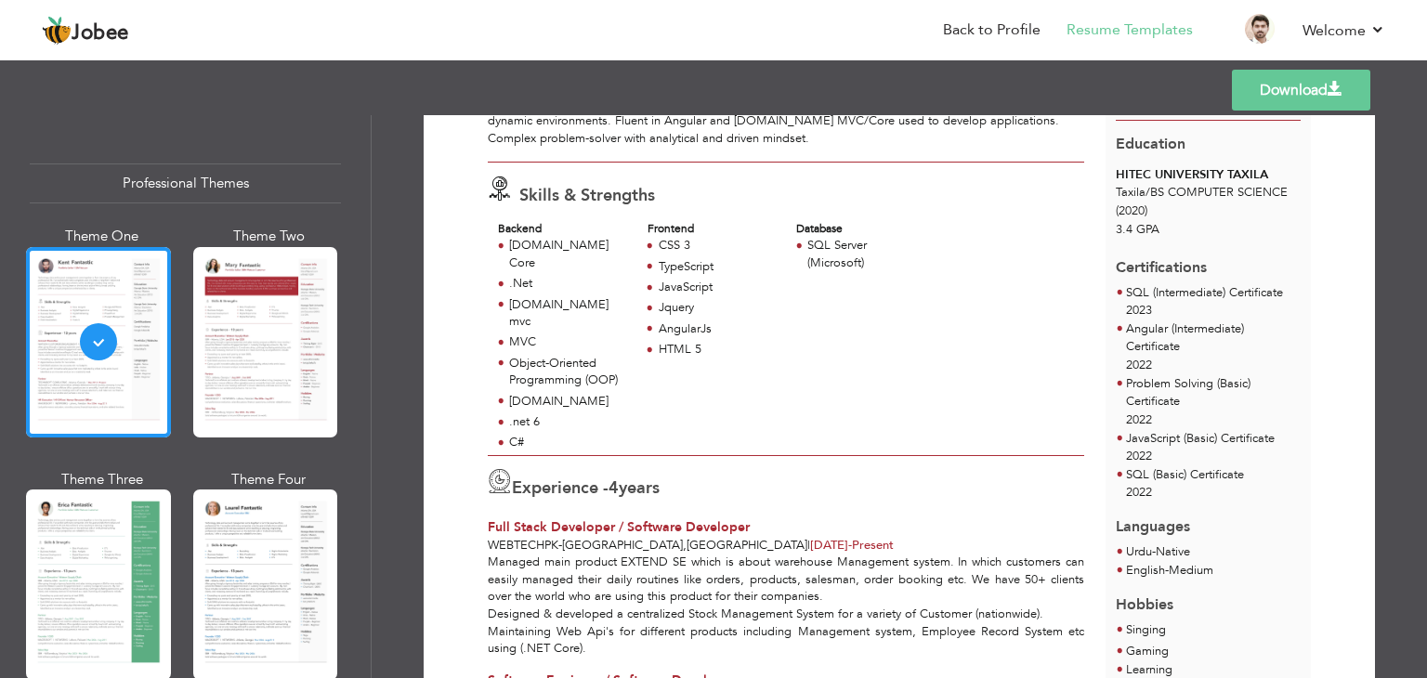
scroll to position [163, 0]
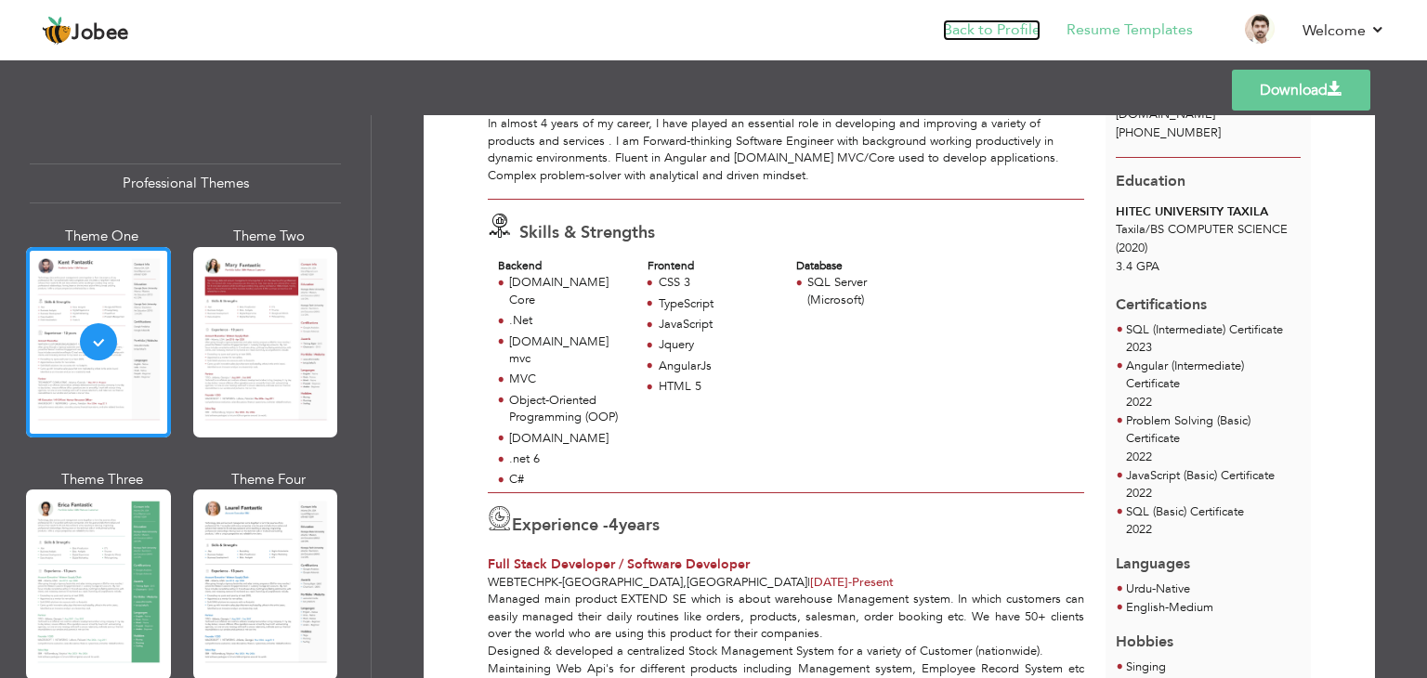
click at [970, 27] on link "Back to Profile" at bounding box center [992, 30] width 98 height 21
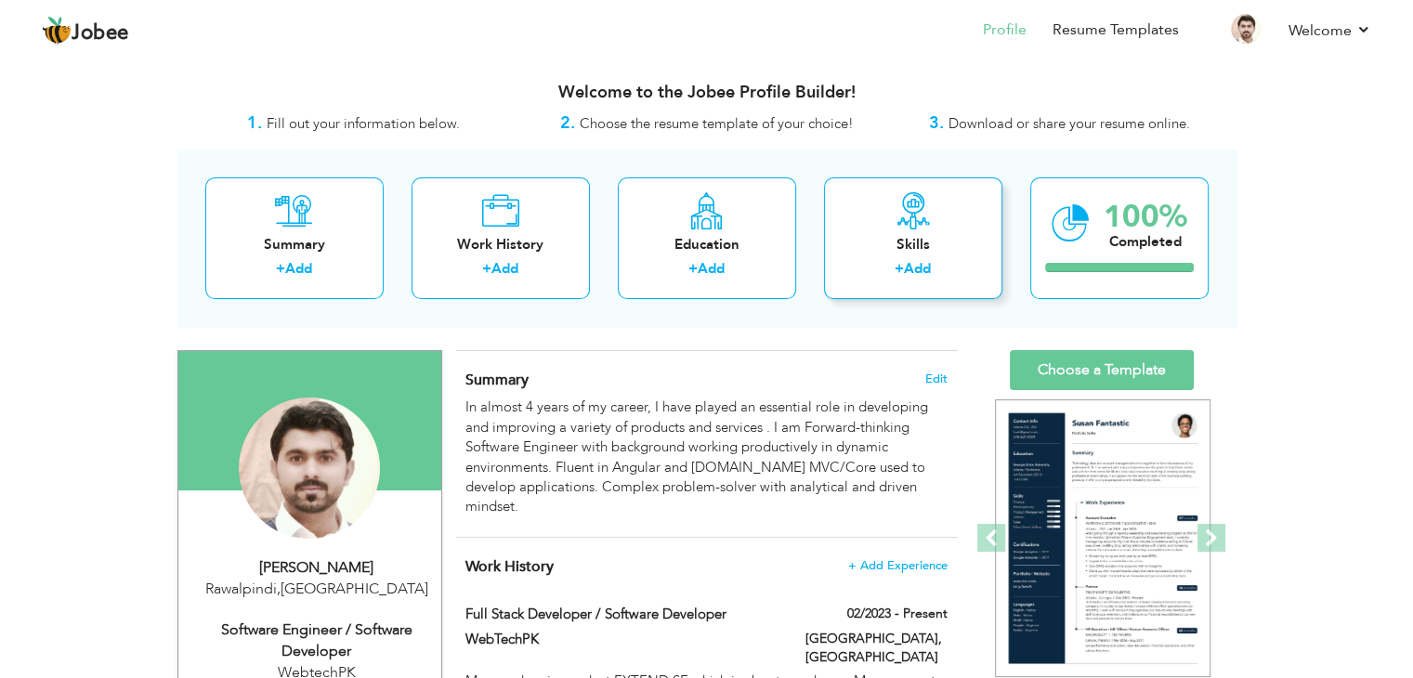
click at [899, 239] on div "Skills" at bounding box center [913, 245] width 149 height 20
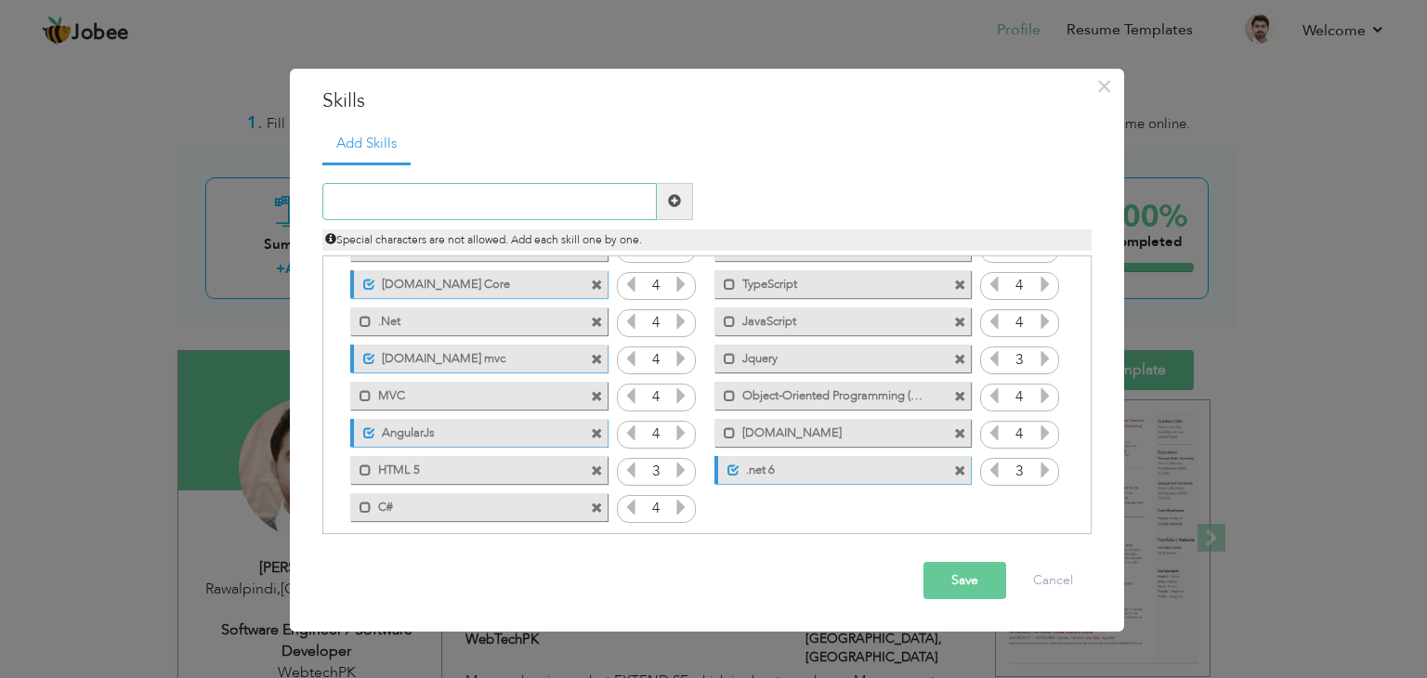
scroll to position [78, 0]
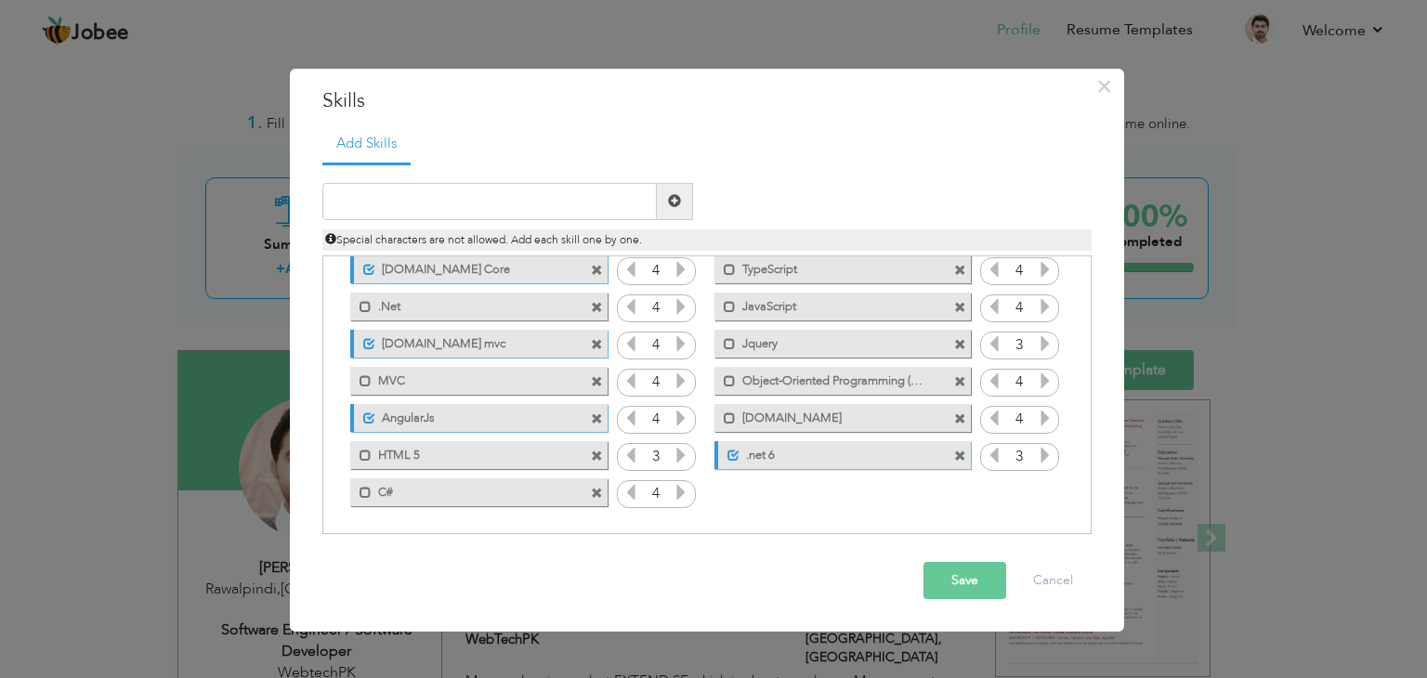
click at [832, 474] on div "Click on , to mark skill as primary. Mark as primary skill. SQL Server (Microso…" at bounding box center [706, 344] width 749 height 333
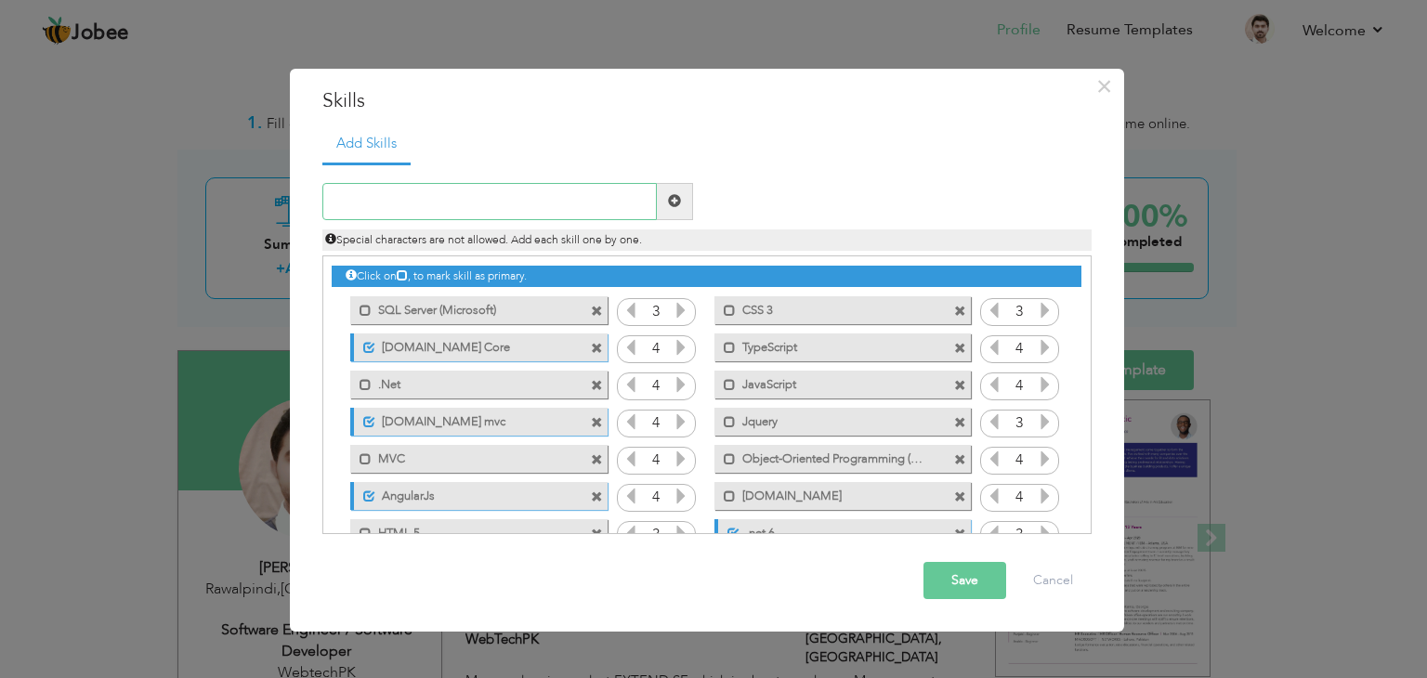
click at [418, 206] on input "text" at bounding box center [489, 201] width 334 height 37
type input "."
type input "n"
type input ".Net 8"
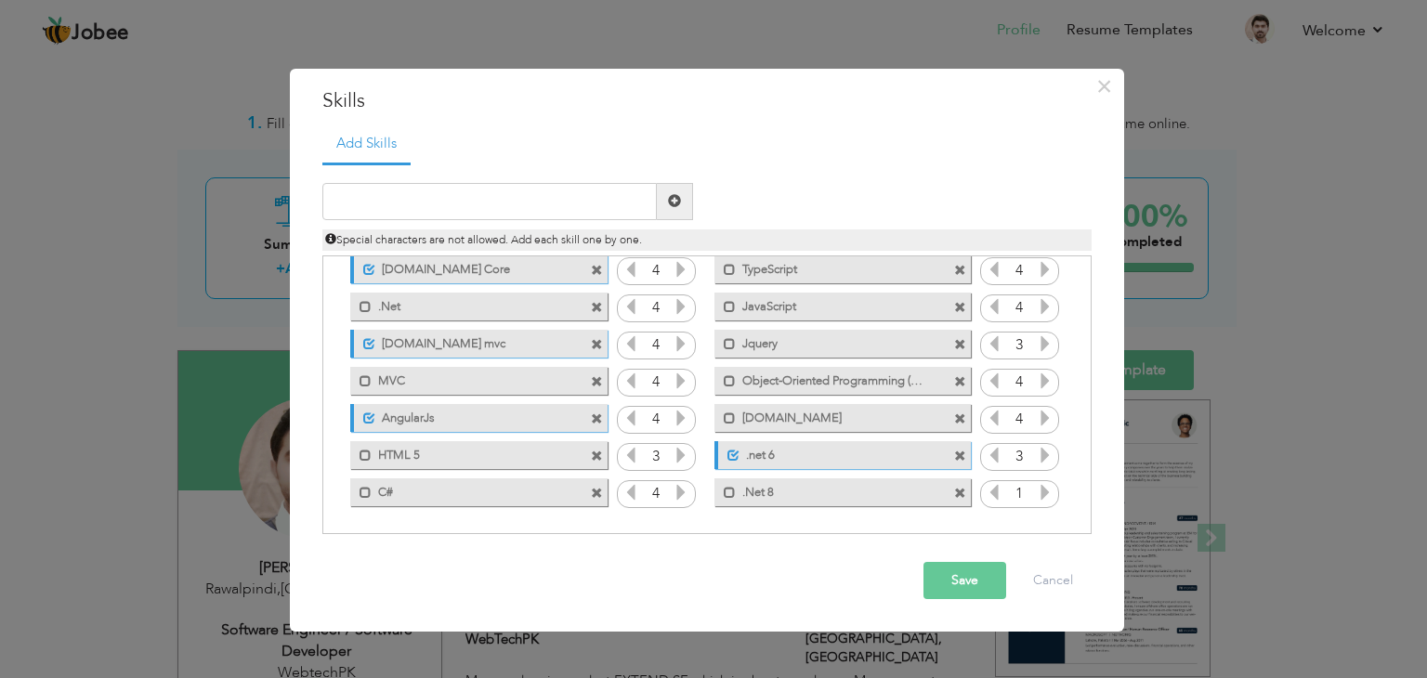
click at [1044, 496] on icon at bounding box center [1045, 492] width 17 height 17
click at [966, 584] on button "Save" at bounding box center [964, 580] width 83 height 37
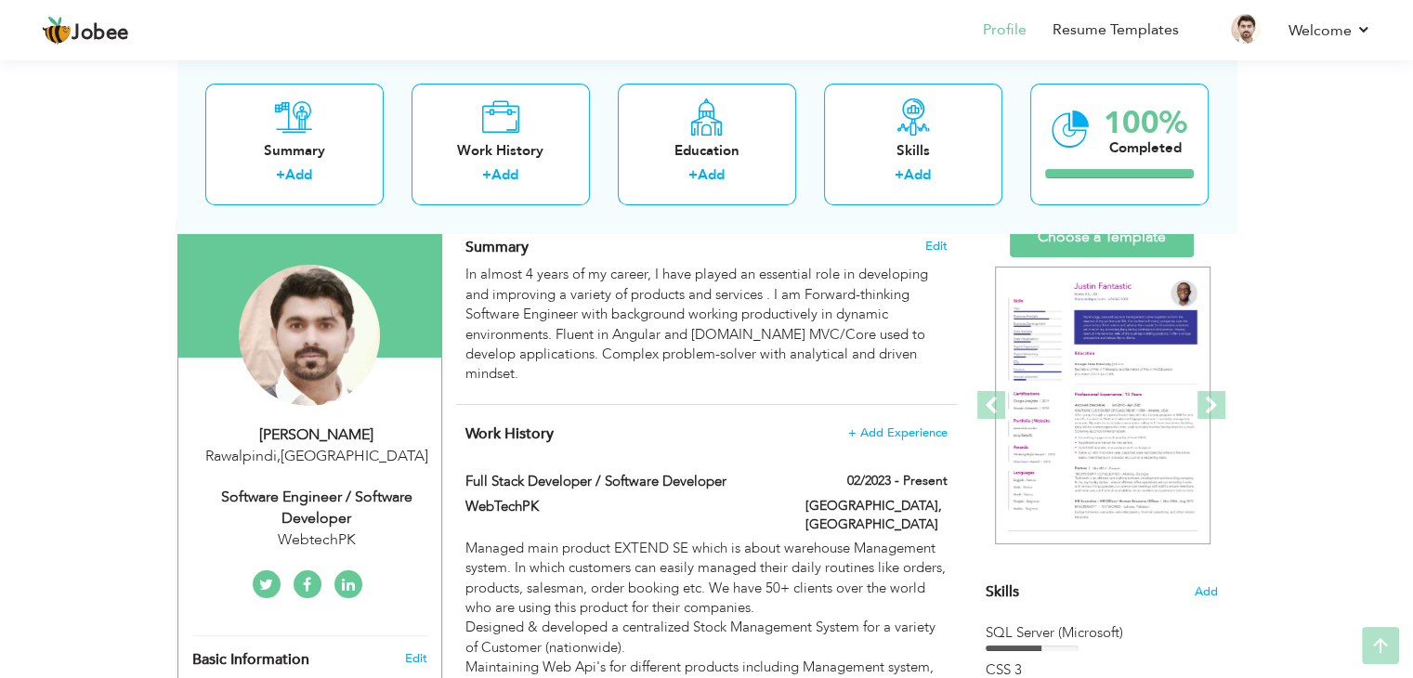
scroll to position [134, 0]
click at [1041, 249] on link "Choose a Template" at bounding box center [1102, 236] width 184 height 40
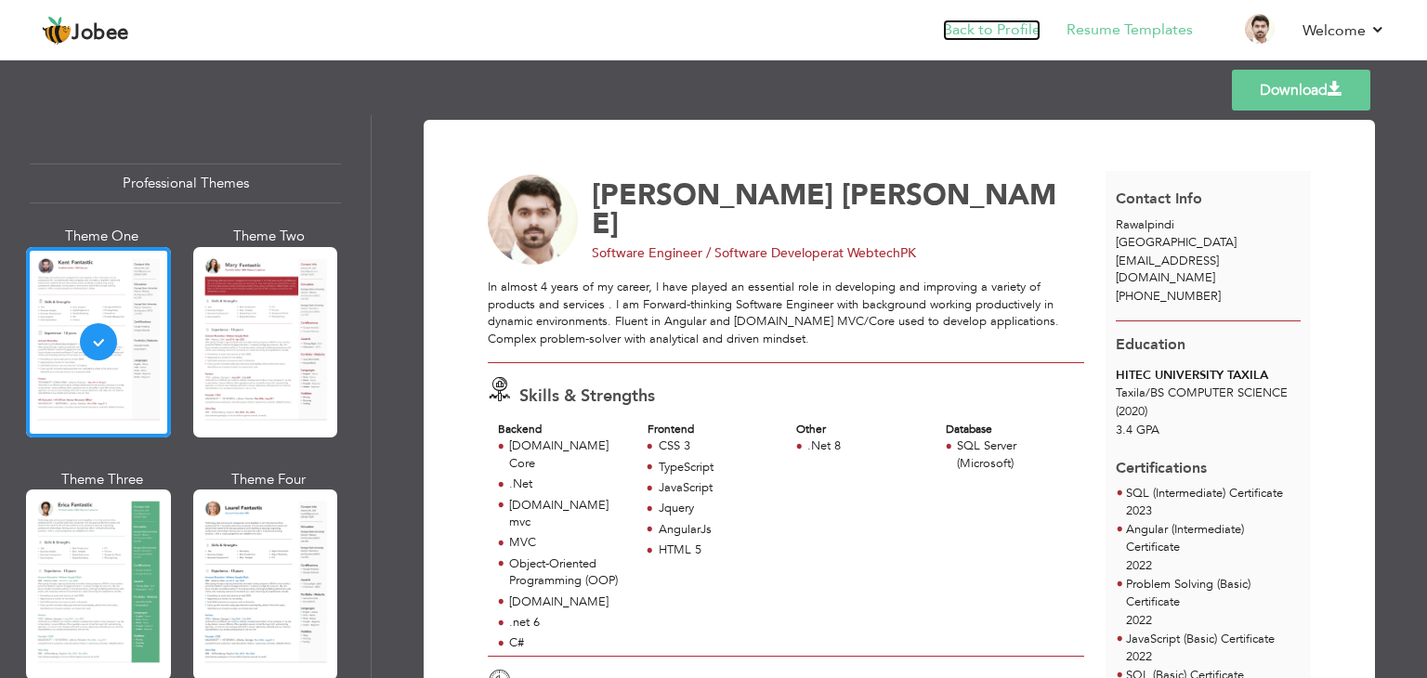
click at [1010, 34] on link "Back to Profile" at bounding box center [992, 30] width 98 height 21
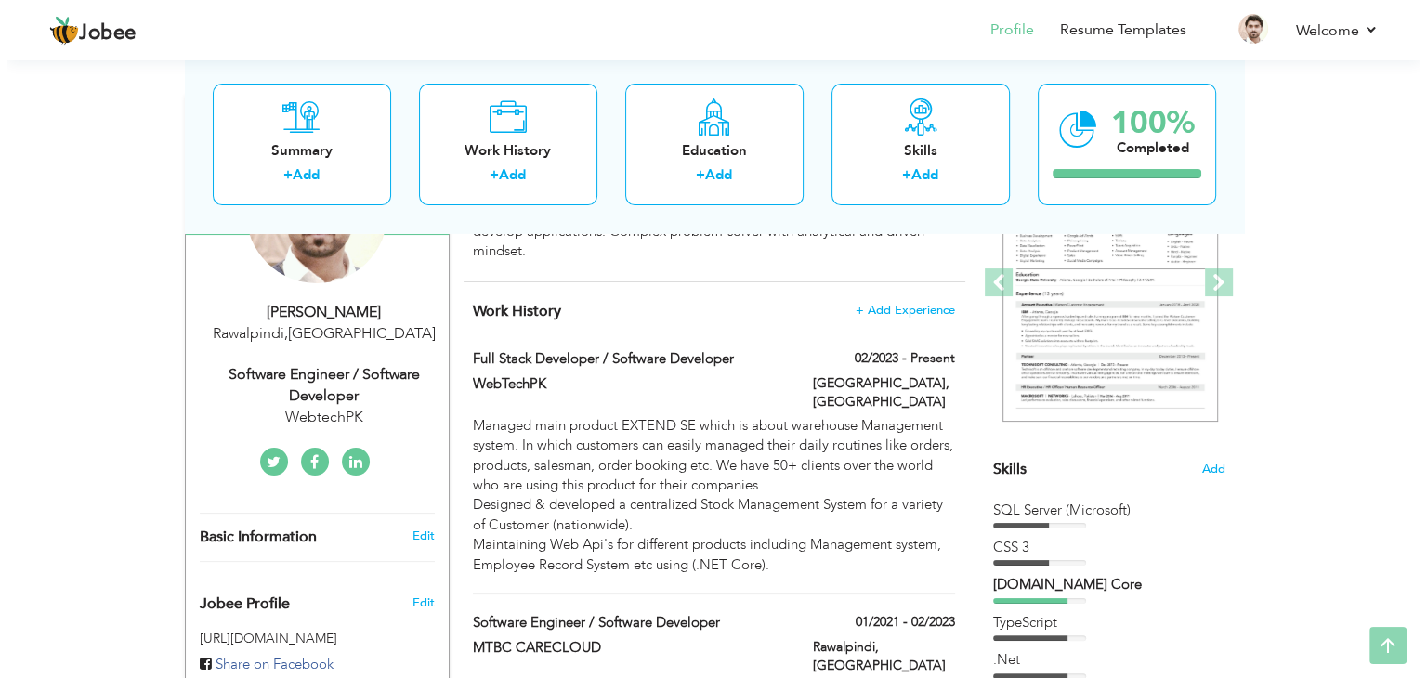
scroll to position [256, 0]
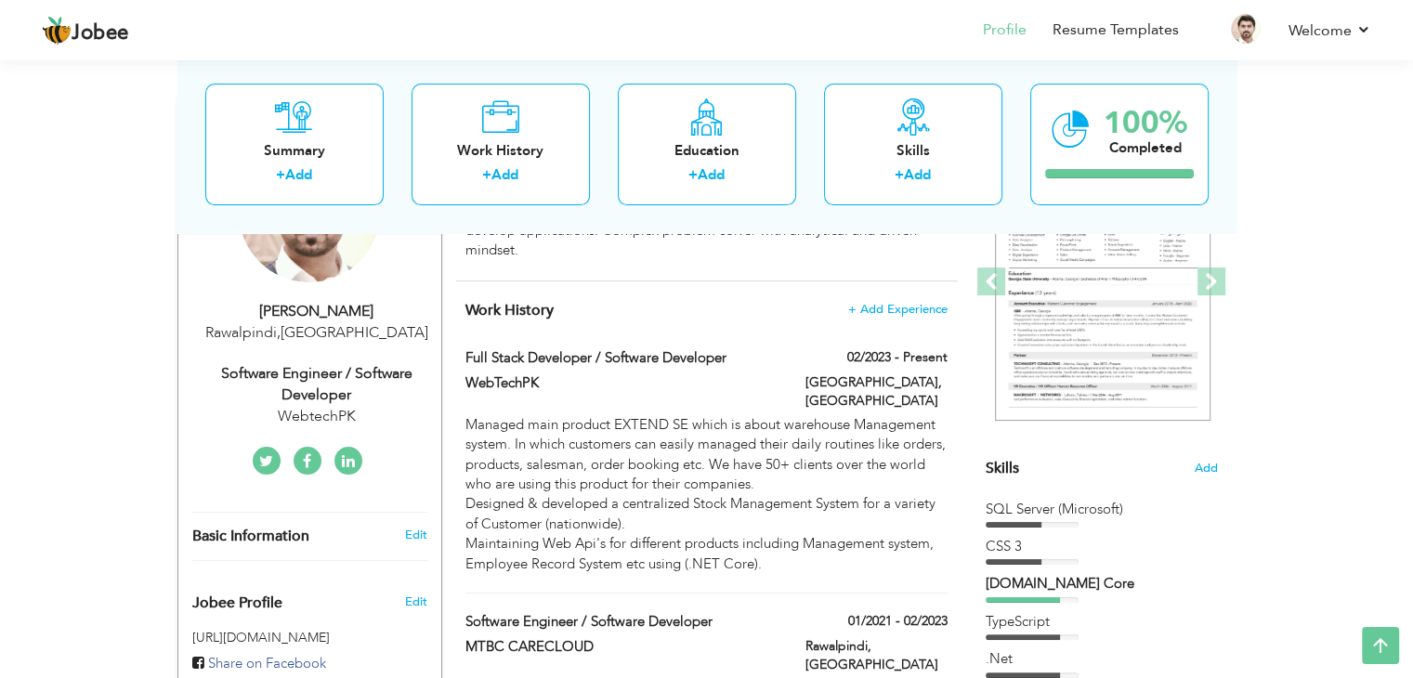
click at [347, 457] on icon at bounding box center [348, 461] width 13 height 15
click at [409, 531] on link "Edit" at bounding box center [415, 535] width 22 height 17
type input "[PERSON_NAME]"
type input "[PHONE_NUMBER]"
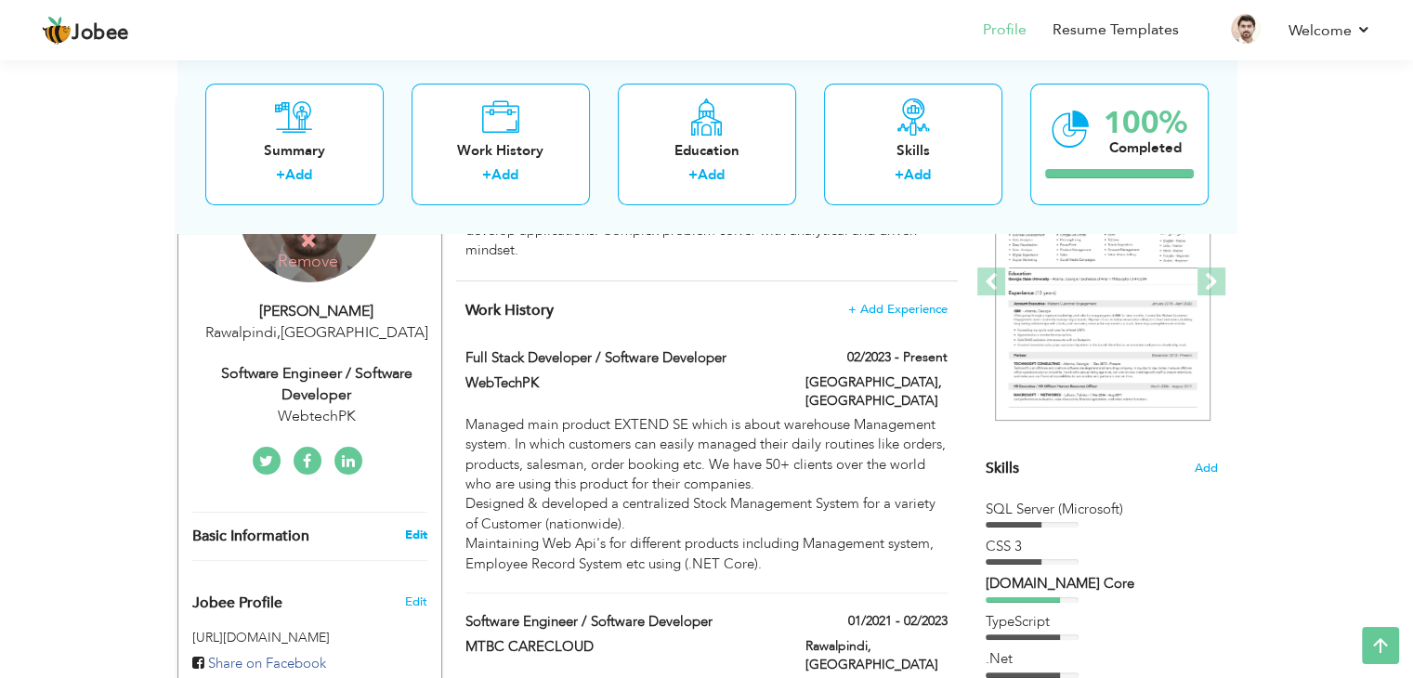
select select "number:166"
type input "Rawalpindi"
select select "number:6"
type input "WebtechPK"
type input "Software Engineer / Software Developer"
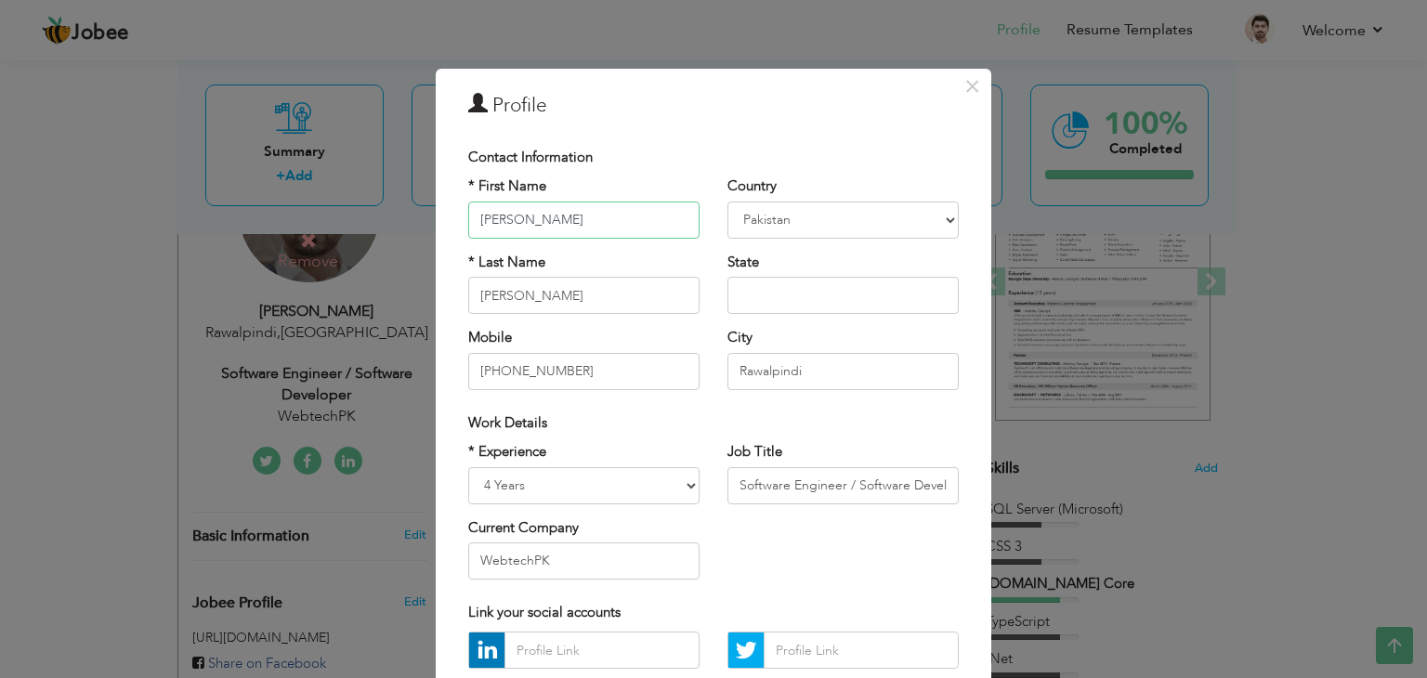
scroll to position [168, 0]
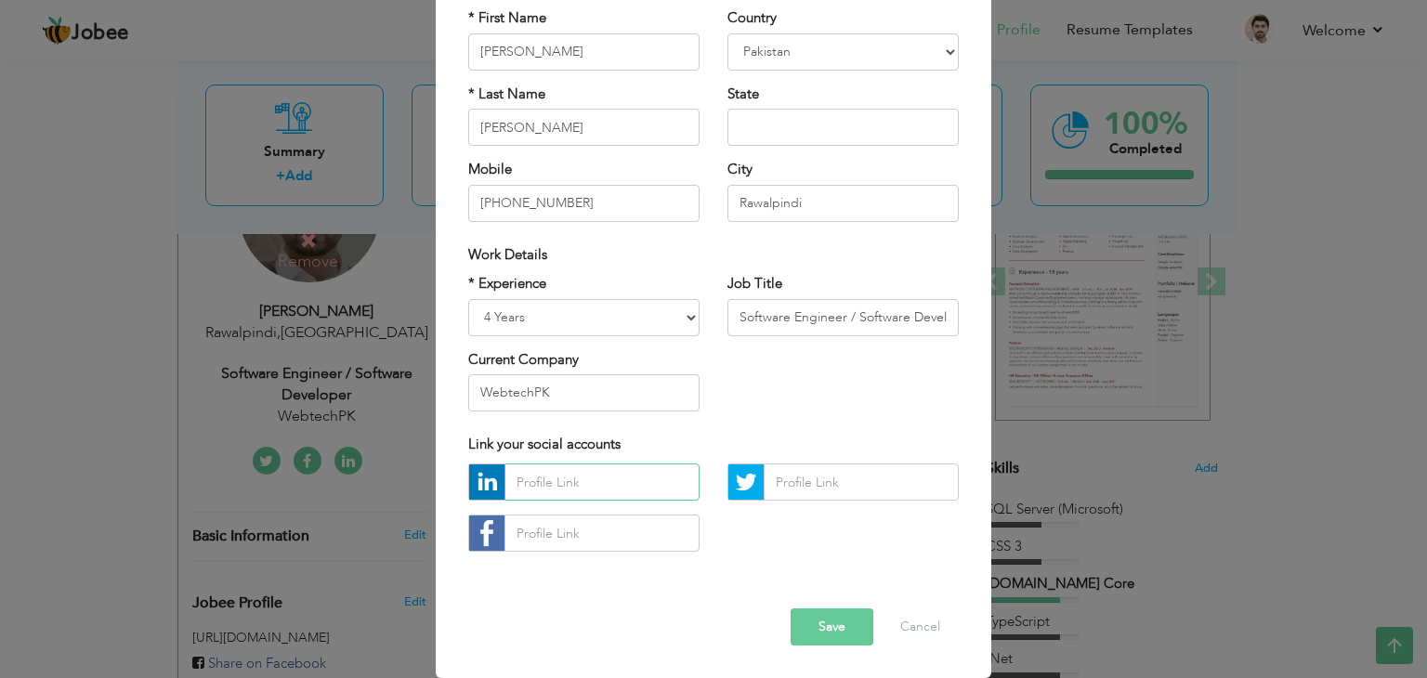
click at [607, 484] on input "text" at bounding box center [601, 482] width 195 height 37
paste input "https://www.linkedin.com/in/mirza-zain-ul-abdeen-978458245"
type input "https://www.linkedin.com/in/mirza-zain-ul-abdeen-978458245"
click at [826, 628] on button "Save" at bounding box center [832, 626] width 83 height 37
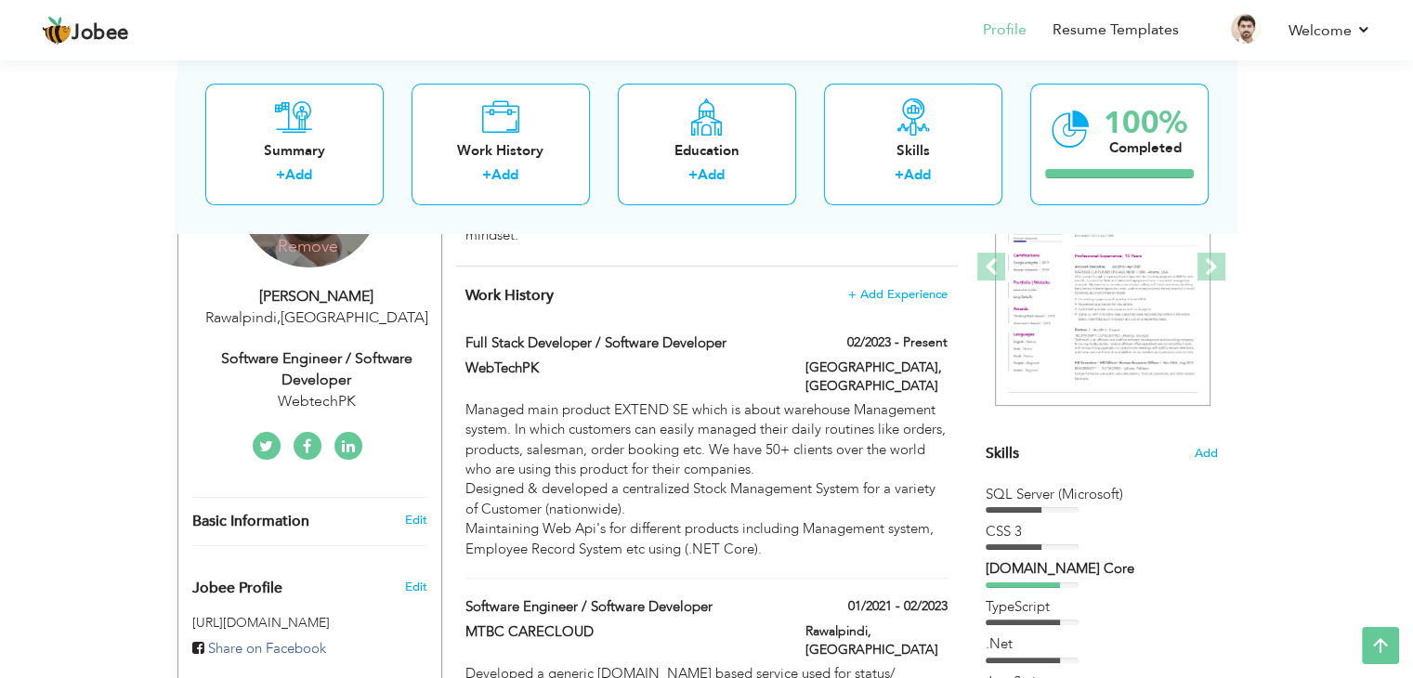
scroll to position [0, 0]
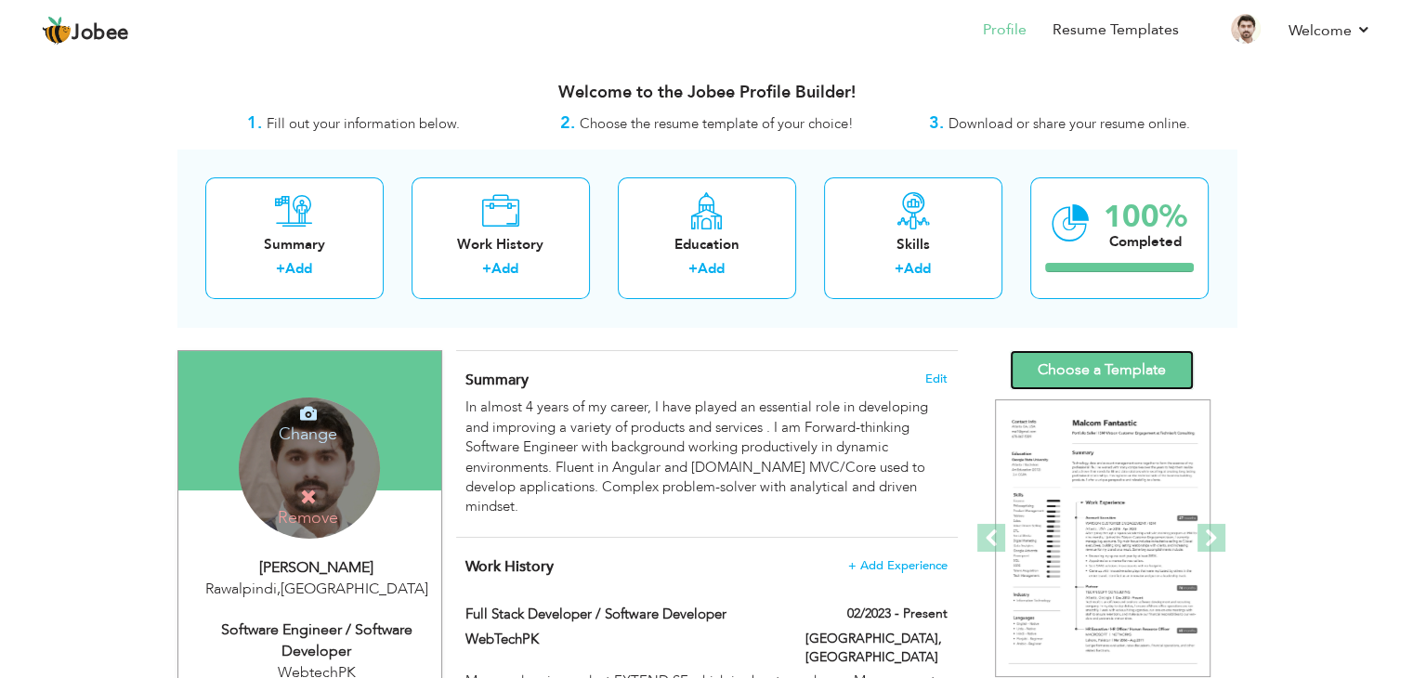
click at [1130, 380] on link "Choose a Template" at bounding box center [1102, 370] width 184 height 40
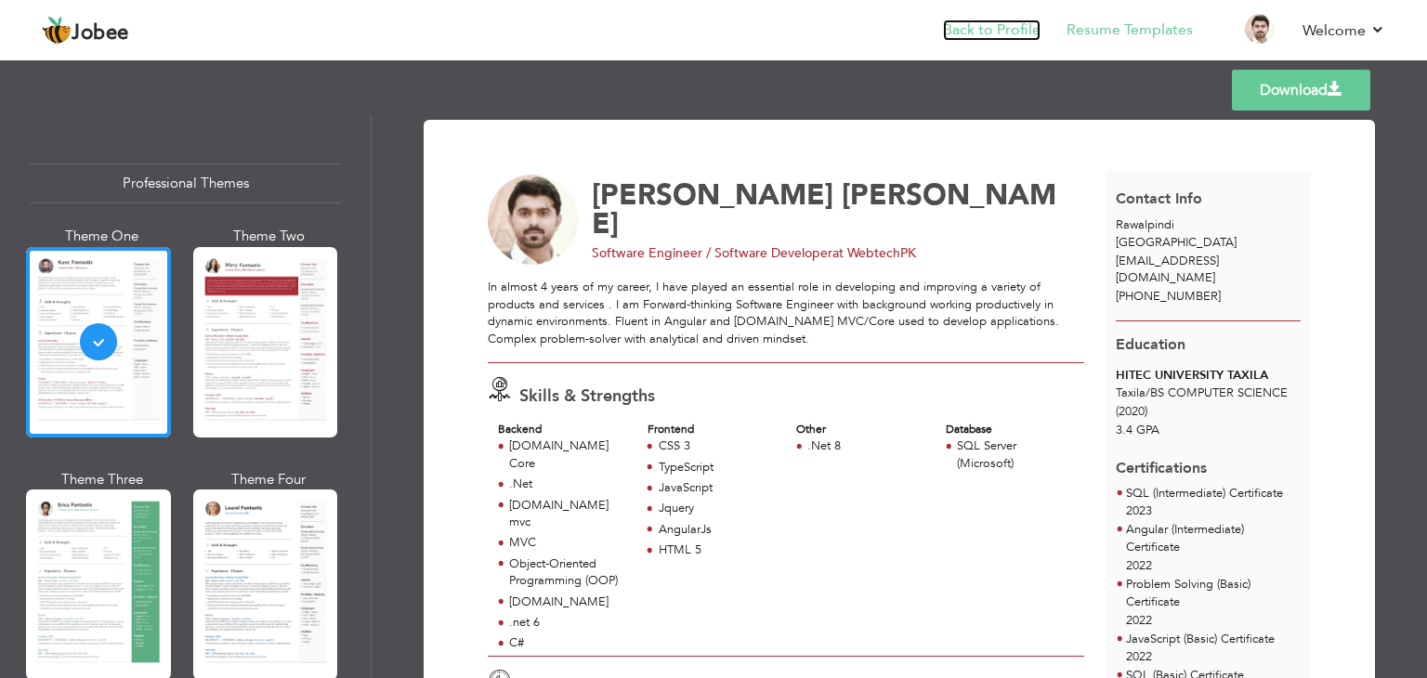
click at [1019, 29] on link "Back to Profile" at bounding box center [992, 30] width 98 height 21
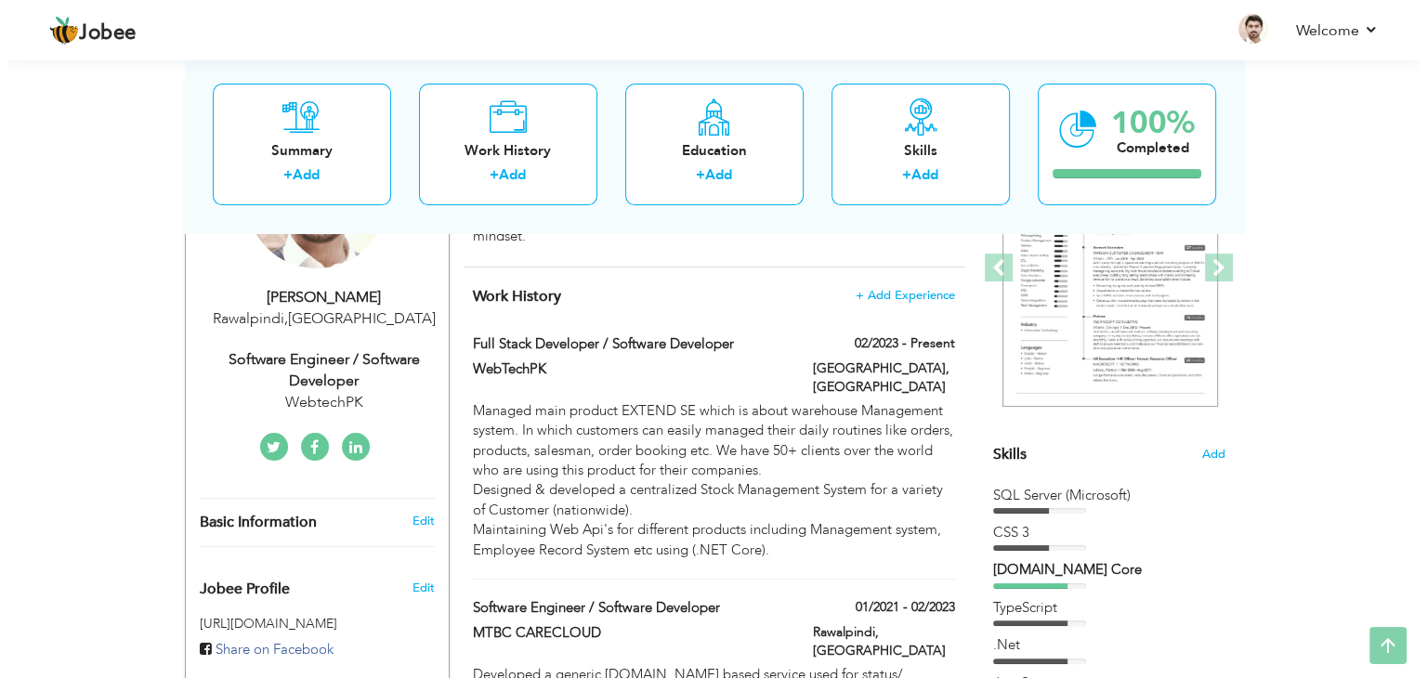
scroll to position [271, 0]
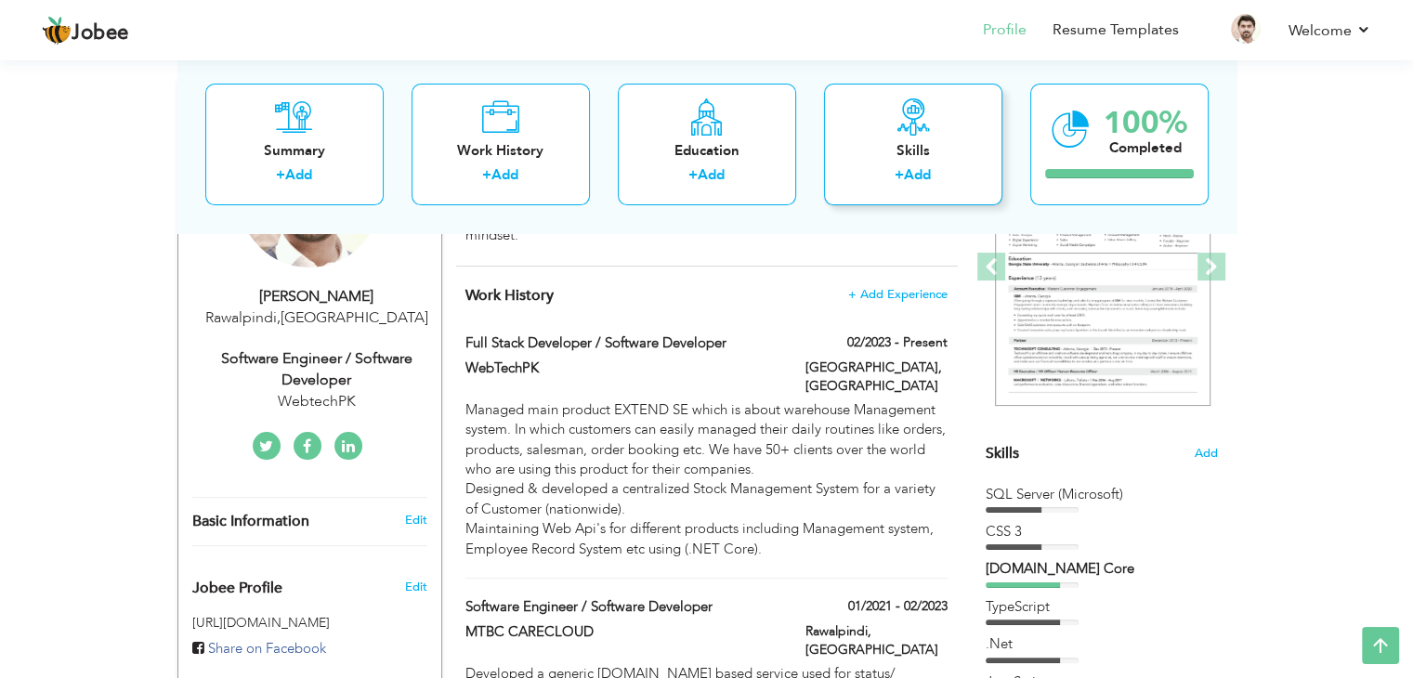
click at [910, 160] on div "Skills" at bounding box center [913, 151] width 149 height 20
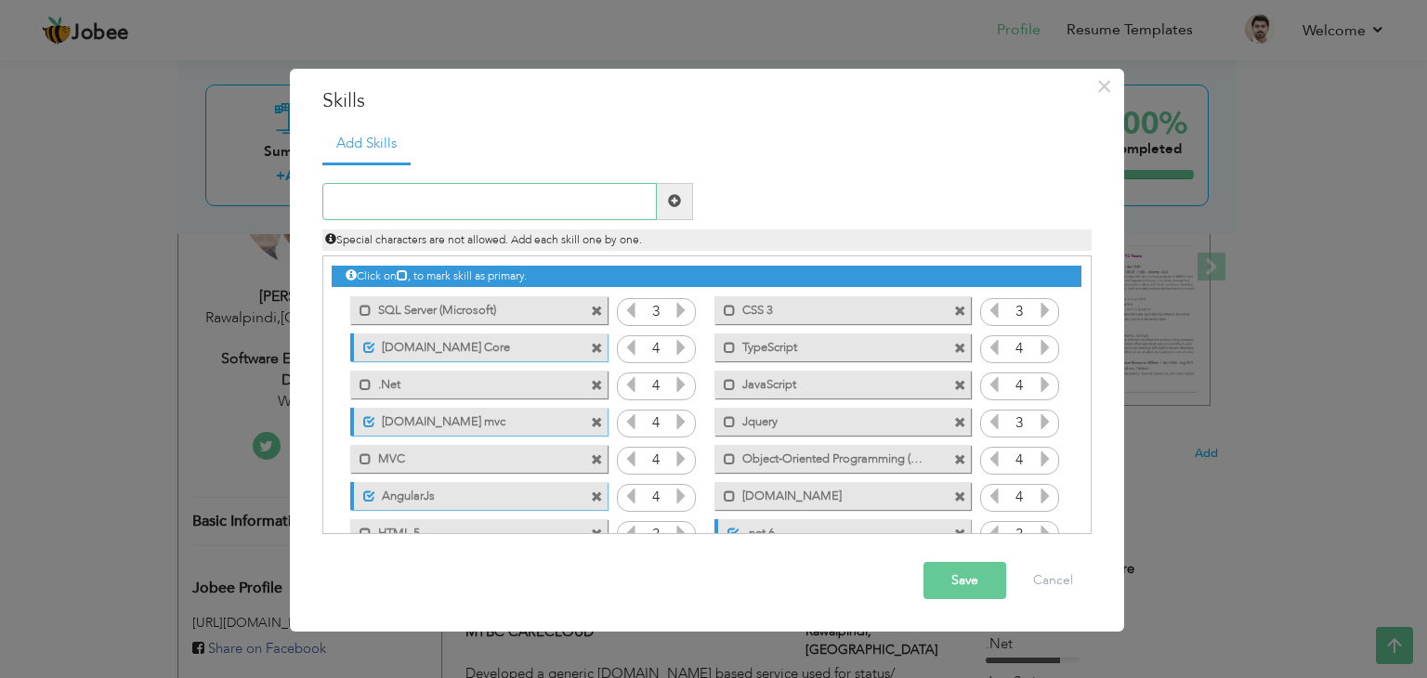
scroll to position [78, 0]
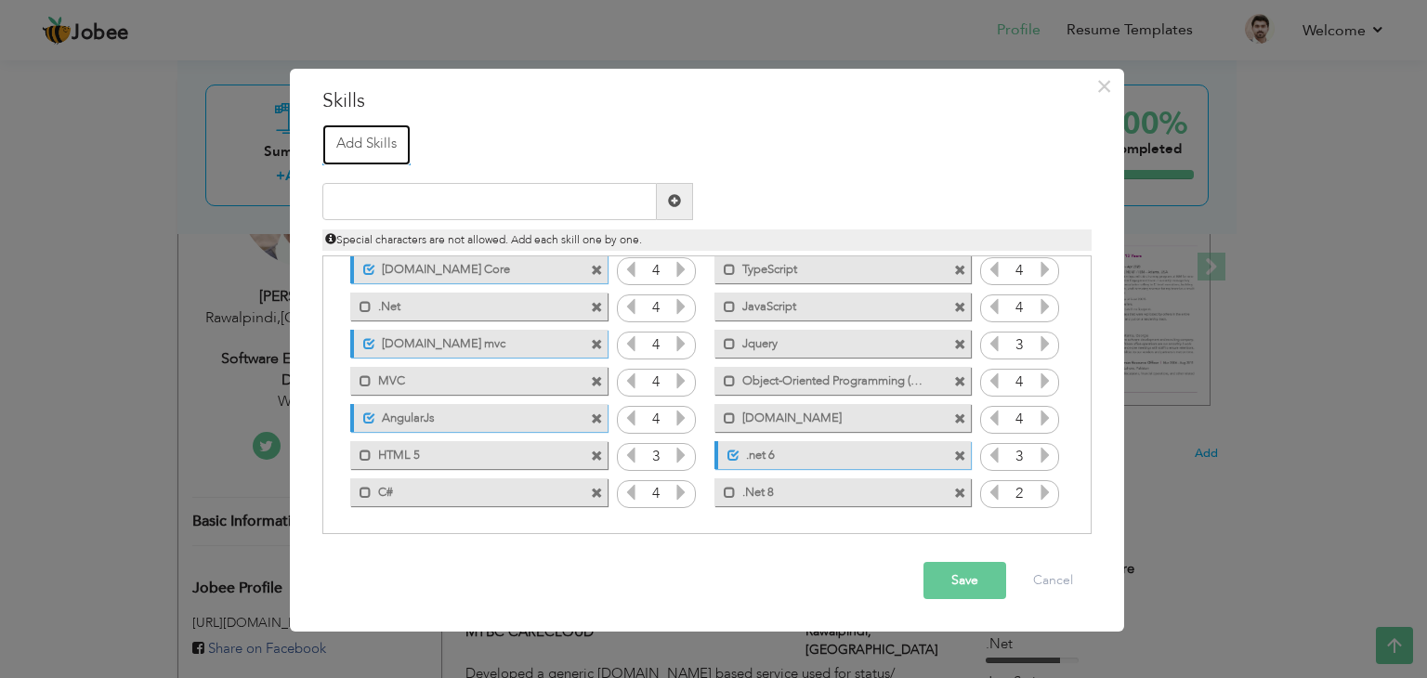
click at [379, 148] on link "Add Skills" at bounding box center [366, 144] width 88 height 41
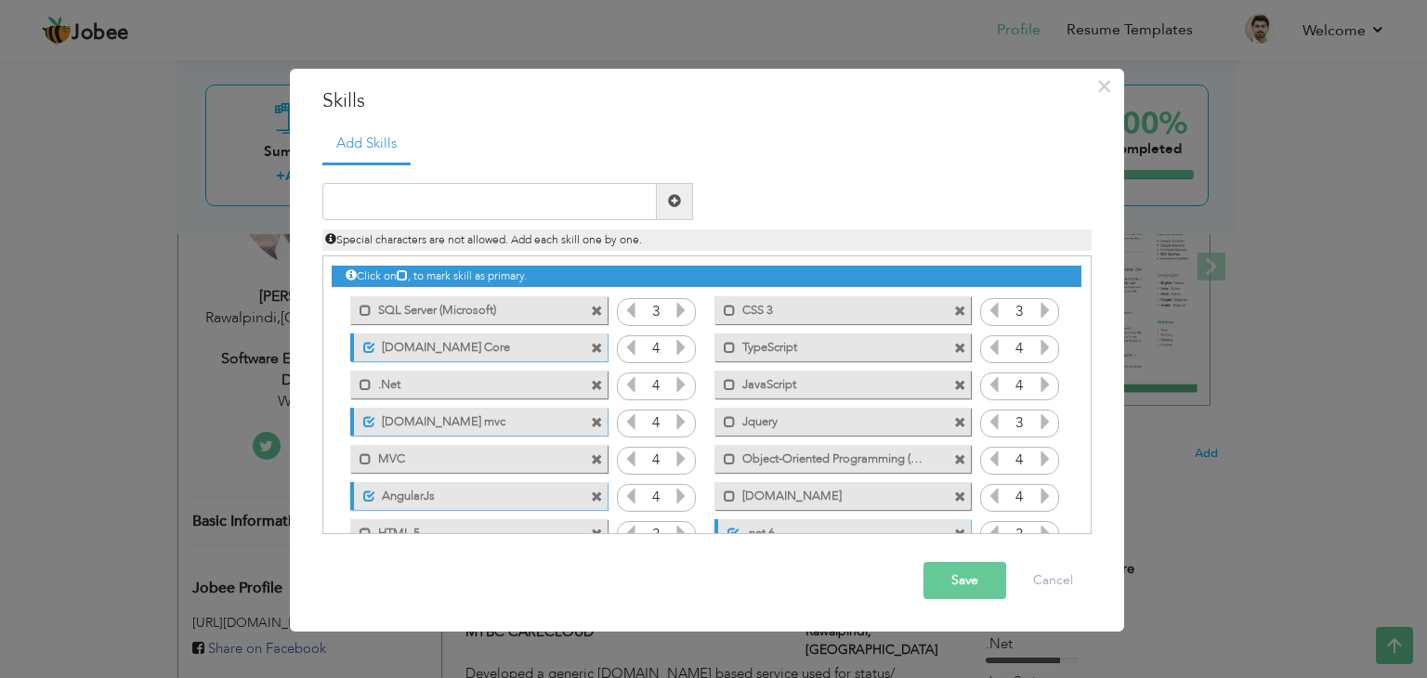
click at [404, 272] on icon at bounding box center [402, 274] width 11 height 11
click at [676, 200] on span at bounding box center [674, 200] width 13 height 13
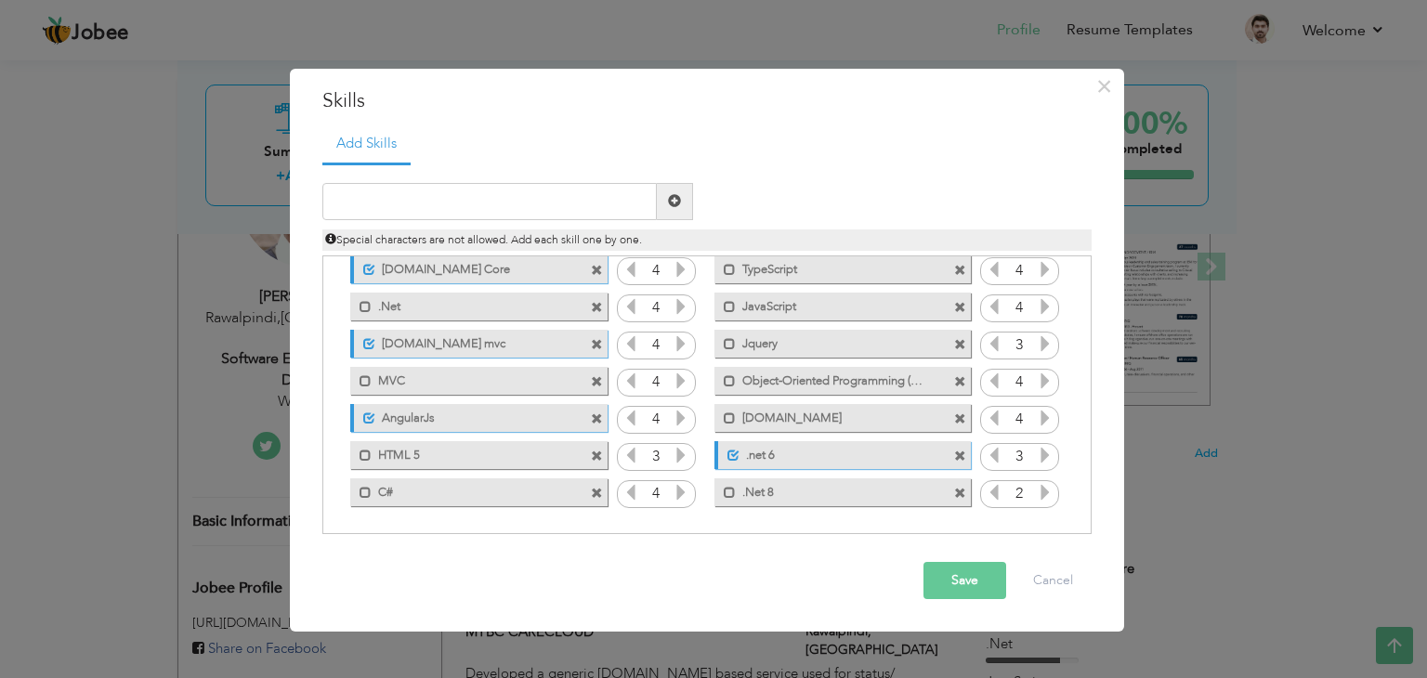
click at [959, 380] on span at bounding box center [960, 382] width 12 height 12
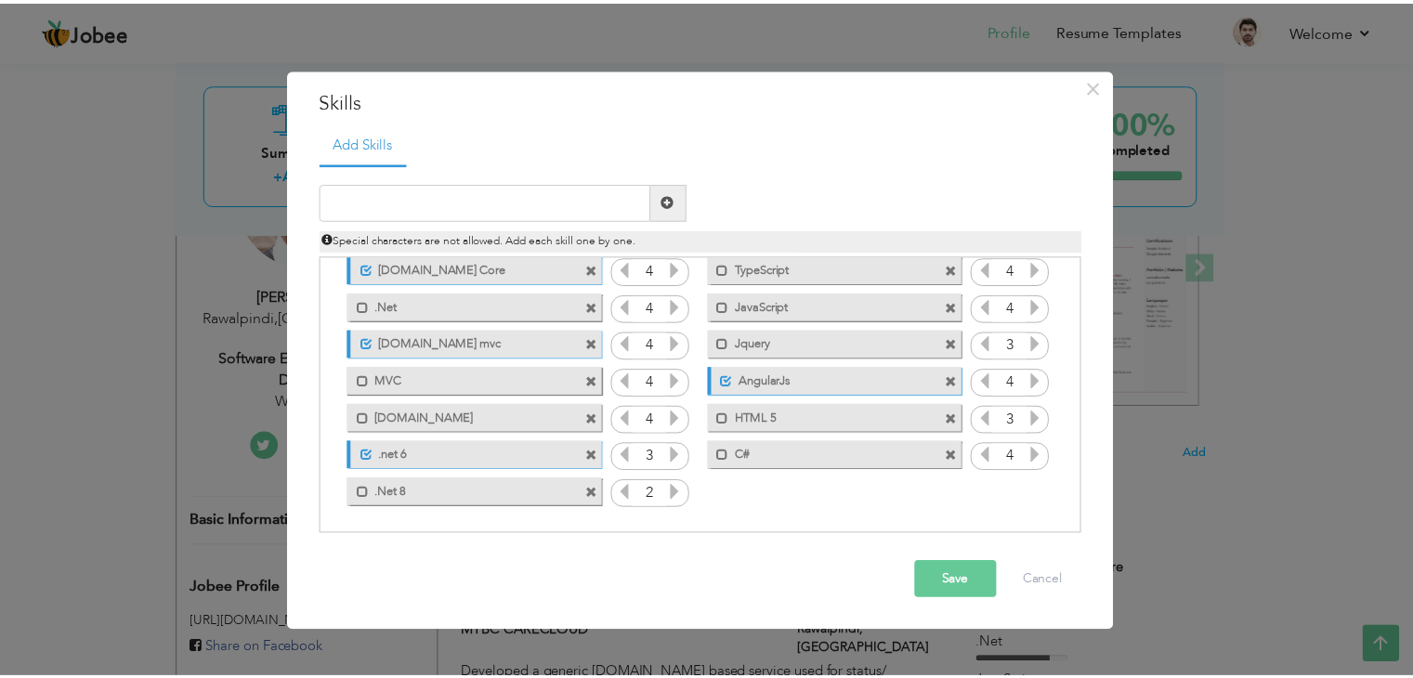
scroll to position [0, 0]
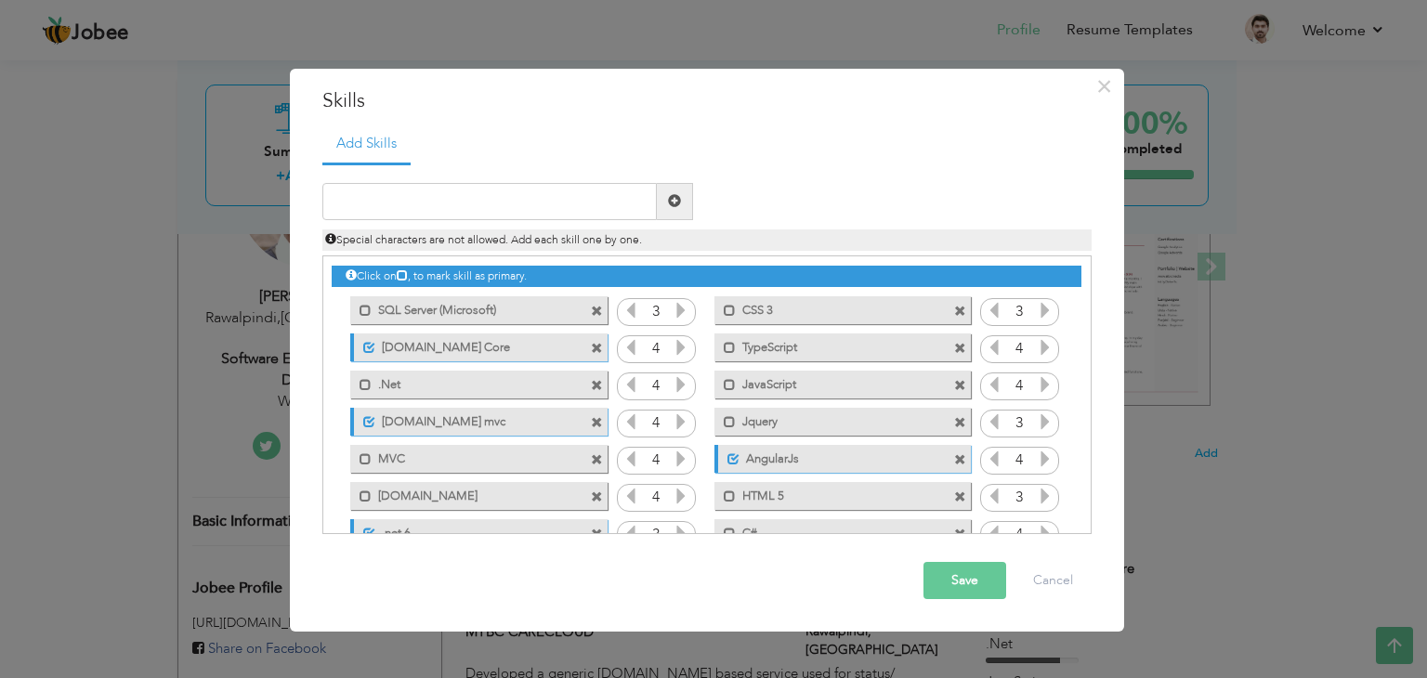
click at [975, 593] on button "Save" at bounding box center [964, 580] width 83 height 37
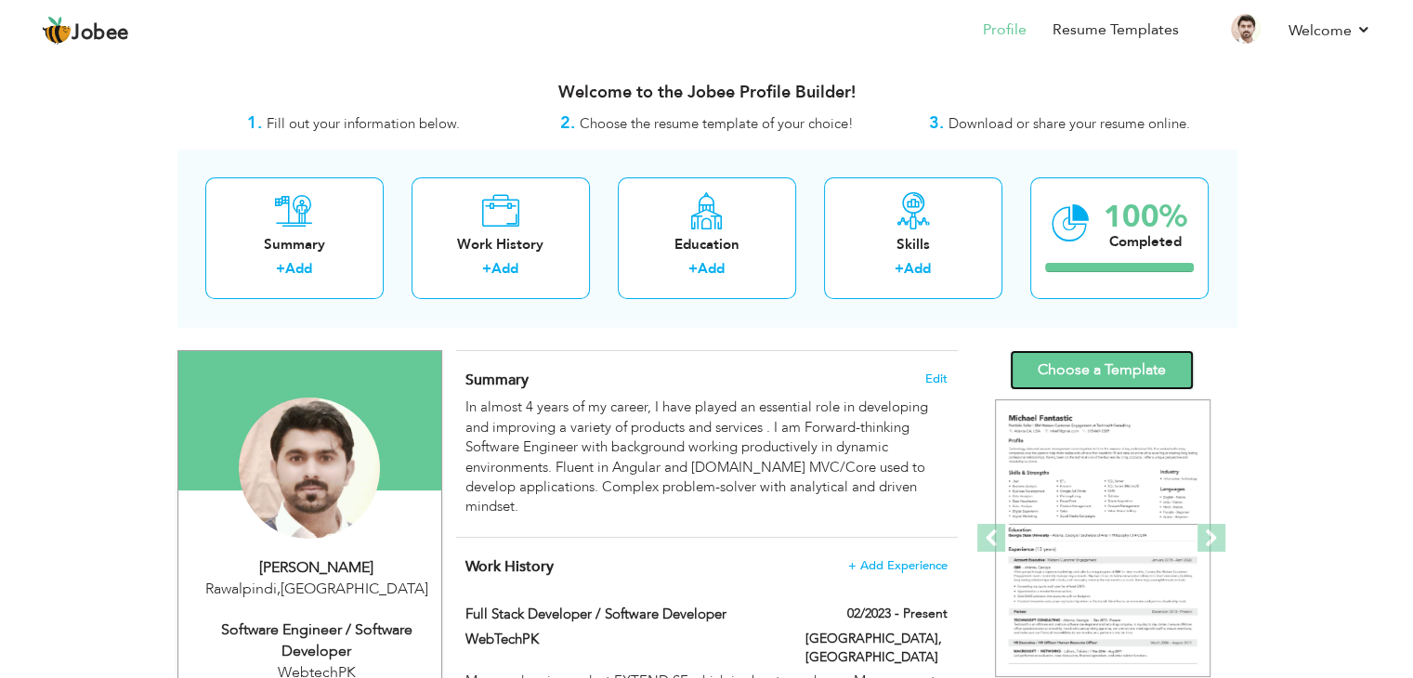
click at [1115, 366] on link "Choose a Template" at bounding box center [1102, 370] width 184 height 40
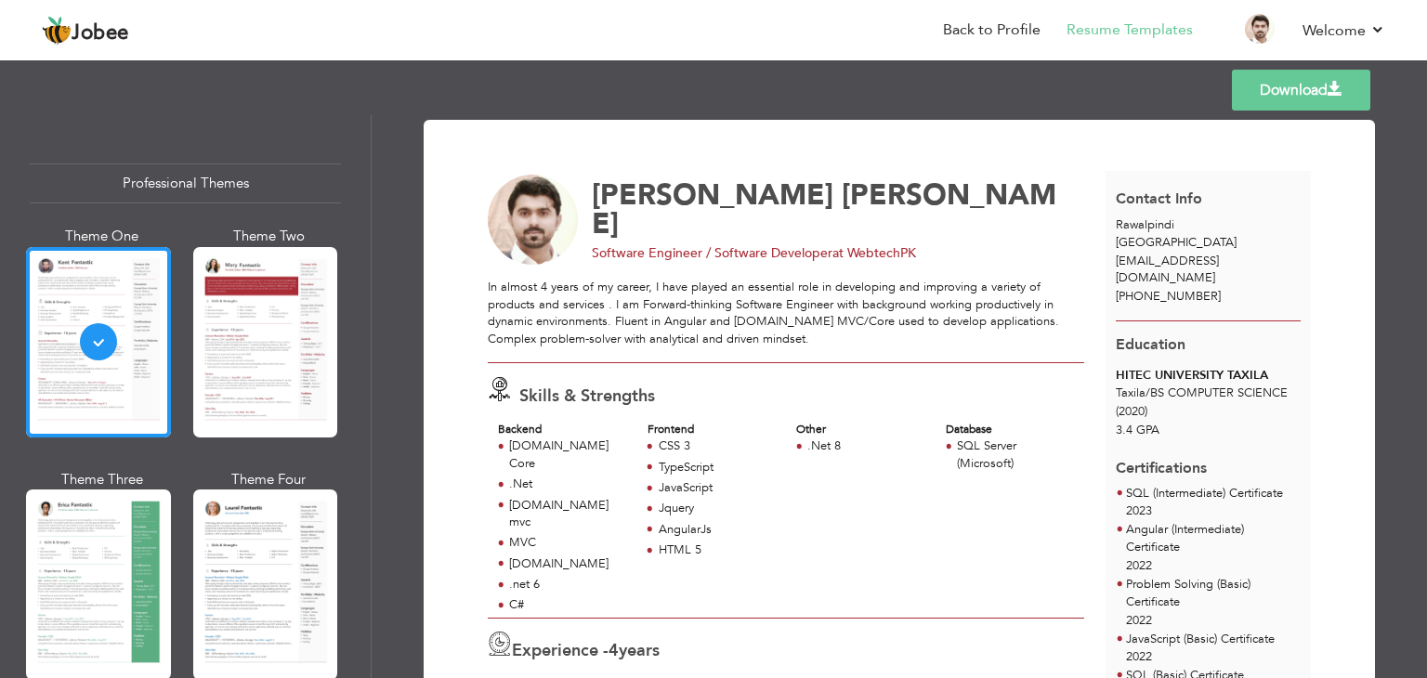
click at [1281, 94] on link "Download" at bounding box center [1301, 90] width 138 height 41
